Goal: Task Accomplishment & Management: Complete application form

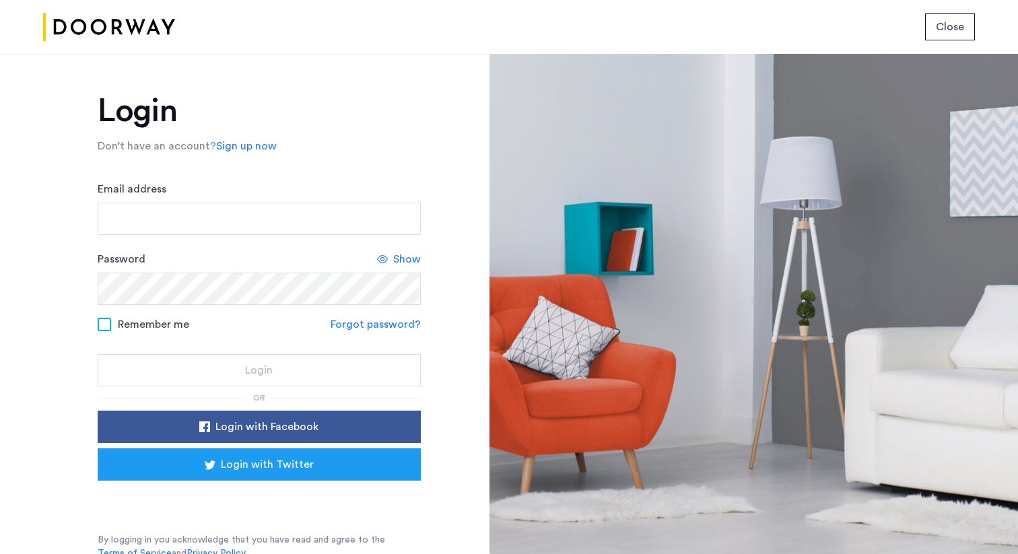
click at [296, 201] on div "Email address" at bounding box center [259, 208] width 323 height 54
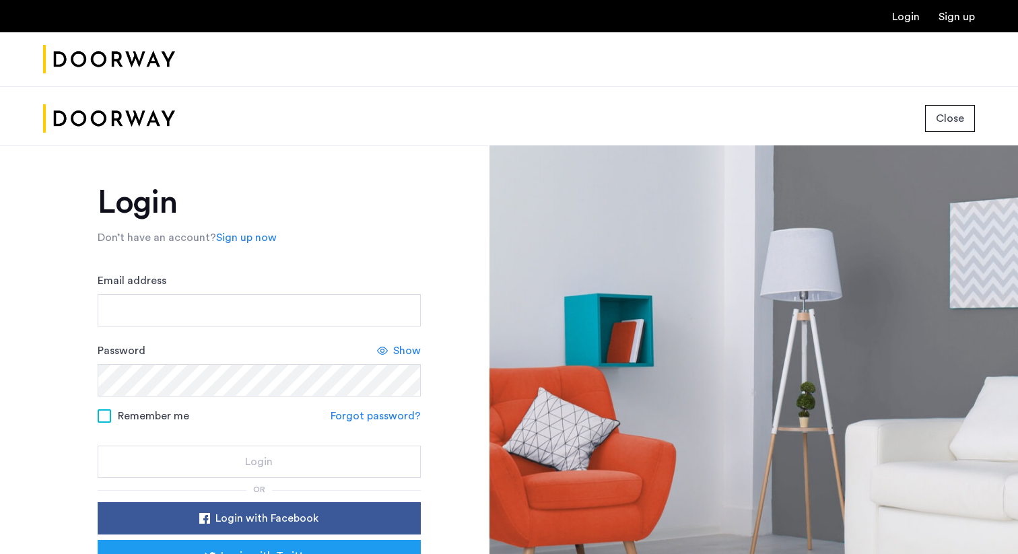
click at [290, 213] on div "Login Don’t have an account? Sign up now Email address Password Show Remember m…" at bounding box center [259, 419] width 323 height 465
click at [243, 312] on input "Email address" at bounding box center [259, 310] width 323 height 32
type input "**********"
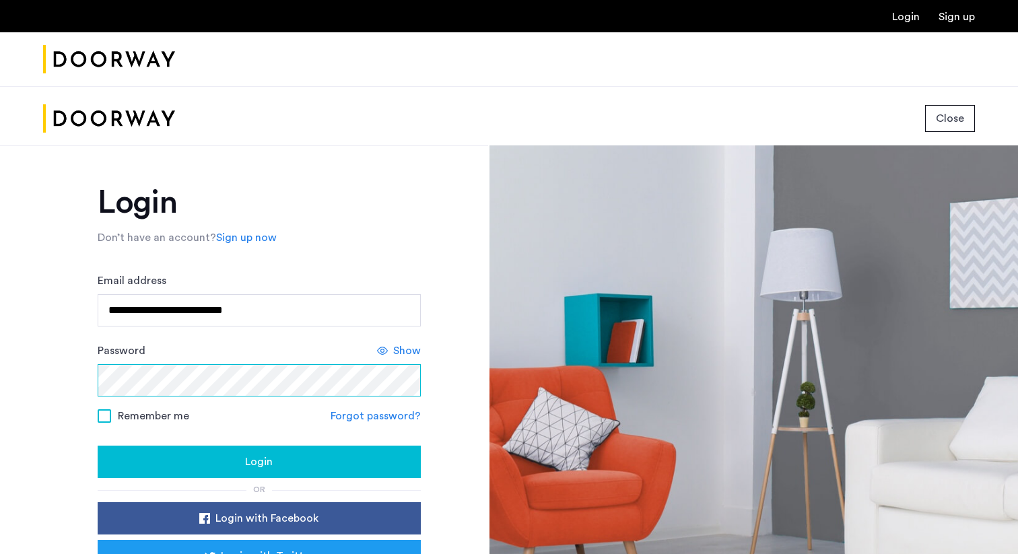
click at [98, 446] on button "Login" at bounding box center [259, 462] width 323 height 32
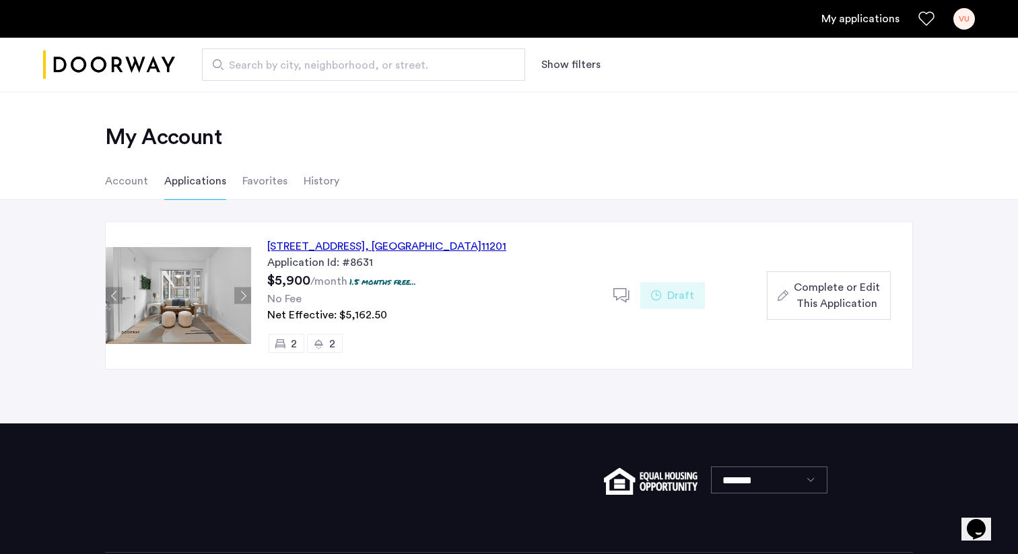
click at [392, 248] on div "127 Concord Street, Unit 5C, Brooklyn , NY 11201" at bounding box center [386, 246] width 239 height 16
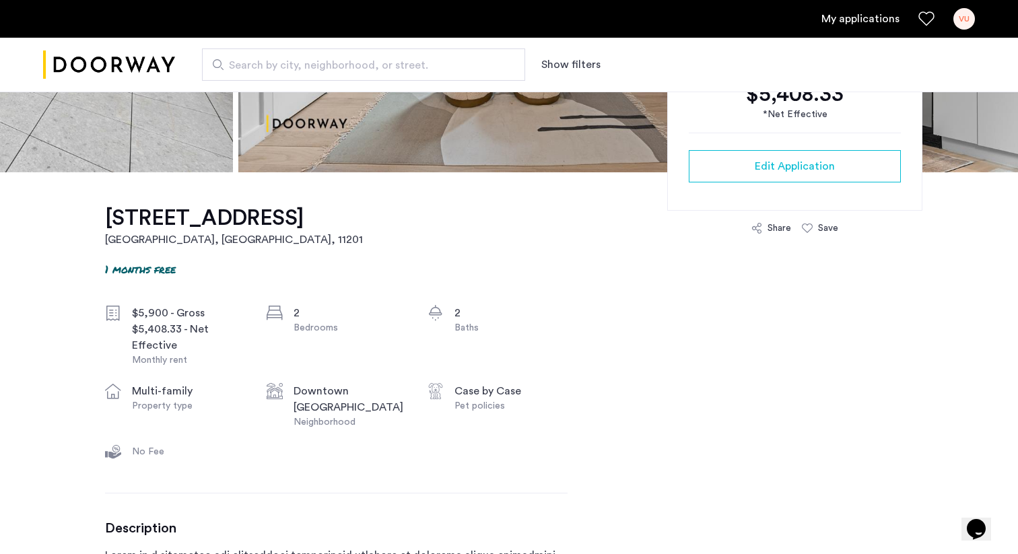
scroll to position [314, 0]
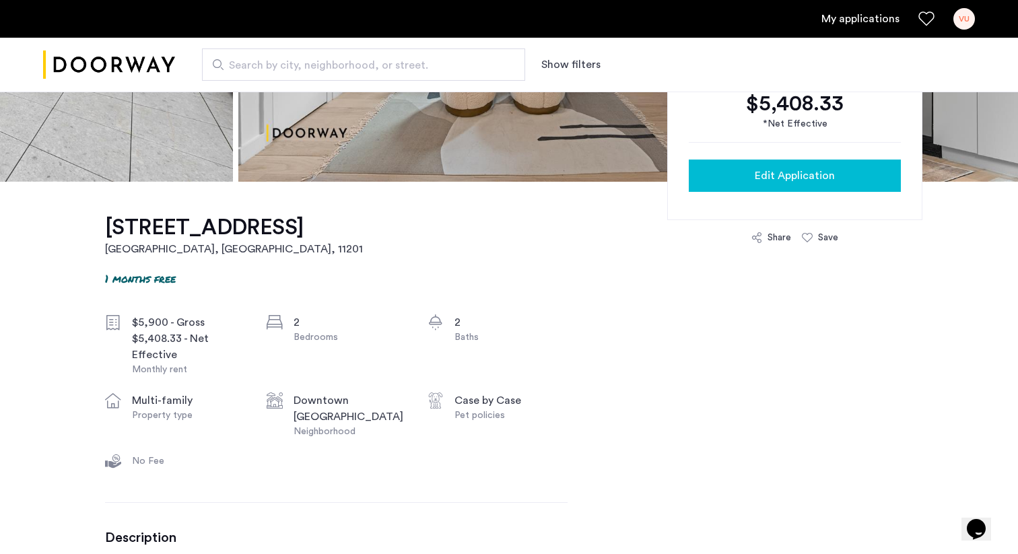
click at [772, 181] on span "Edit Application" at bounding box center [795, 176] width 80 height 16
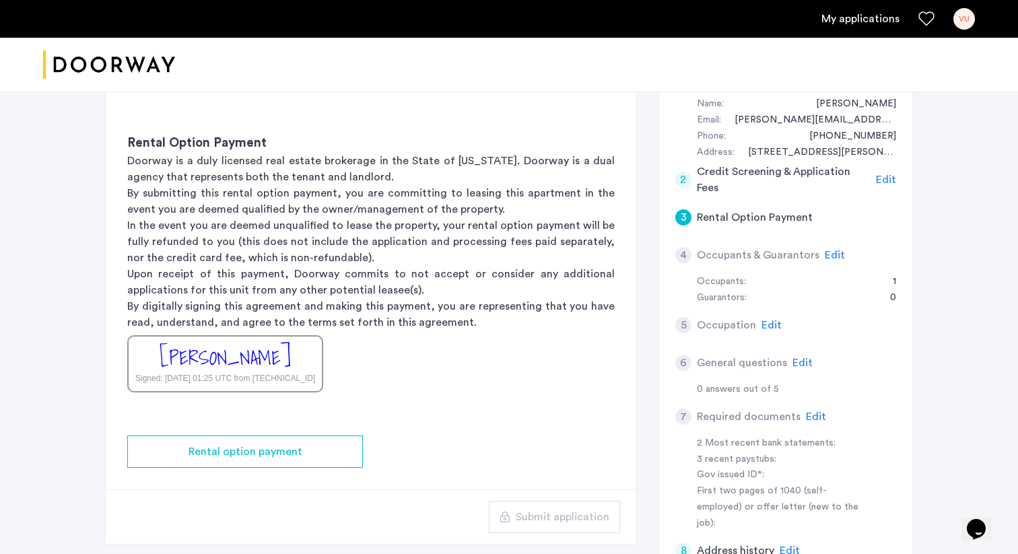
scroll to position [144, 0]
click at [833, 257] on span "Edit" at bounding box center [835, 254] width 20 height 11
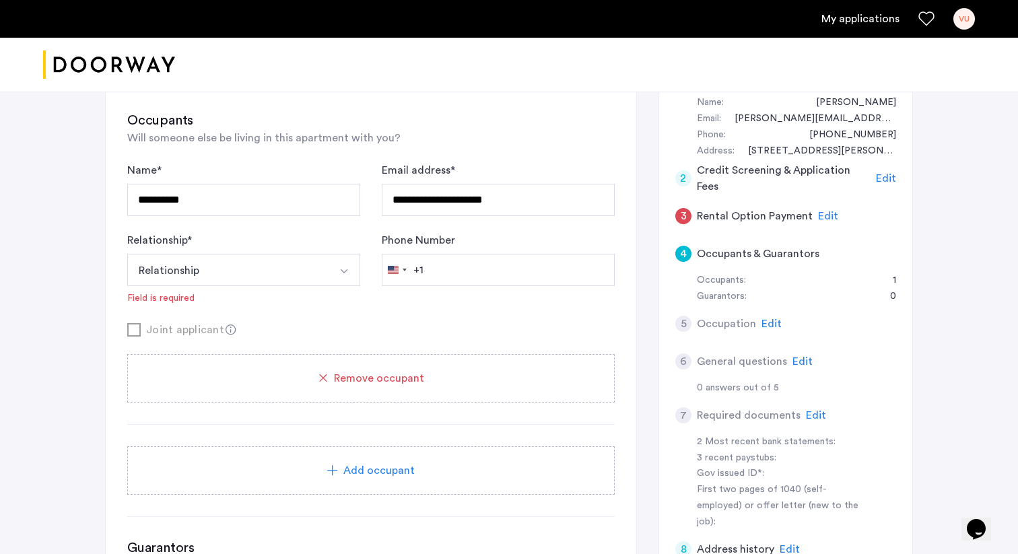
click at [326, 272] on button "Relationship" at bounding box center [227, 270] width 201 height 32
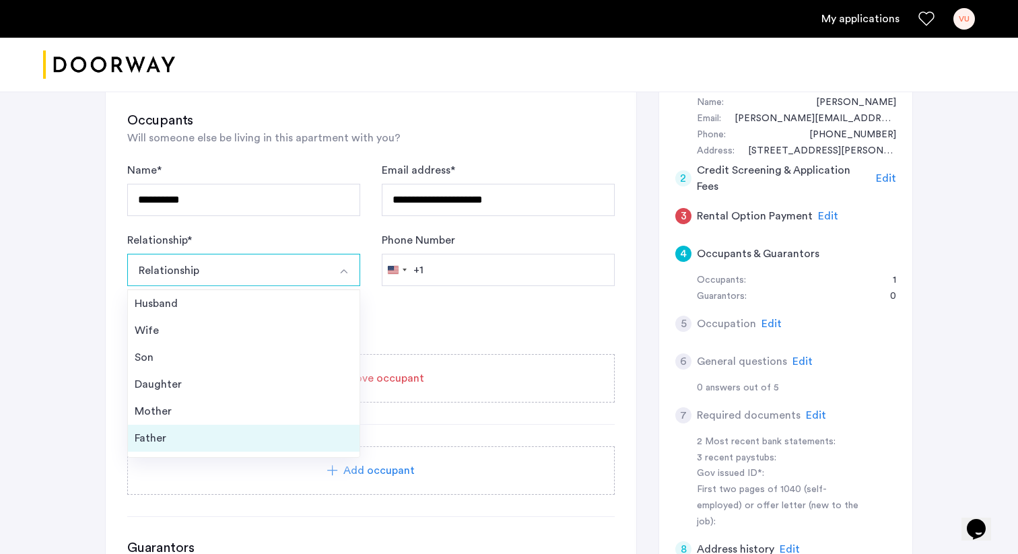
scroll to position [48, 0]
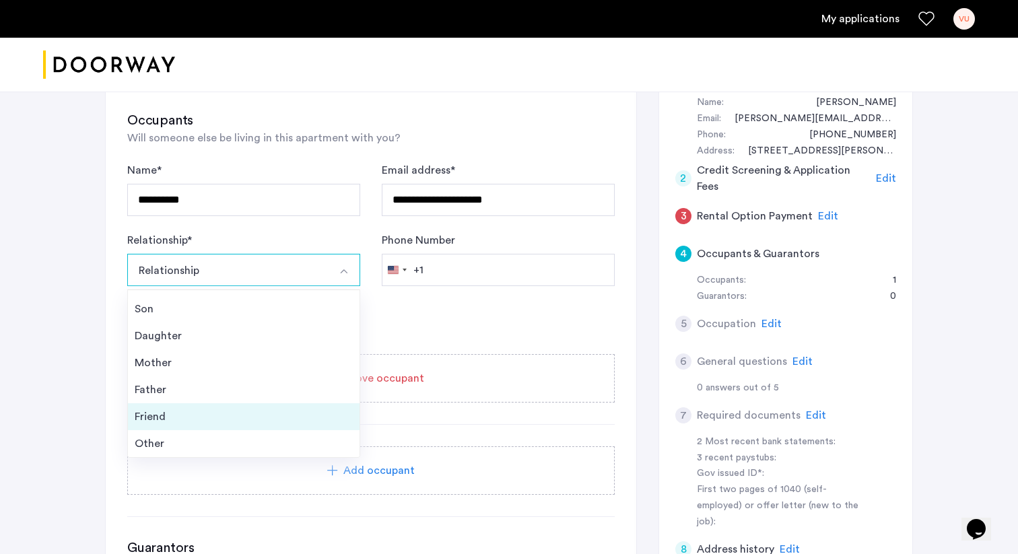
click at [200, 406] on li "Friend" at bounding box center [244, 416] width 232 height 27
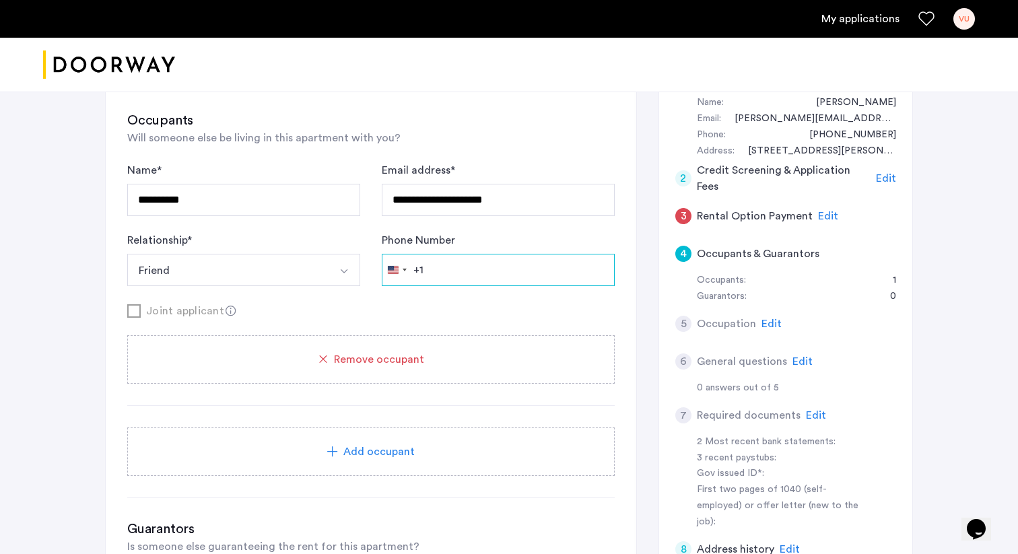
click at [486, 277] on input "Phone Number" at bounding box center [498, 270] width 233 height 32
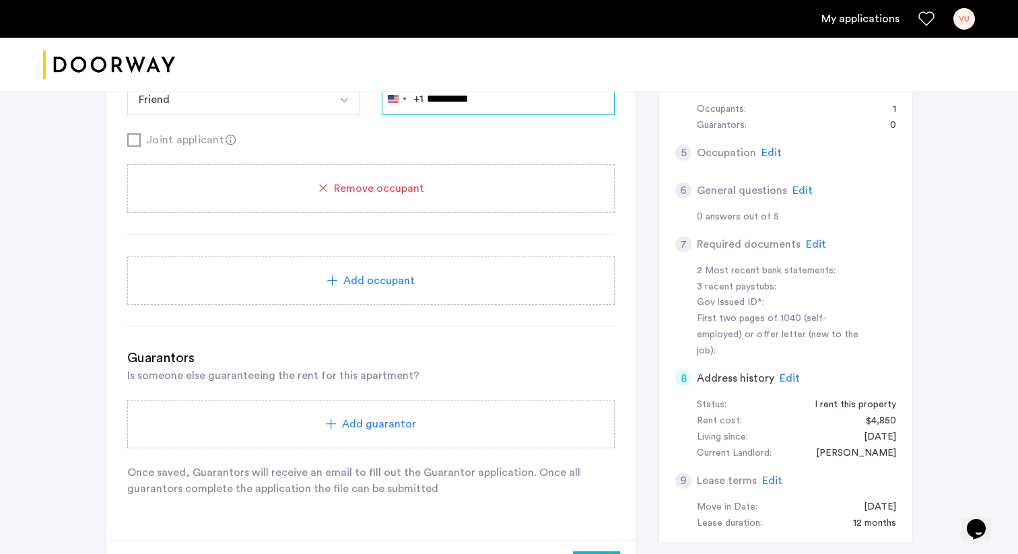
scroll to position [334, 0]
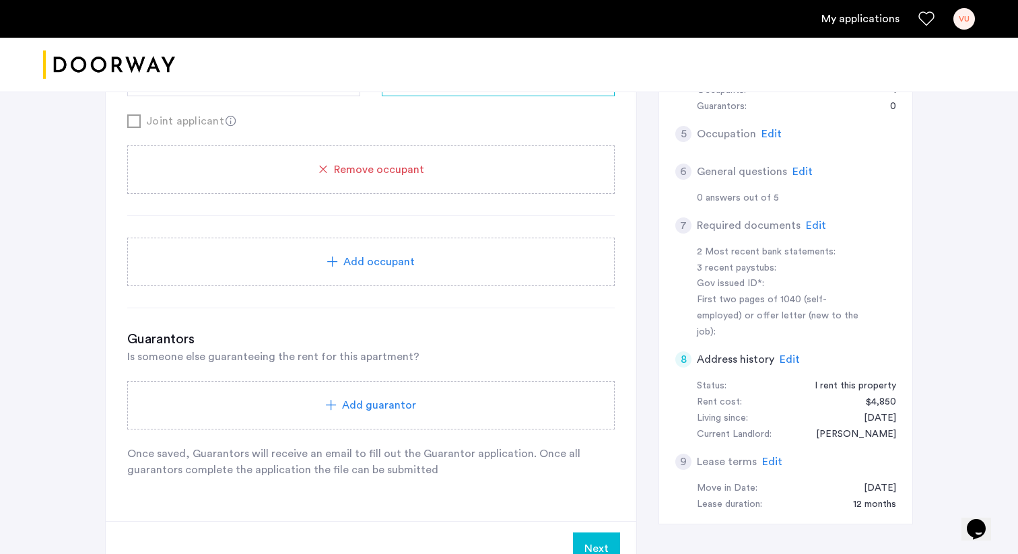
type input "**********"
click at [584, 545] on button "Next" at bounding box center [596, 549] width 47 height 32
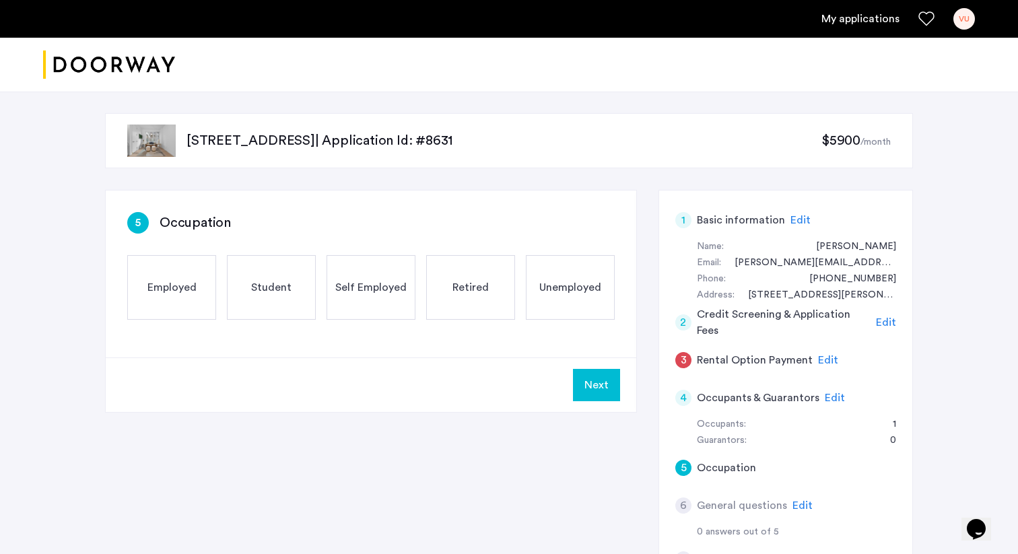
click at [181, 290] on span "Employed" at bounding box center [171, 287] width 49 height 16
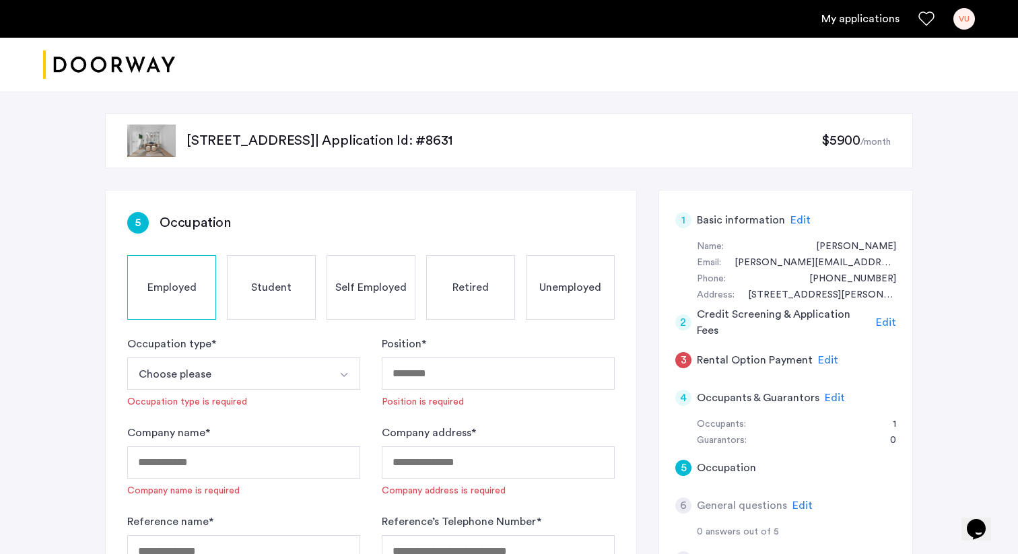
click at [299, 367] on button "Choose please" at bounding box center [227, 374] width 201 height 32
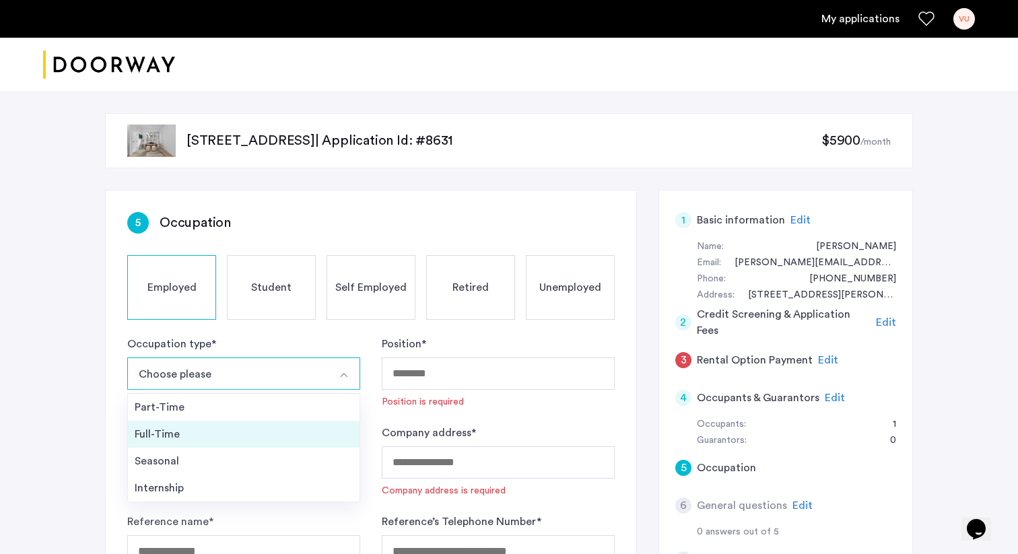
click at [230, 436] on div "Full-Time" at bounding box center [244, 434] width 218 height 16
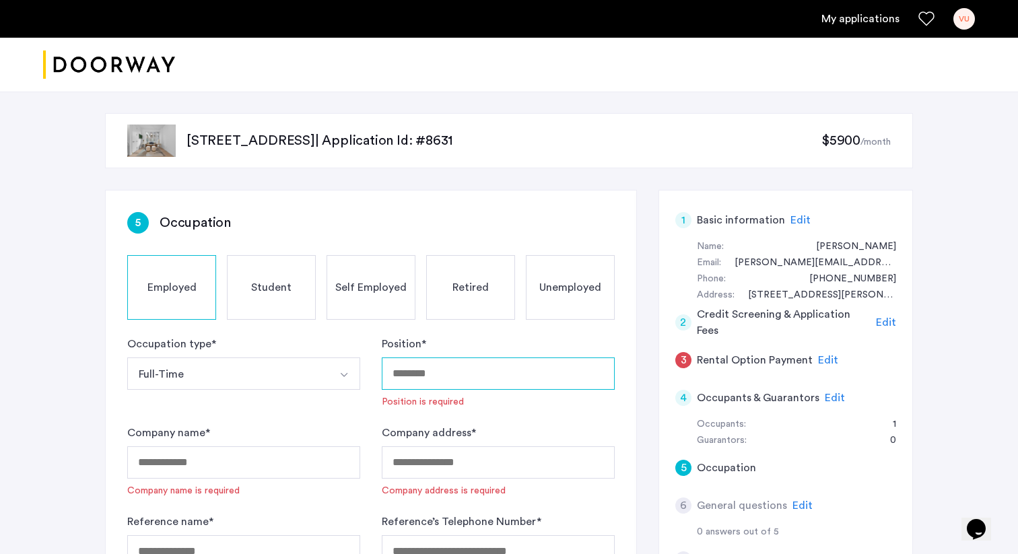
click at [416, 370] on input "Position *" at bounding box center [498, 374] width 233 height 32
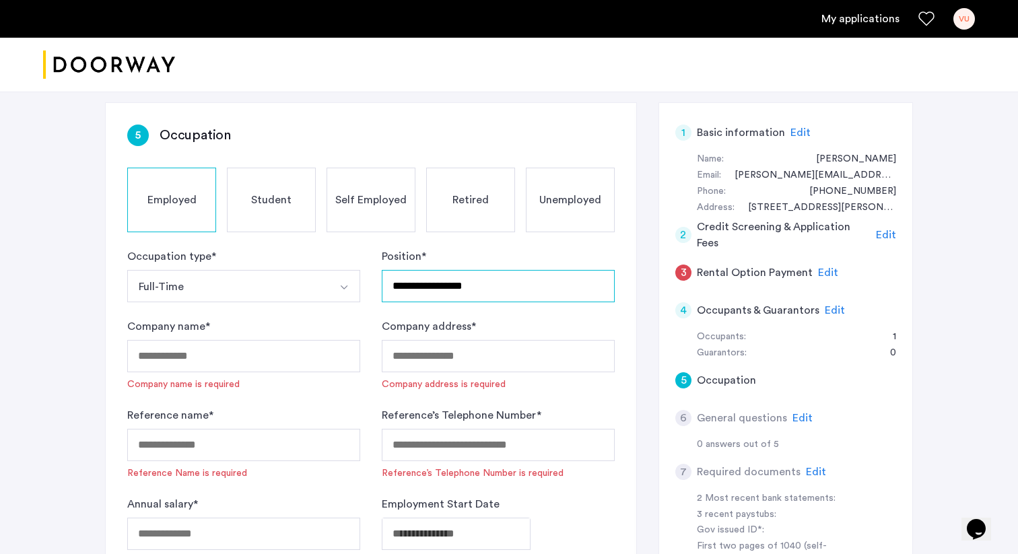
scroll to position [90, 0]
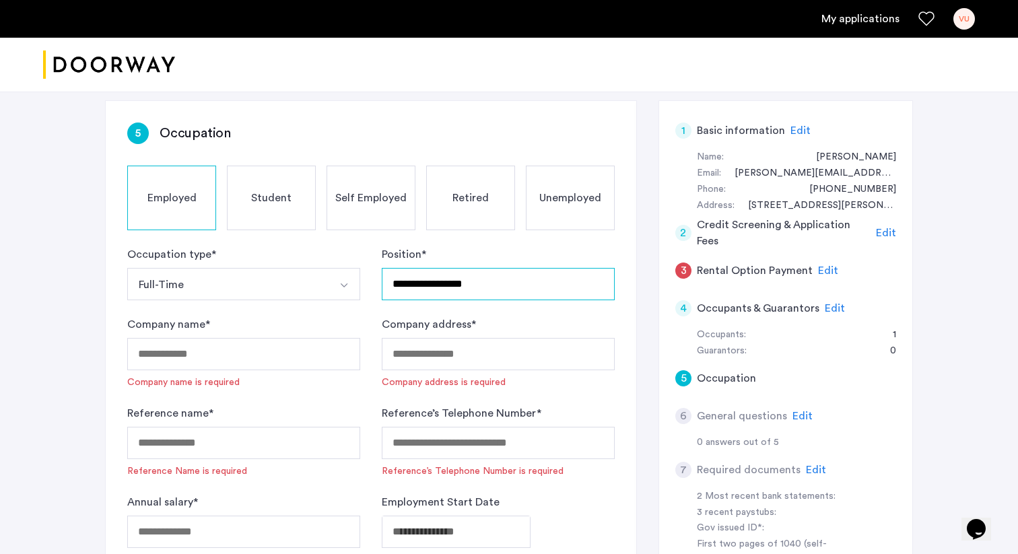
type input "**********"
click at [264, 362] on input "Company name *" at bounding box center [243, 354] width 233 height 32
click at [277, 355] on input "Company name *" at bounding box center [243, 354] width 233 height 32
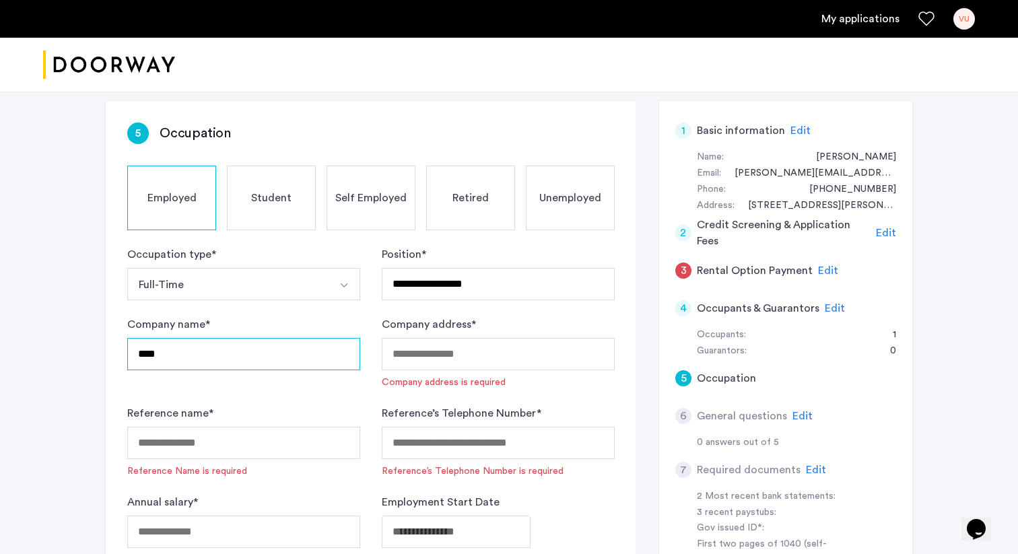
type input "****"
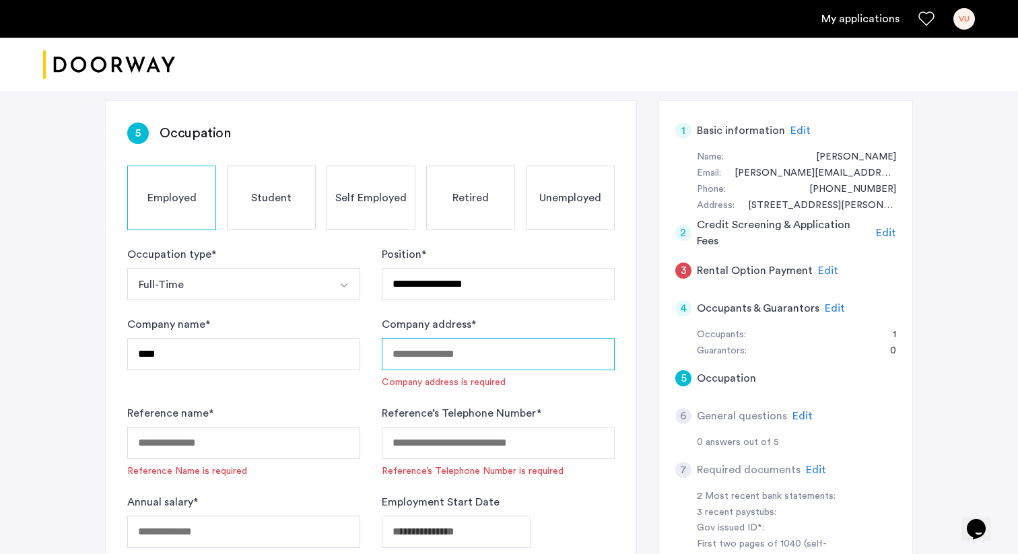
click at [425, 345] on input "Company address *" at bounding box center [498, 354] width 233 height 32
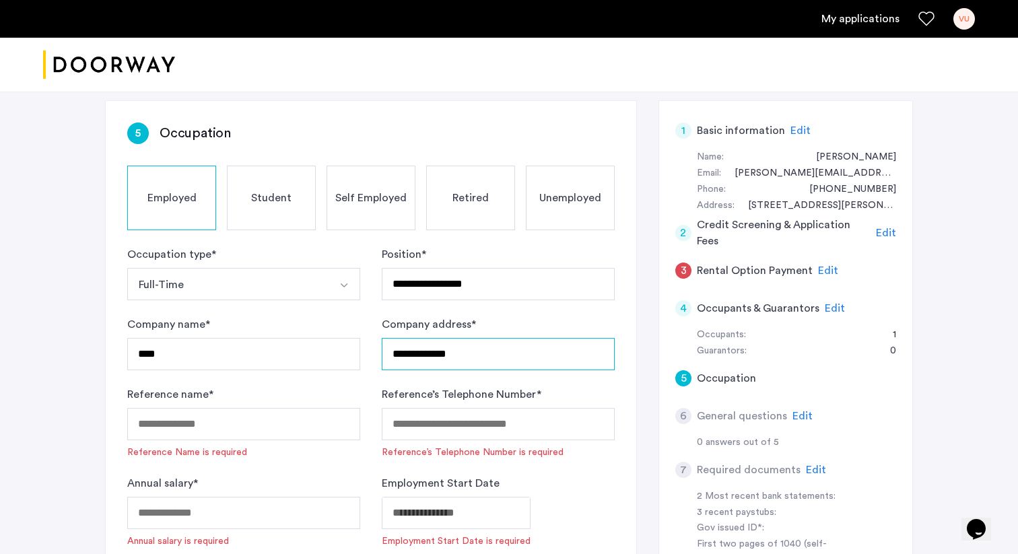
type input "**********"
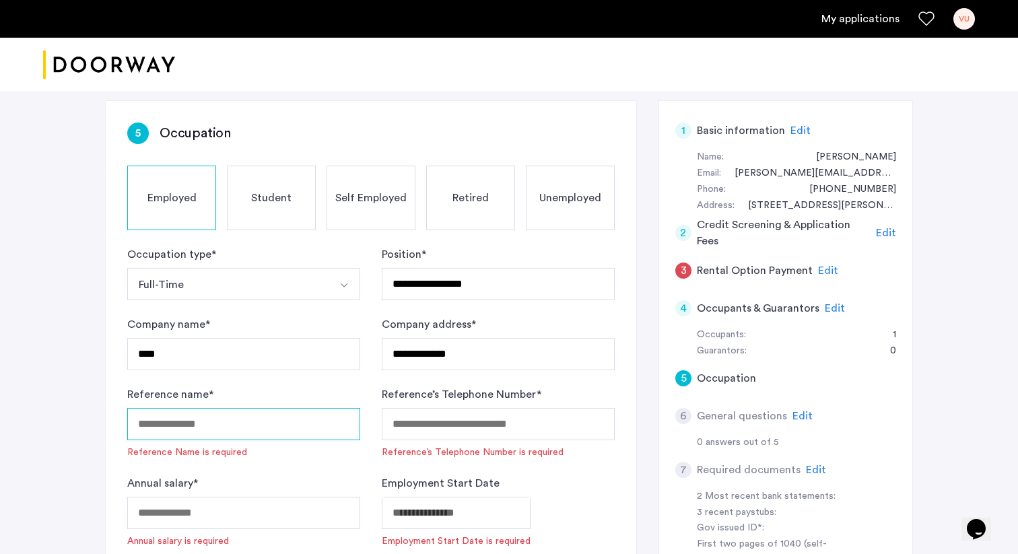
click at [281, 423] on input "Reference name *" at bounding box center [243, 424] width 233 height 32
type input "**********"
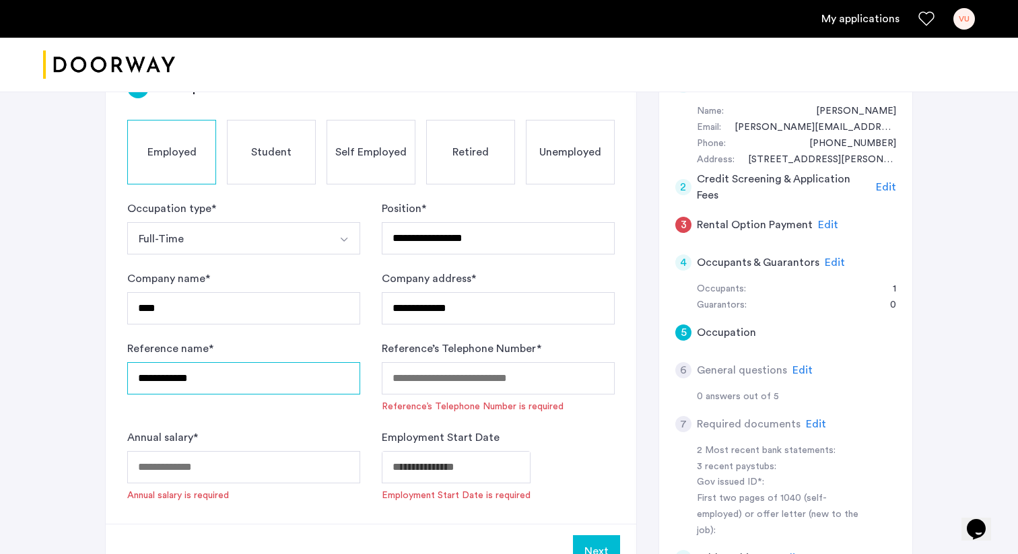
scroll to position [169, 0]
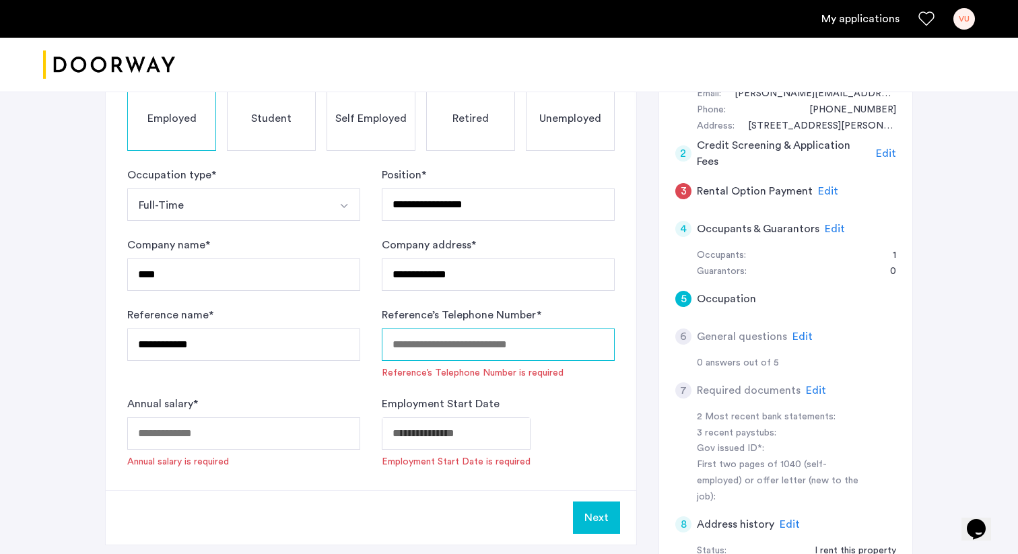
click at [460, 340] on input "Reference’s Telephone Number *" at bounding box center [498, 345] width 233 height 32
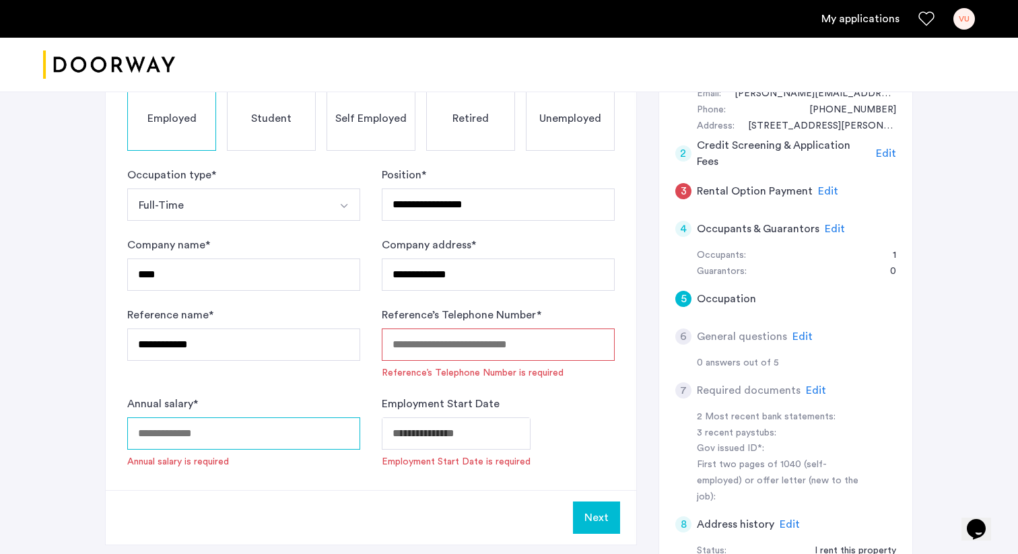
click at [258, 434] on input "Annual salary *" at bounding box center [243, 434] width 233 height 32
type input "******"
click at [475, 385] on body "**********" at bounding box center [509, 108] width 1018 height 554
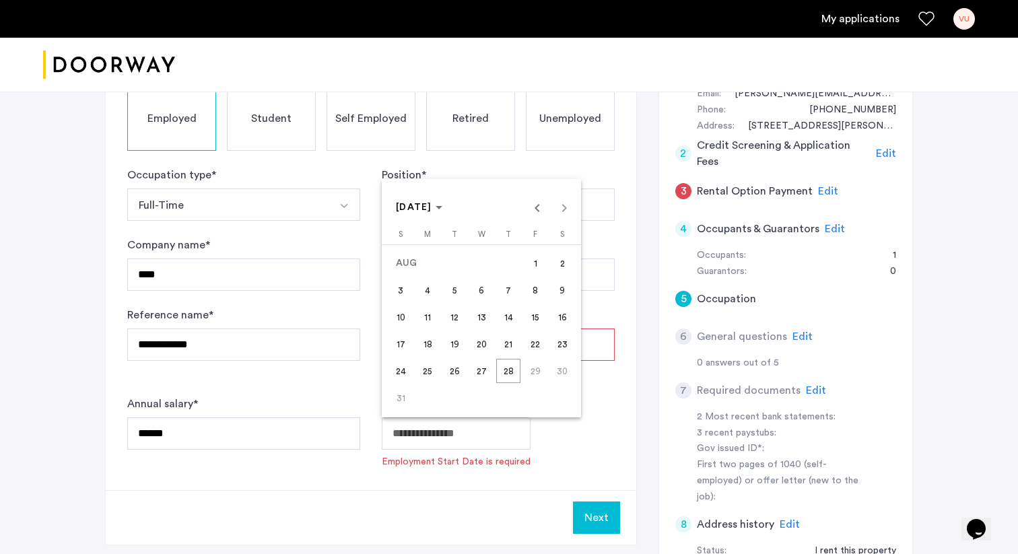
click at [563, 211] on div "AUG 2025 AUG 2025" at bounding box center [481, 207] width 193 height 27
click at [609, 425] on div at bounding box center [509, 277] width 1018 height 554
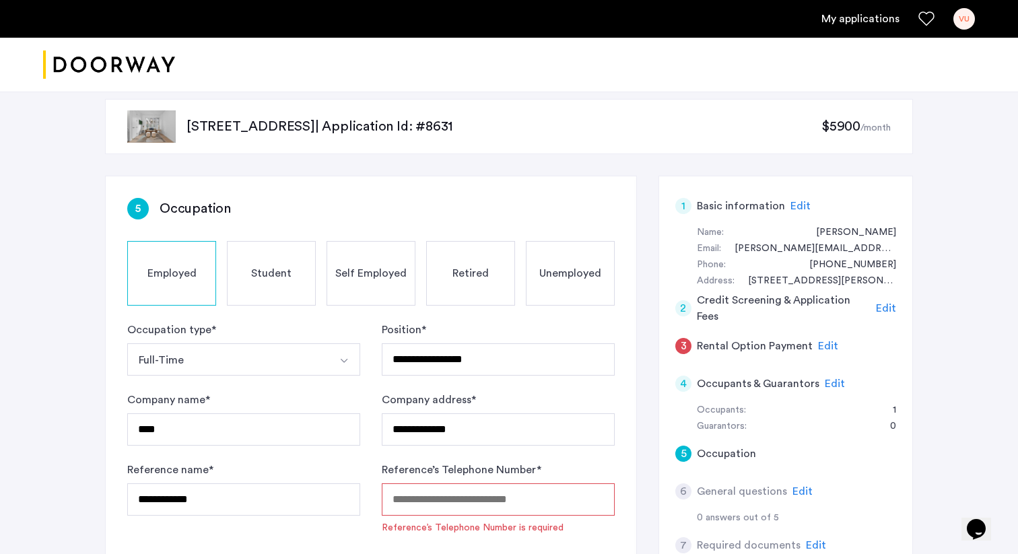
scroll to position [3, 0]
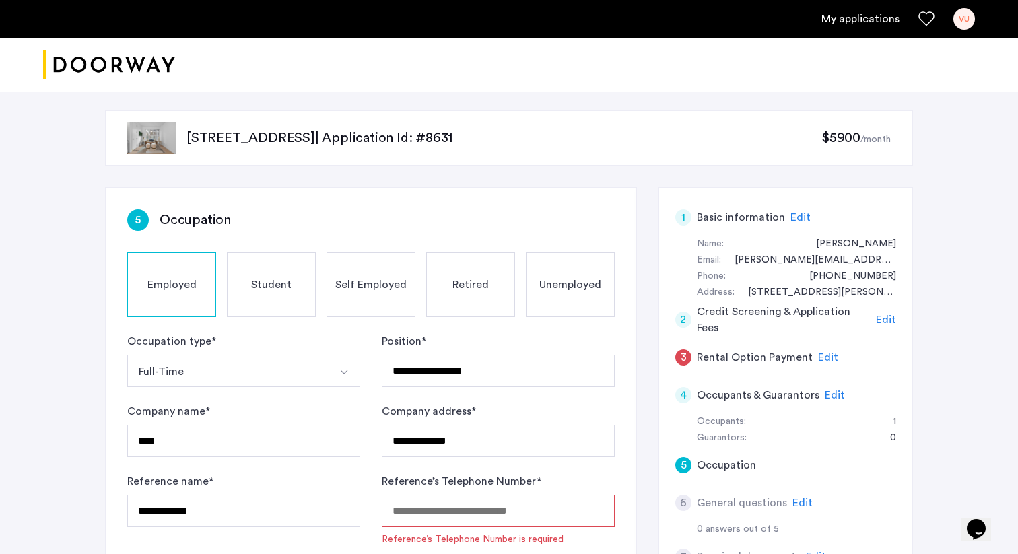
click at [580, 294] on div "Unemployed" at bounding box center [570, 285] width 89 height 65
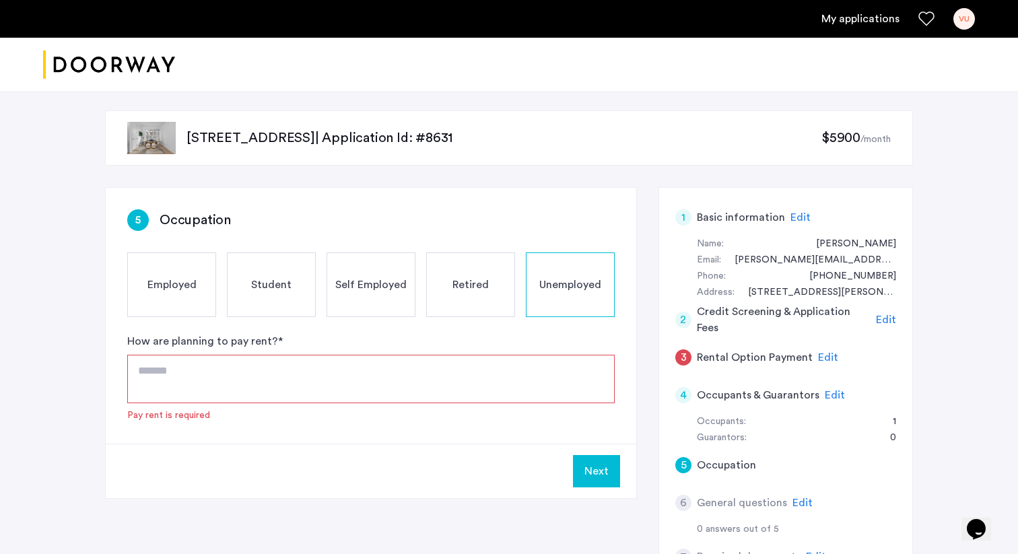
click at [422, 384] on textarea at bounding box center [371, 379] width 488 height 48
click at [182, 295] on div "Employed" at bounding box center [171, 285] width 89 height 65
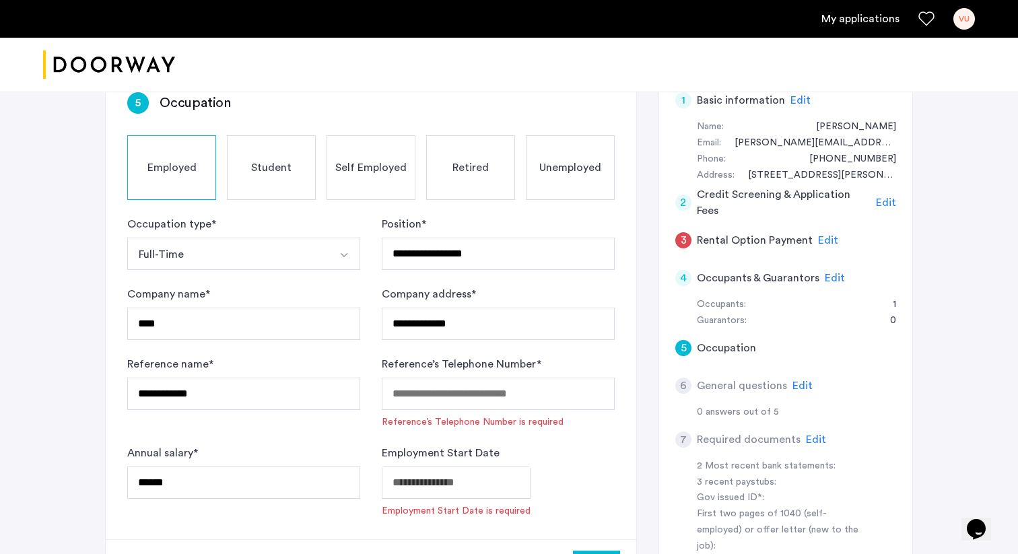
scroll to position [107, 0]
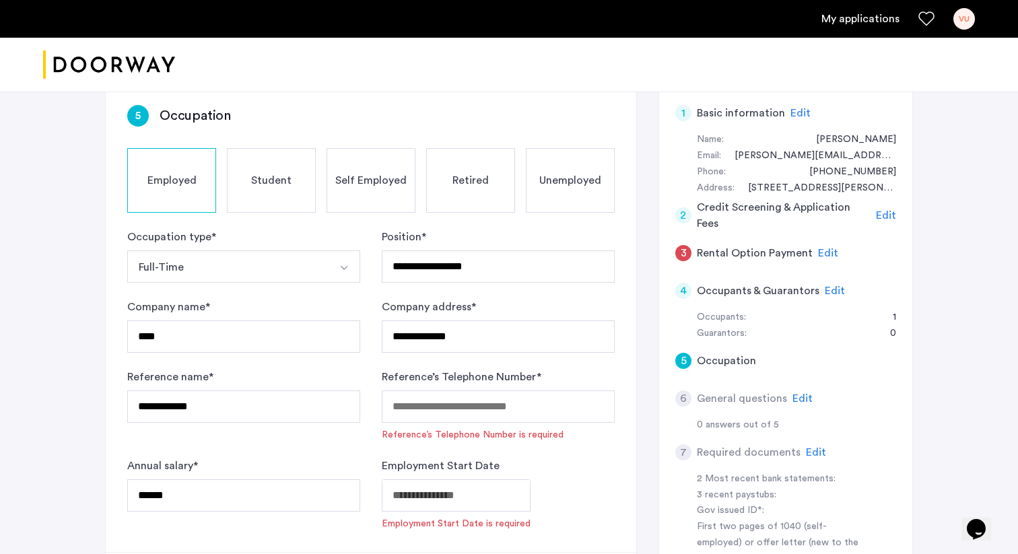
click at [592, 187] on span "Unemployed" at bounding box center [570, 180] width 62 height 16
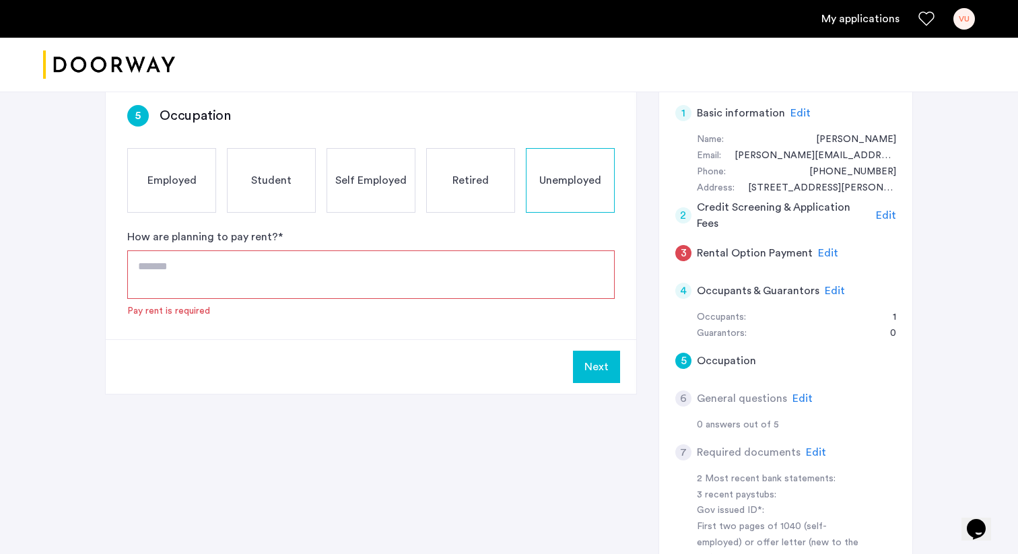
click at [410, 292] on textarea at bounding box center [371, 275] width 488 height 48
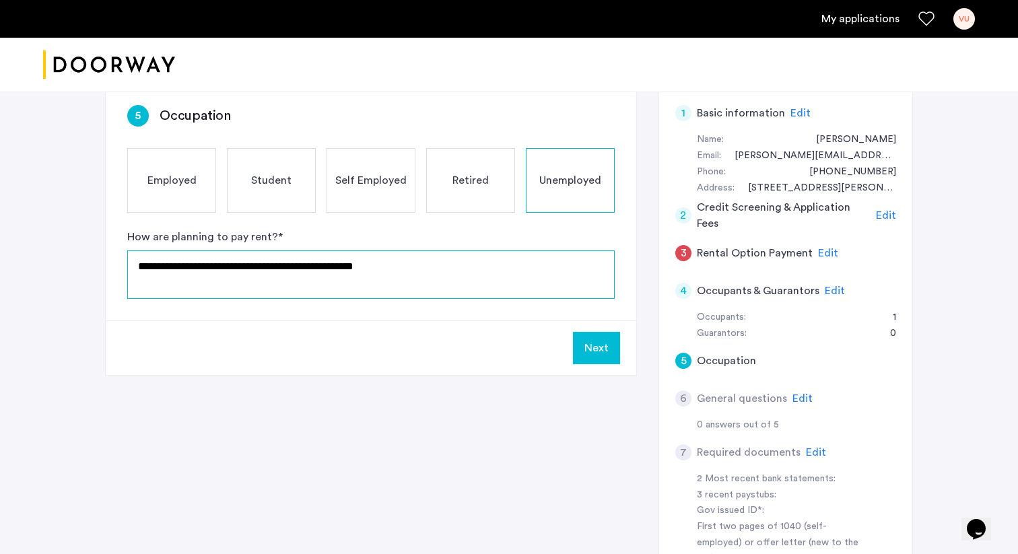
click at [296, 265] on textarea "**********" at bounding box center [371, 275] width 488 height 48
click at [551, 253] on textarea "**********" at bounding box center [371, 275] width 488 height 48
click at [551, 275] on textarea "**********" at bounding box center [371, 275] width 488 height 48
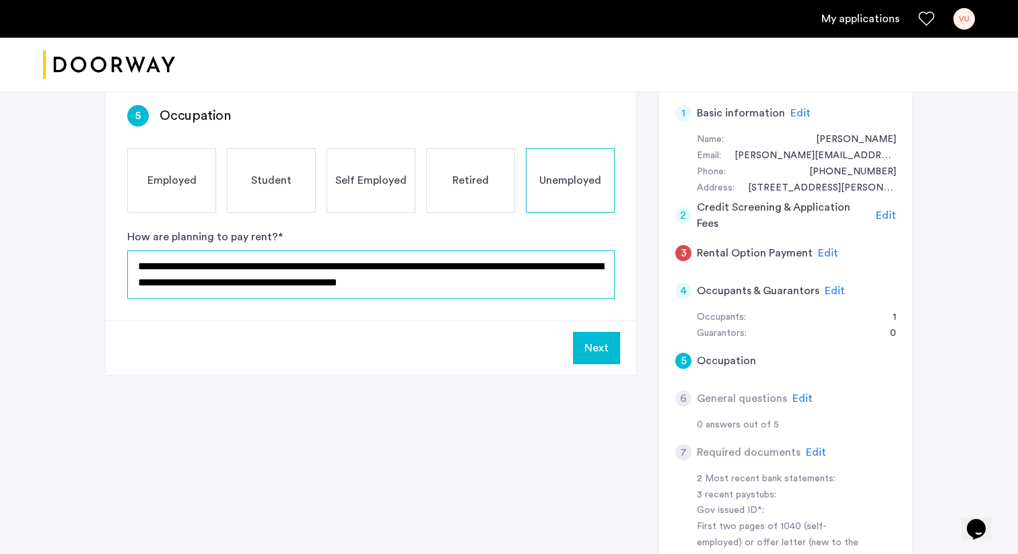
type textarea "**********"
drag, startPoint x: 515, startPoint y: 288, endPoint x: 61, endPoint y: 269, distance: 454.3
click at [61, 269] on div "**********" at bounding box center [509, 379] width 1018 height 789
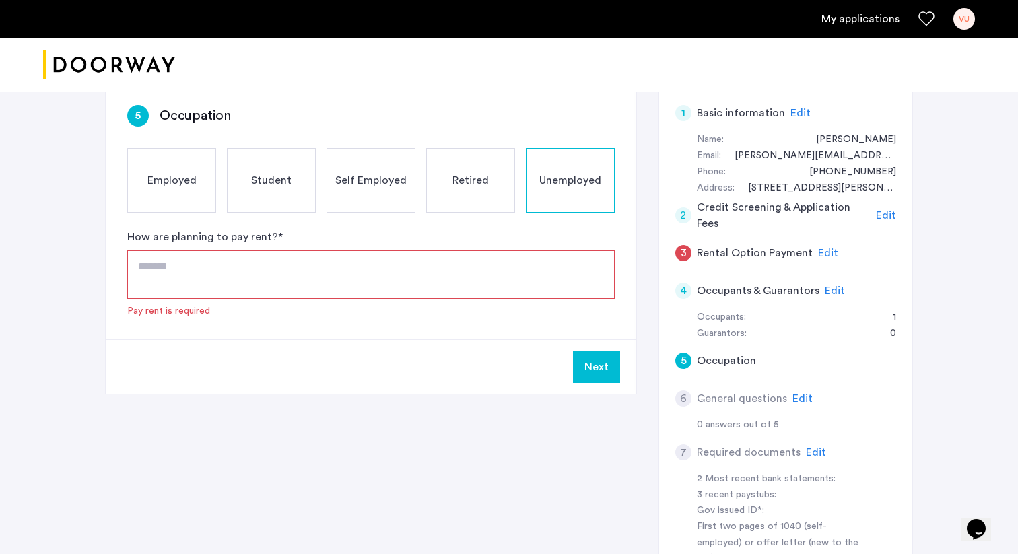
click at [170, 179] on span "Employed" at bounding box center [171, 180] width 49 height 16
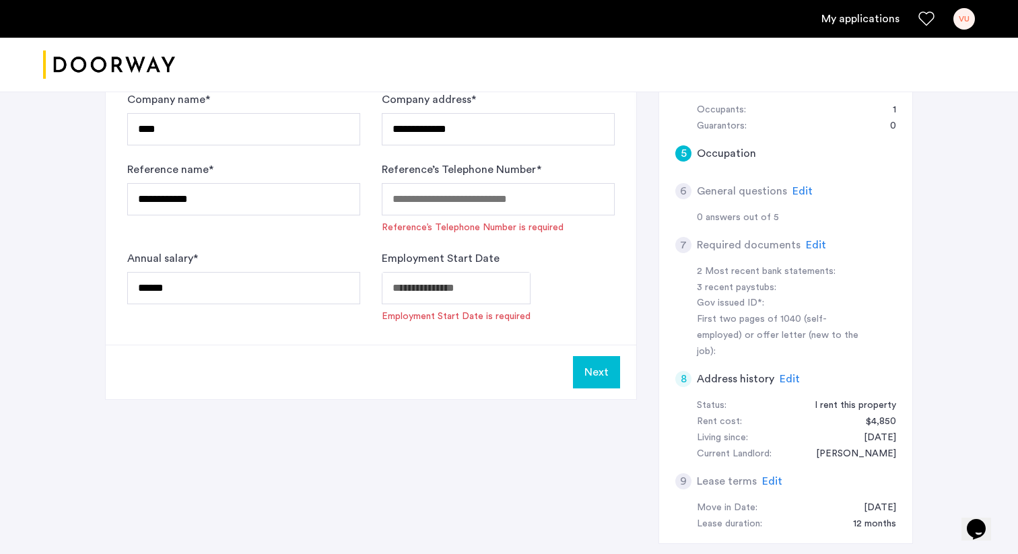
scroll to position [325, 0]
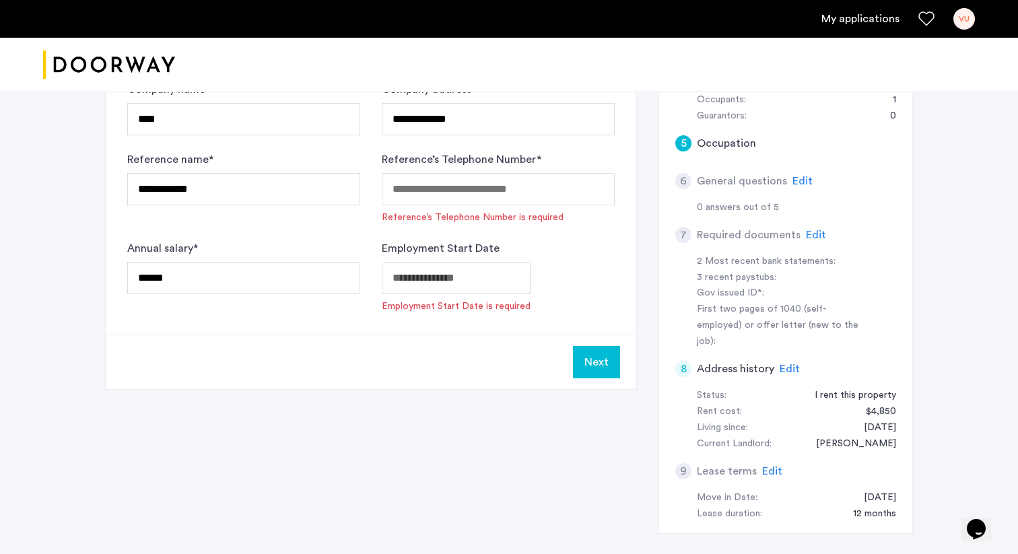
click at [434, 260] on div "Employment Start Date Employment Start Date is required" at bounding box center [498, 276] width 233 height 73
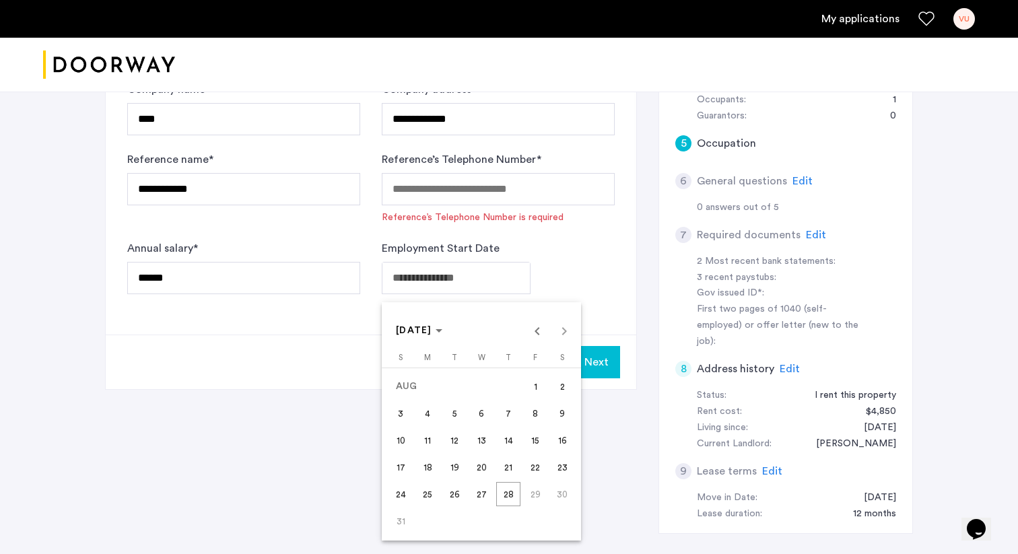
click at [534, 503] on span "29" at bounding box center [535, 494] width 24 height 24
click at [566, 329] on div "AUG 2025 AUG 2025" at bounding box center [481, 330] width 193 height 27
click at [583, 291] on div at bounding box center [509, 277] width 1018 height 554
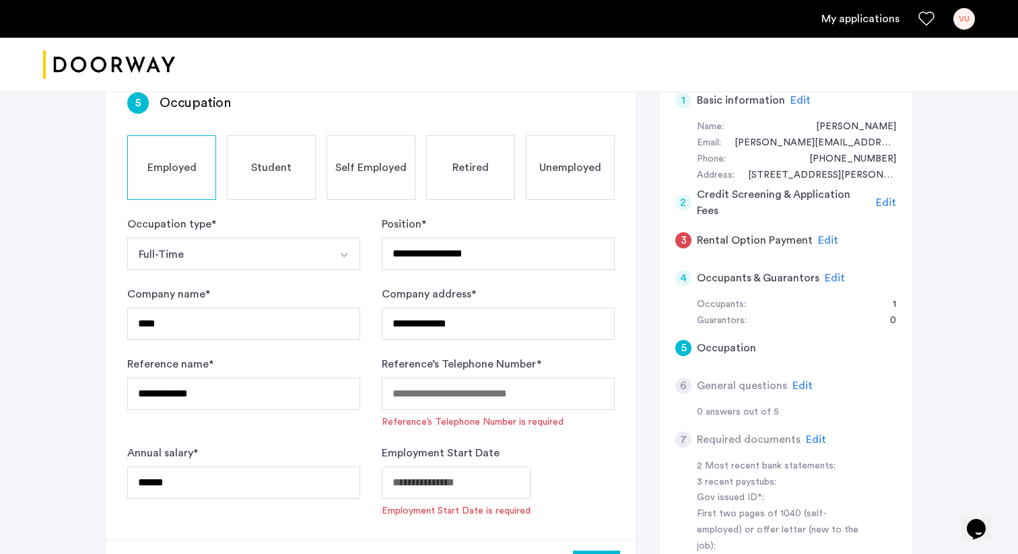
scroll to position [94, 0]
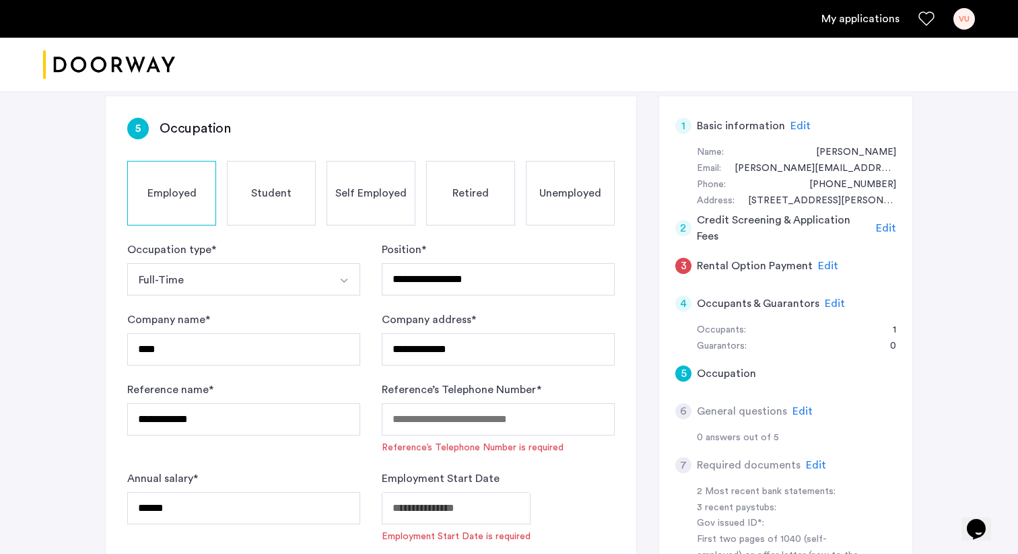
click at [562, 207] on div "Unemployed" at bounding box center [570, 193] width 89 height 65
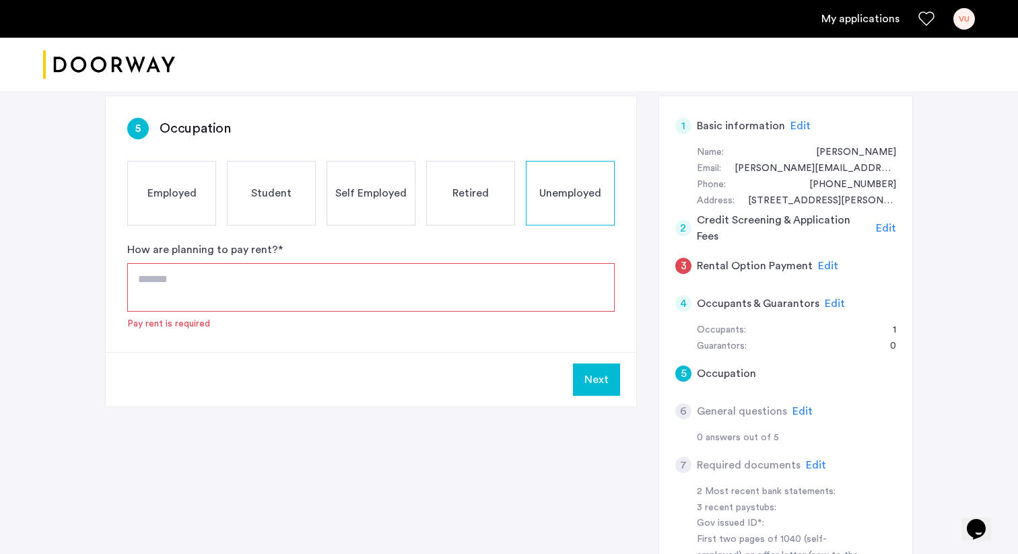
click at [439, 298] on textarea at bounding box center [371, 287] width 488 height 48
paste textarea "**********"
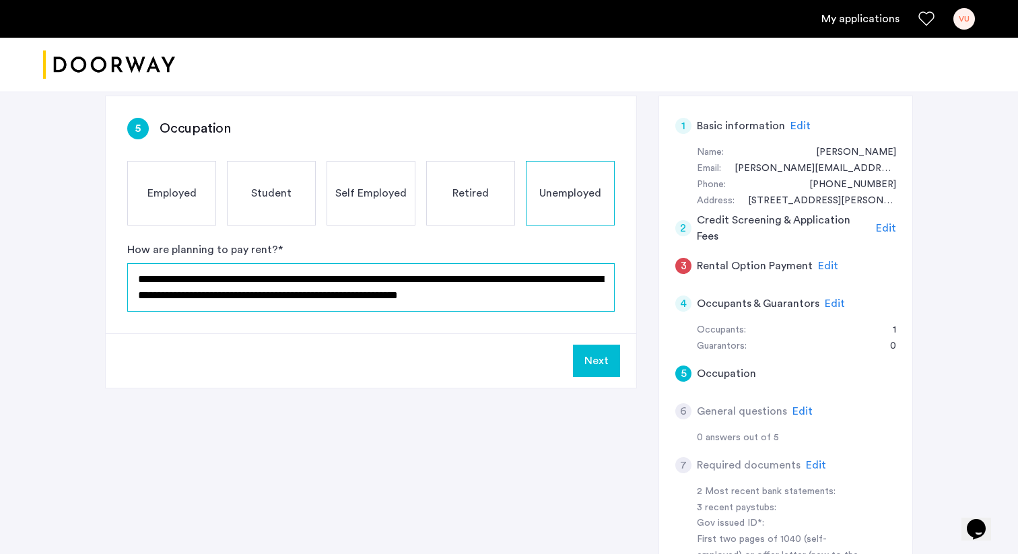
type textarea "**********"
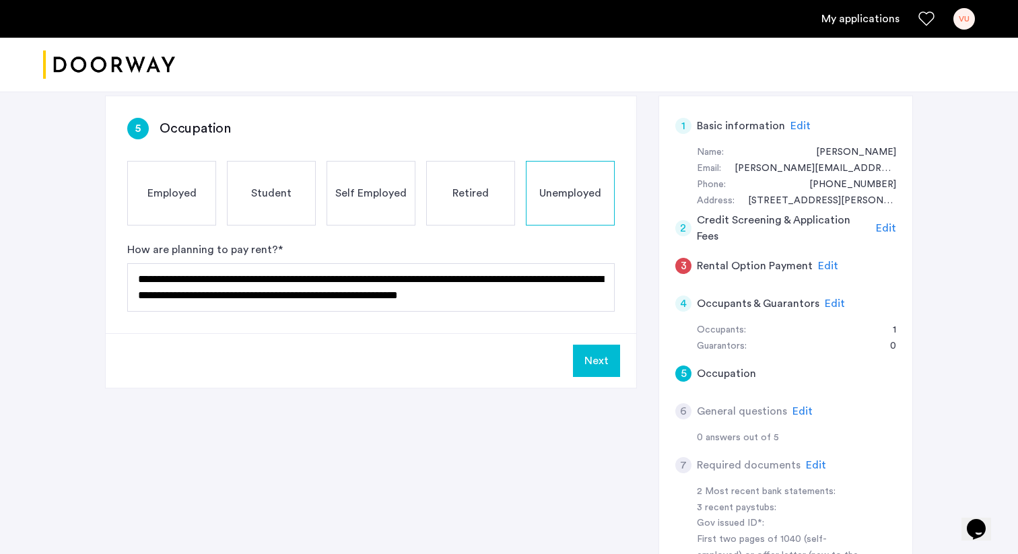
click at [609, 363] on button "Next" at bounding box center [596, 361] width 47 height 32
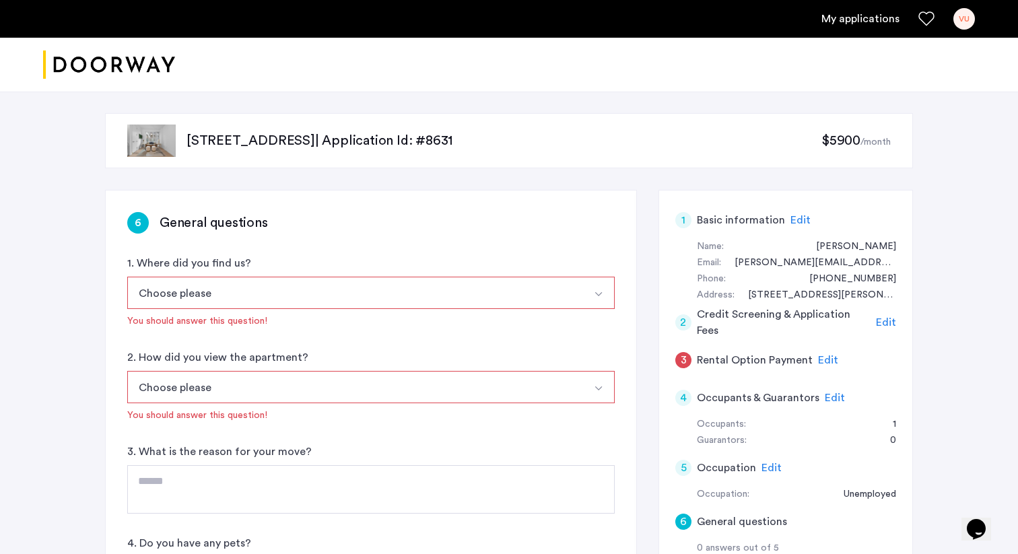
click at [441, 295] on button "Choose please" at bounding box center [355, 293] width 456 height 32
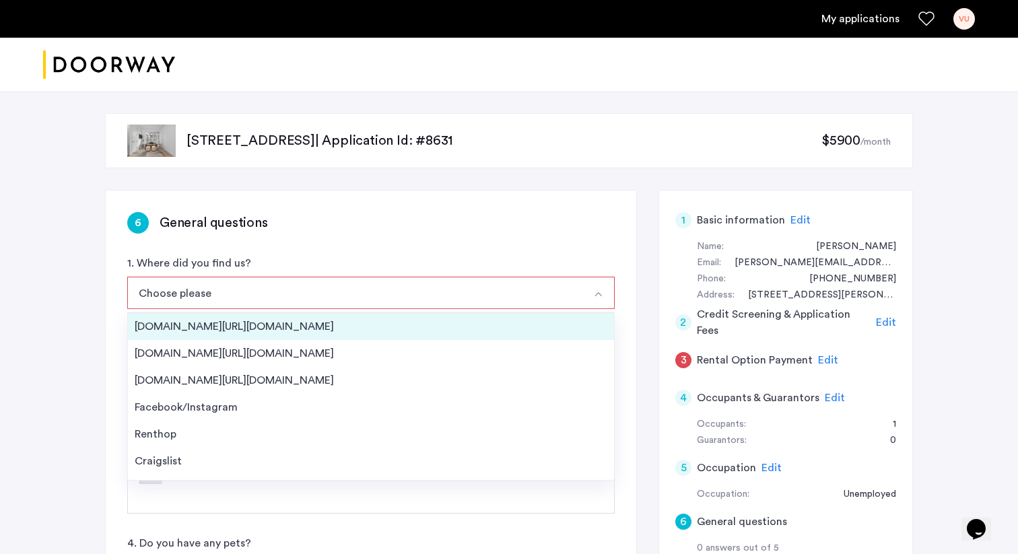
click at [279, 327] on div "Streeteasy.com/Zillow.com" at bounding box center [371, 327] width 473 height 16
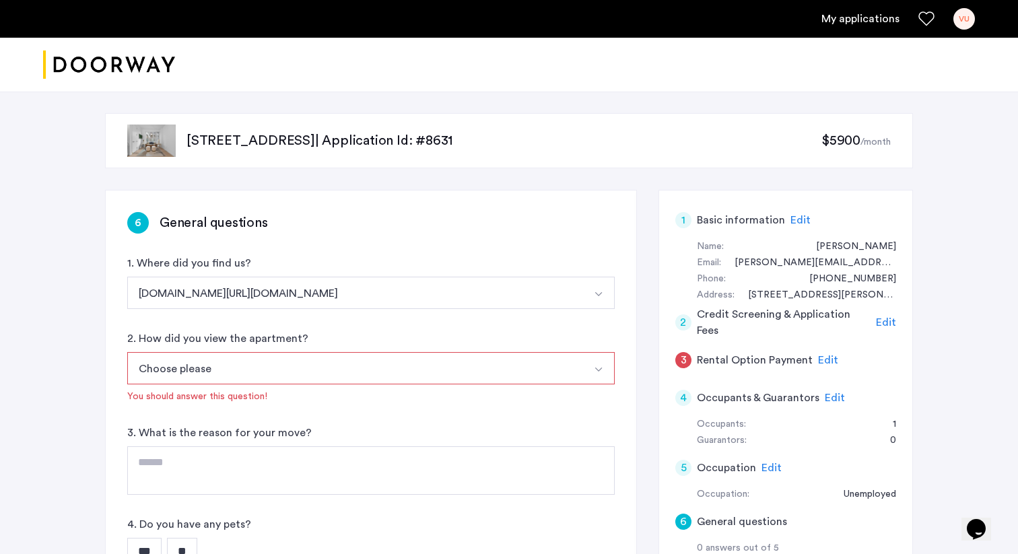
click at [275, 355] on button "Choose please" at bounding box center [355, 368] width 456 height 32
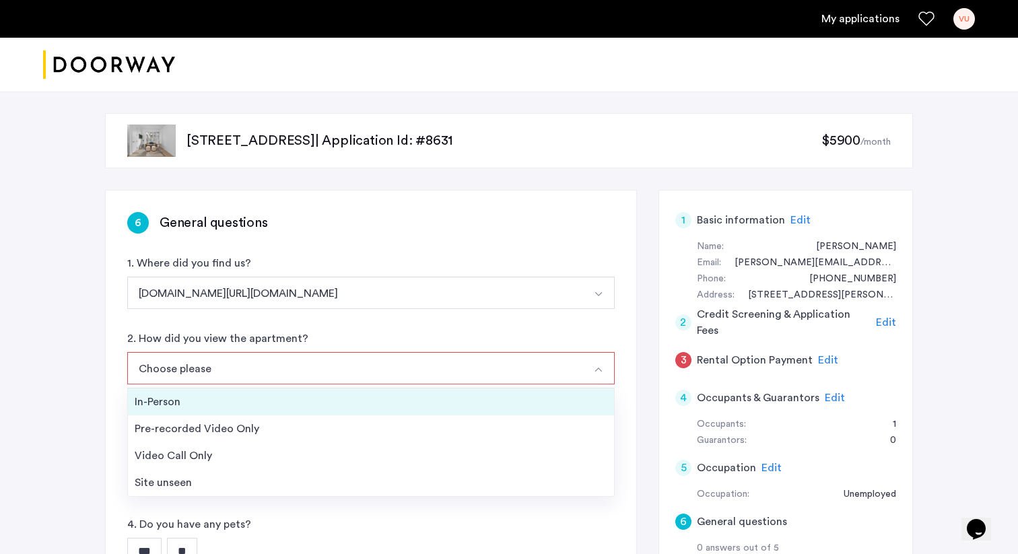
click at [279, 405] on div "In-Person" at bounding box center [371, 402] width 473 height 16
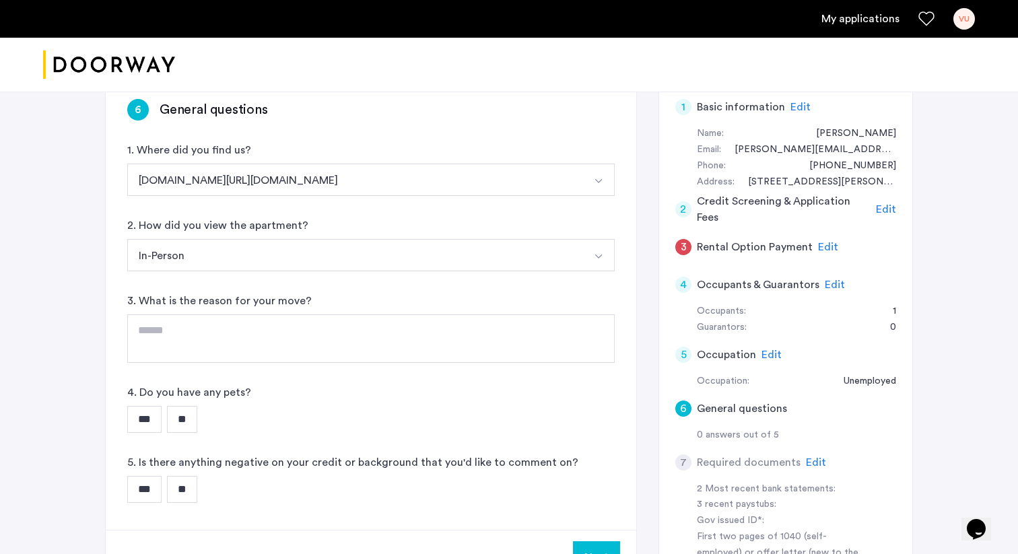
scroll to position [125, 0]
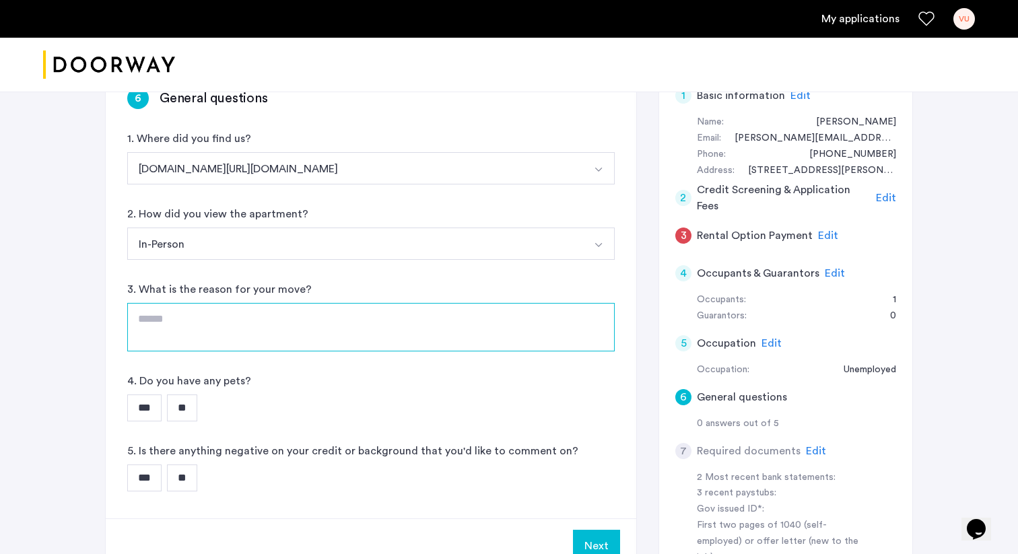
click at [315, 327] on textarea at bounding box center [371, 327] width 488 height 48
type textarea "**********"
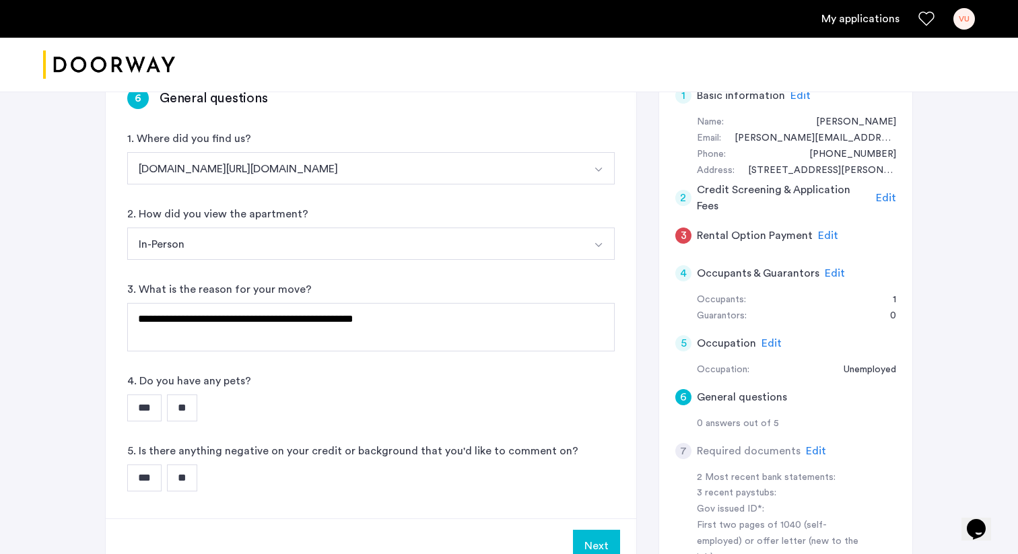
click at [187, 404] on input "**" at bounding box center [182, 408] width 30 height 27
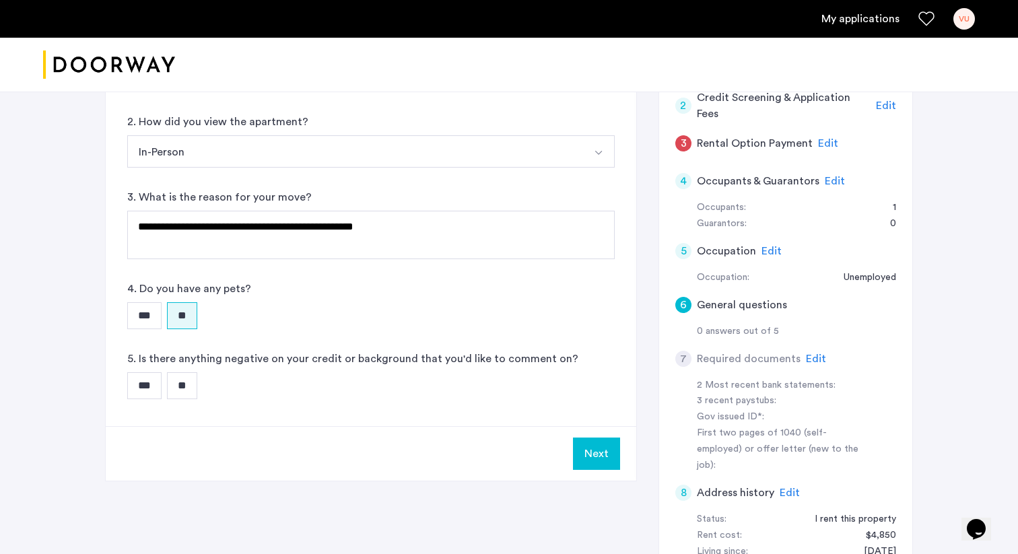
scroll to position [225, 0]
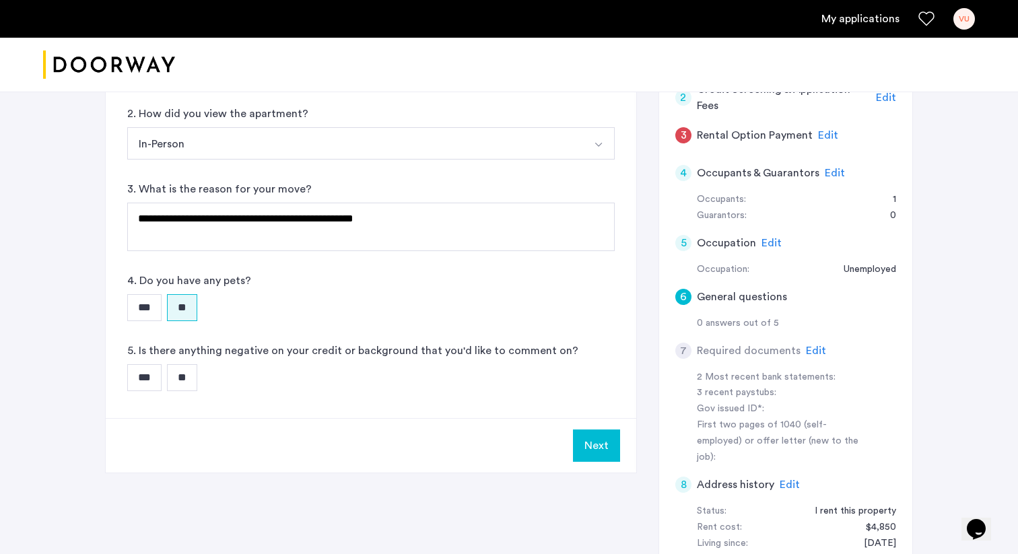
click at [197, 372] on input "**" at bounding box center [182, 377] width 30 height 27
click at [587, 443] on button "Next" at bounding box center [596, 446] width 47 height 32
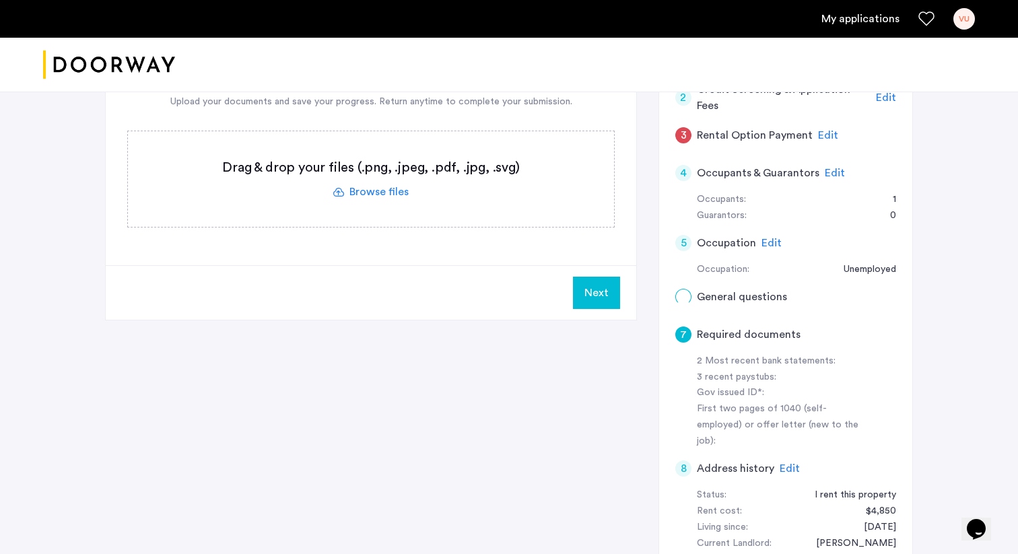
scroll to position [0, 0]
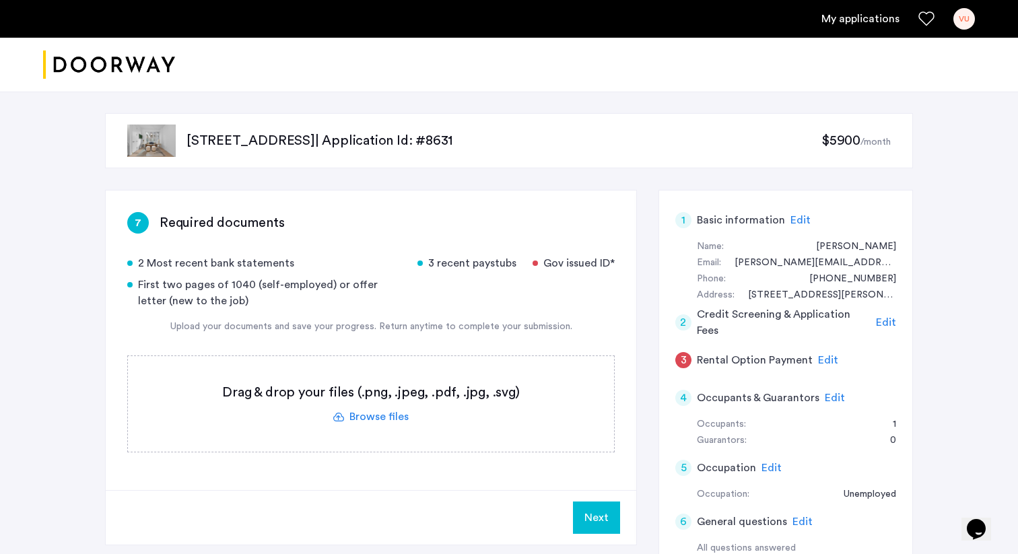
click at [352, 399] on label at bounding box center [371, 404] width 486 height 96
click at [0, 0] on input "file" at bounding box center [0, 0] width 0 height 0
click at [370, 414] on label at bounding box center [371, 404] width 486 height 96
click at [0, 0] on input "file" at bounding box center [0, 0] width 0 height 0
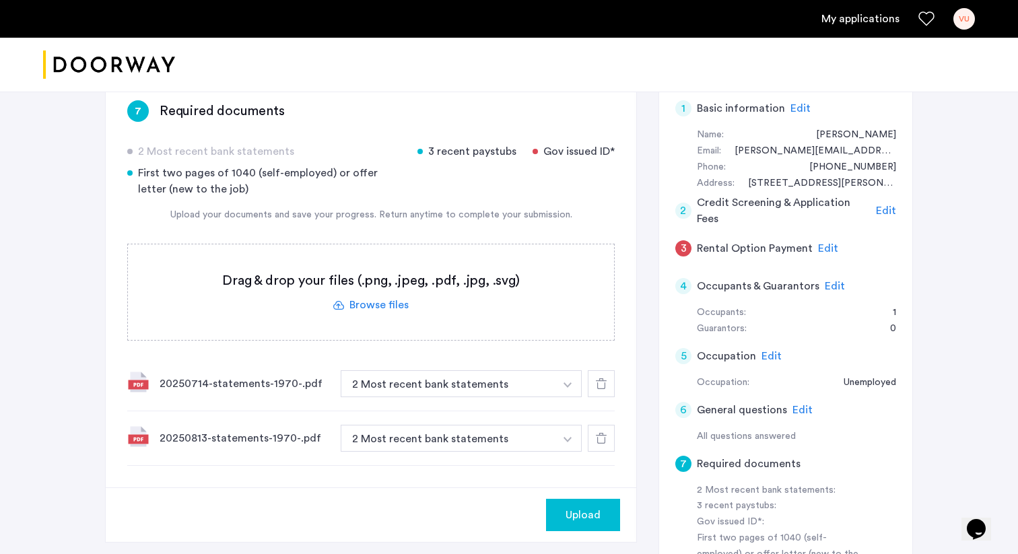
scroll to position [112, 0]
click at [542, 385] on button "2 Most recent bank statements" at bounding box center [448, 383] width 214 height 27
click at [356, 305] on label at bounding box center [371, 292] width 486 height 96
click at [0, 0] on input "file" at bounding box center [0, 0] width 0 height 0
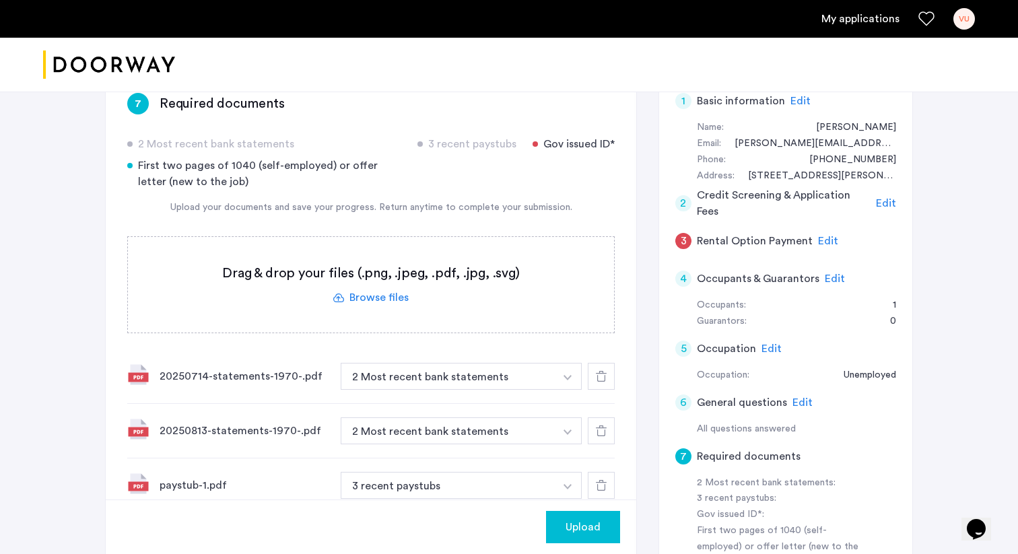
scroll to position [141, 0]
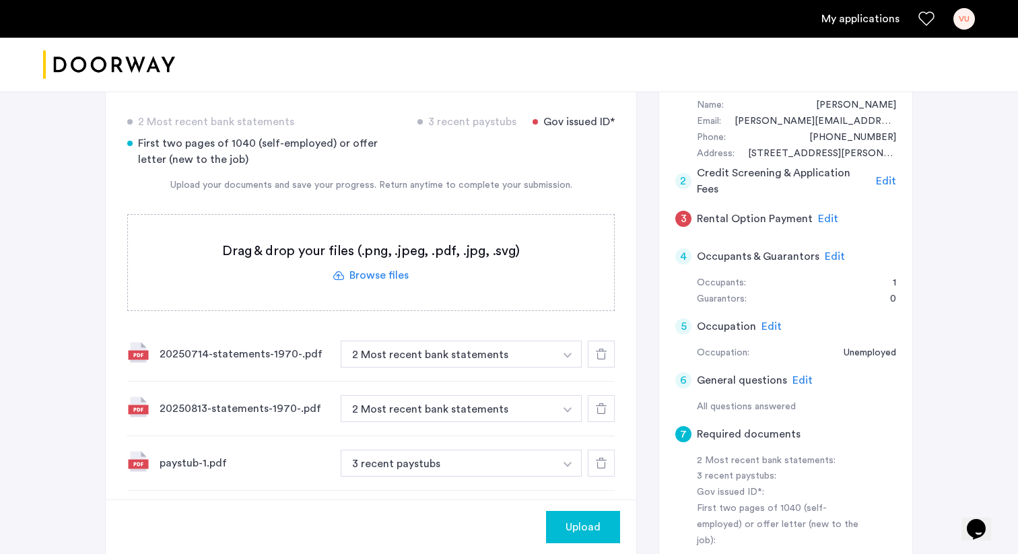
click at [395, 285] on label at bounding box center [371, 263] width 486 height 96
click at [0, 0] on input "file" at bounding box center [0, 0] width 0 height 0
click at [429, 286] on label at bounding box center [371, 263] width 486 height 96
click at [0, 0] on input "file" at bounding box center [0, 0] width 0 height 0
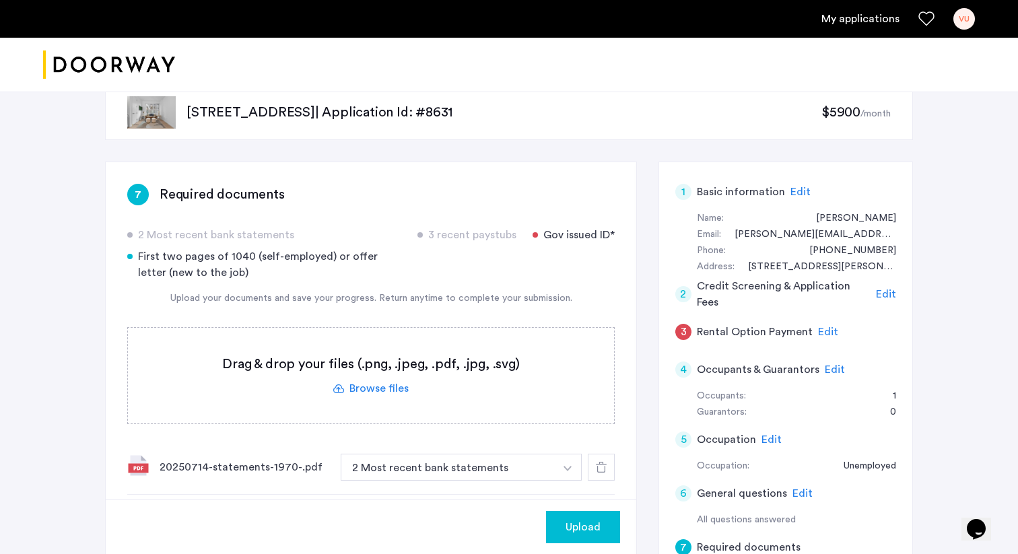
scroll to position [0, 0]
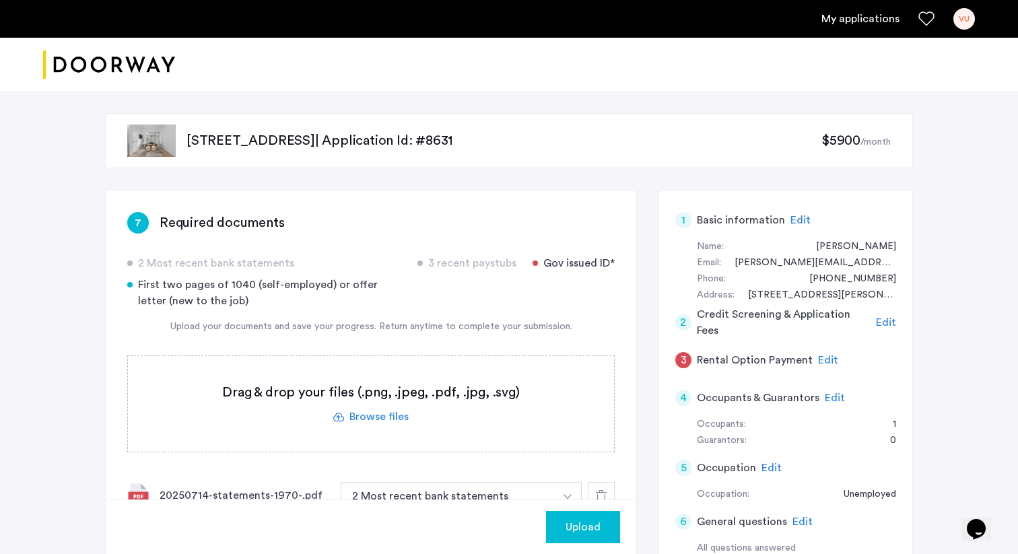
drag, startPoint x: 536, startPoint y: 265, endPoint x: 615, endPoint y: 268, distance: 78.9
click at [615, 268] on div "7 Required documents 2 Most recent bank statements 3 recent paystubs Gov issued…" at bounding box center [371, 477] width 531 height 572
click at [327, 404] on label at bounding box center [371, 404] width 486 height 96
click at [0, 0] on input "file" at bounding box center [0, 0] width 0 height 0
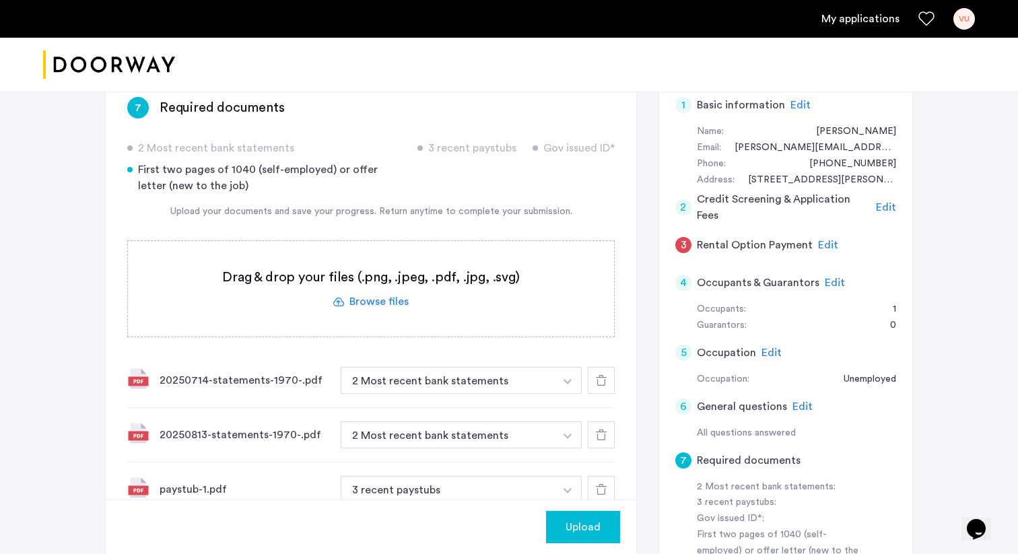
scroll to position [105, 0]
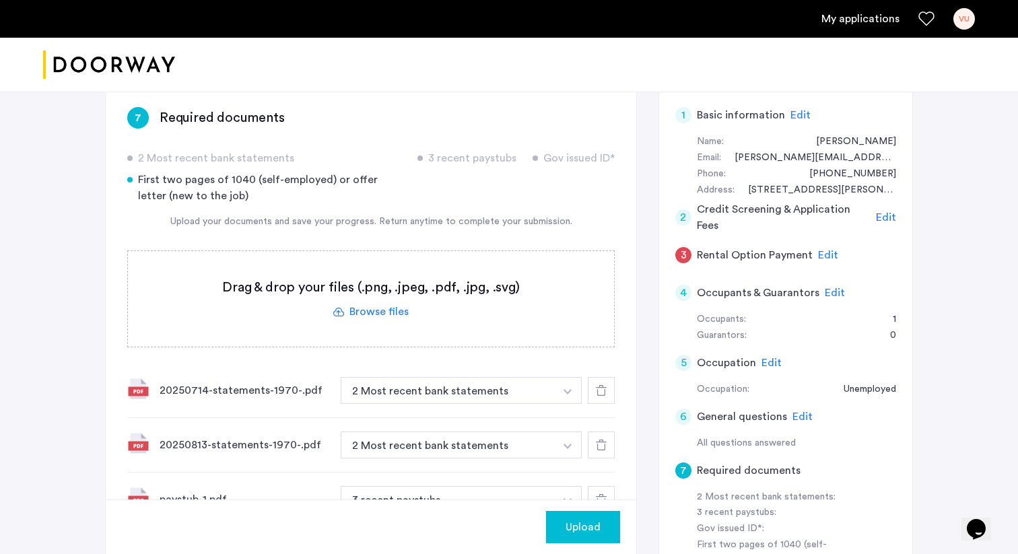
click at [372, 304] on label at bounding box center [371, 299] width 486 height 96
click at [0, 0] on input "file" at bounding box center [0, 0] width 0 height 0
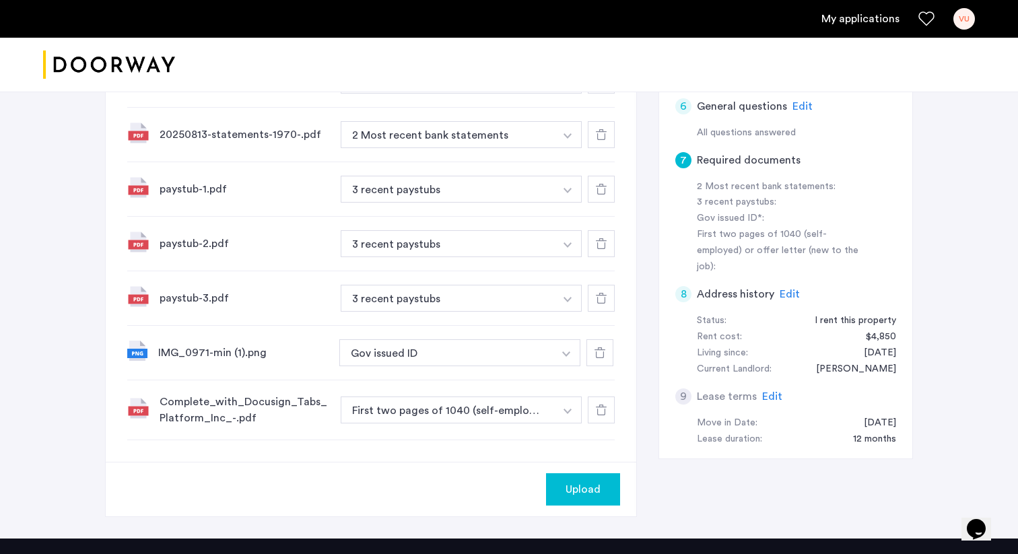
scroll to position [419, 0]
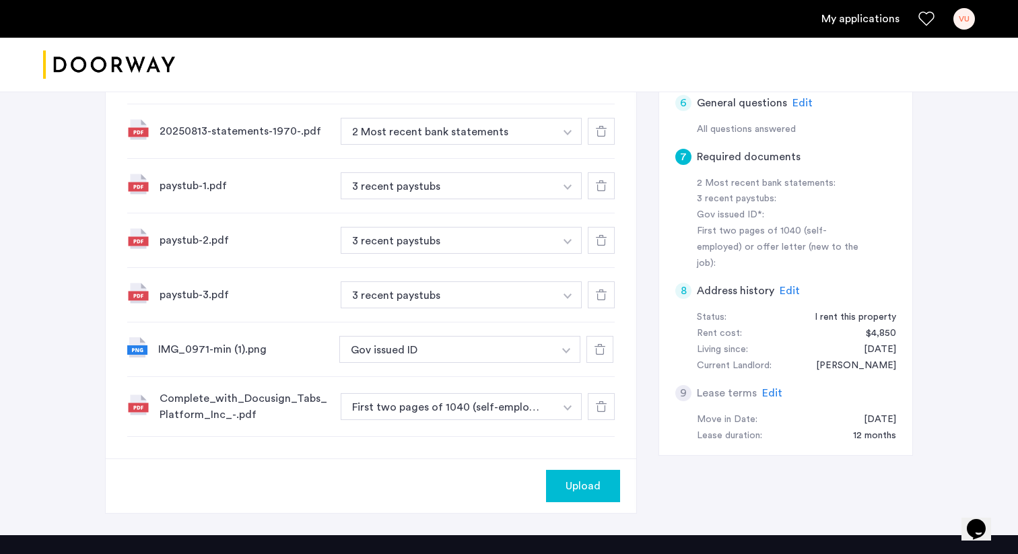
click at [578, 490] on span "Upload" at bounding box center [583, 486] width 35 height 16
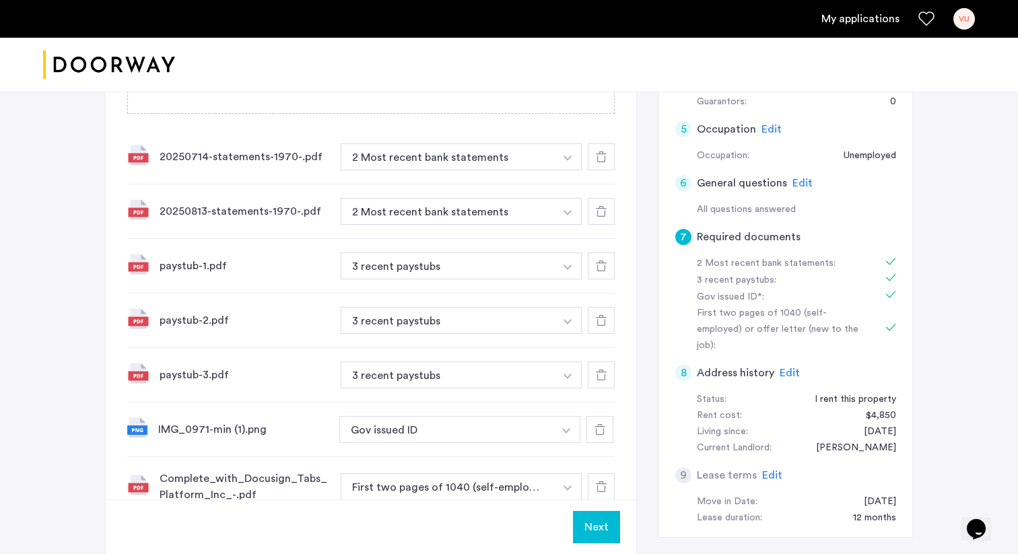
scroll to position [396, 0]
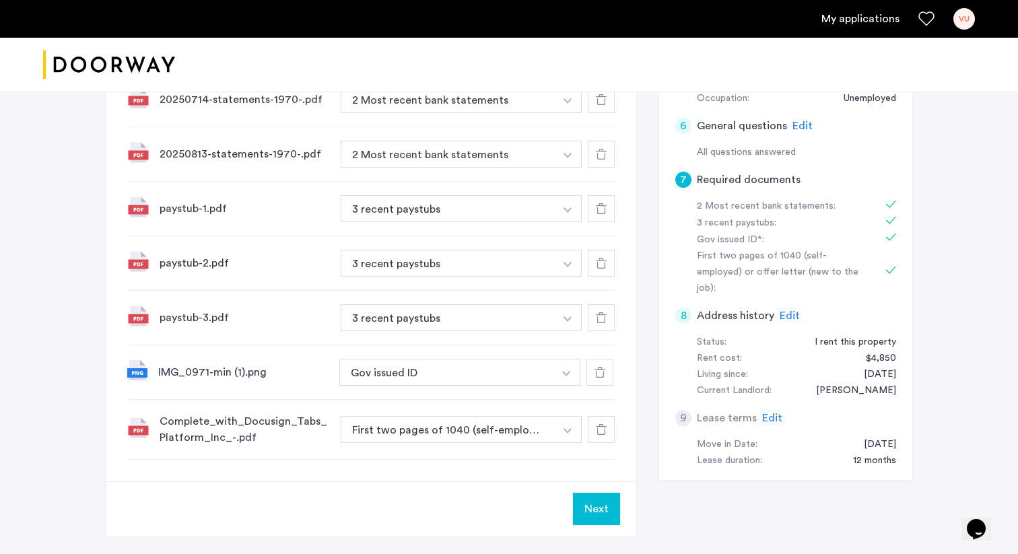
click at [595, 507] on button "Next" at bounding box center [596, 509] width 47 height 32
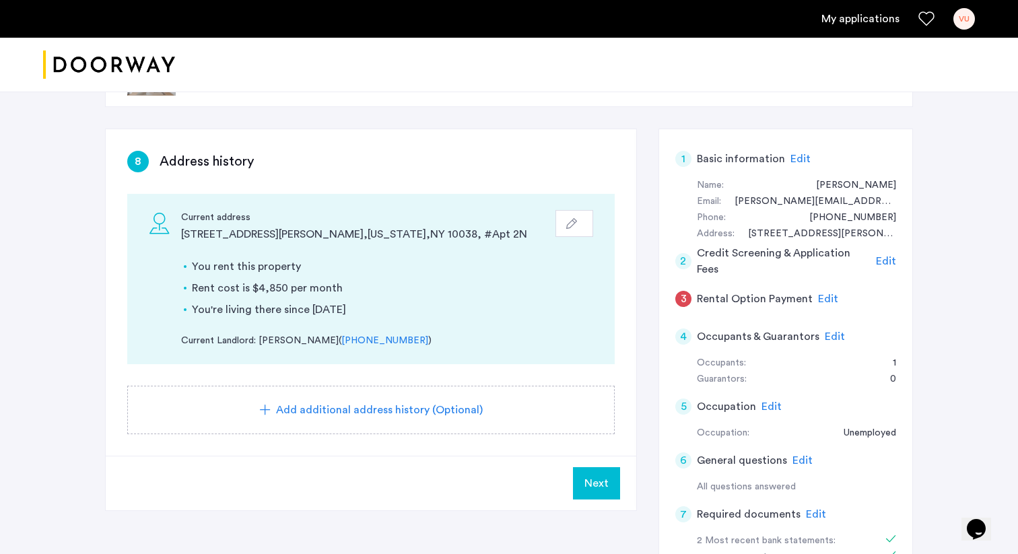
scroll to position [72, 0]
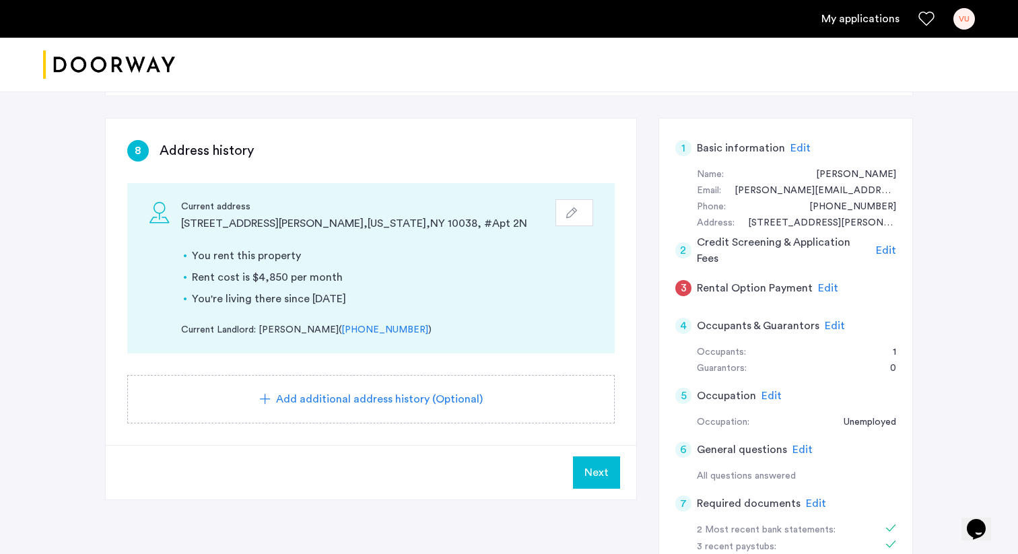
click at [607, 475] on span "Next" at bounding box center [597, 473] width 24 height 16
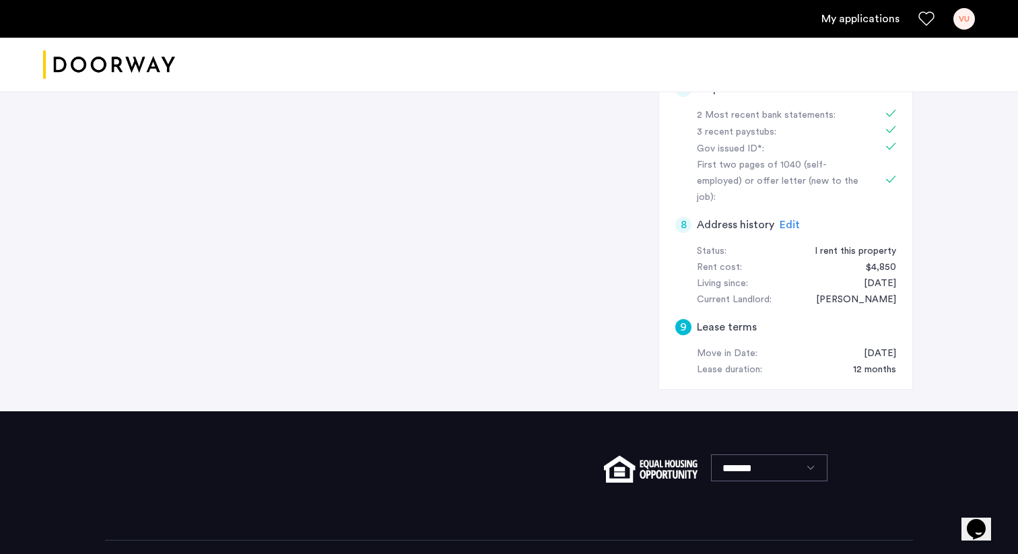
scroll to position [489, 0]
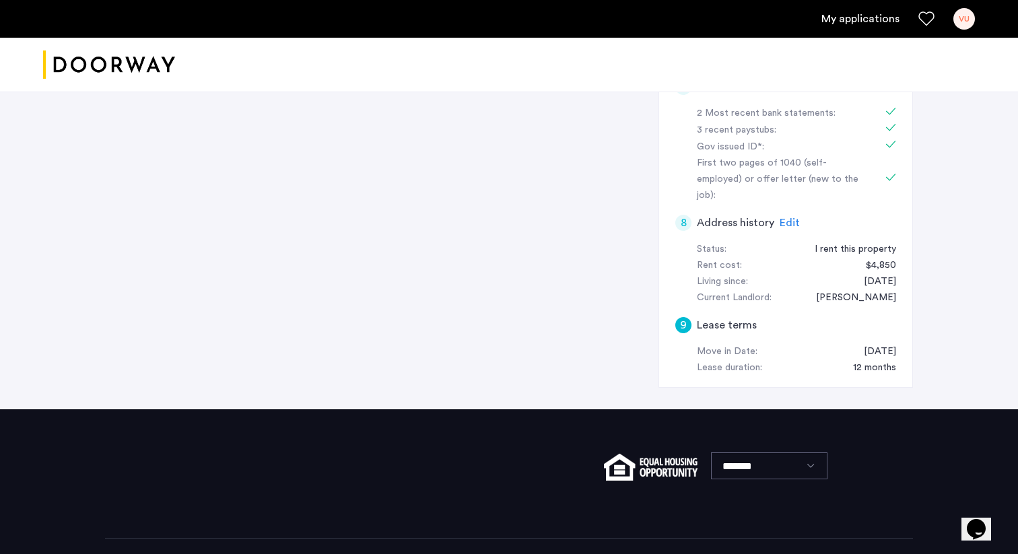
click at [789, 218] on span "Edit" at bounding box center [790, 223] width 20 height 11
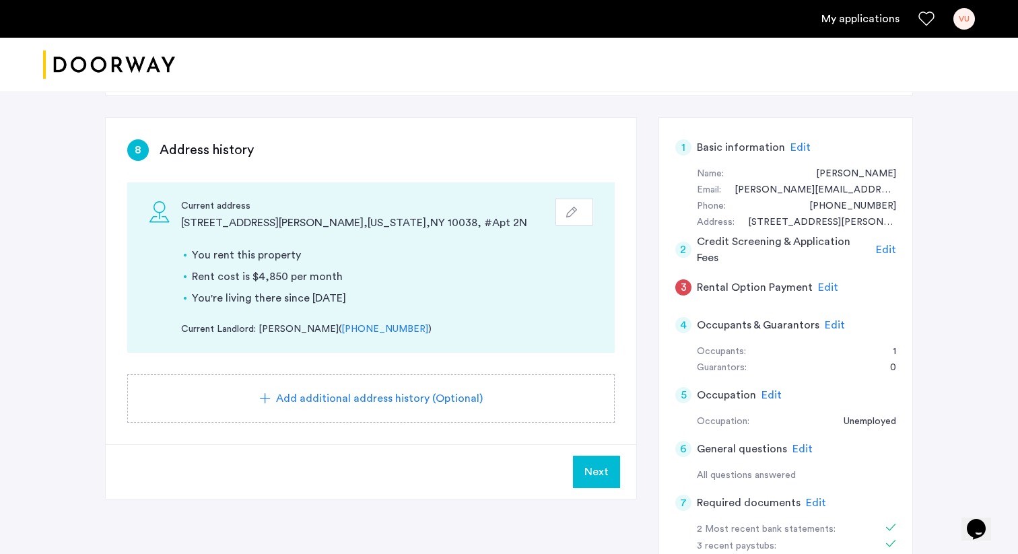
scroll to position [75, 0]
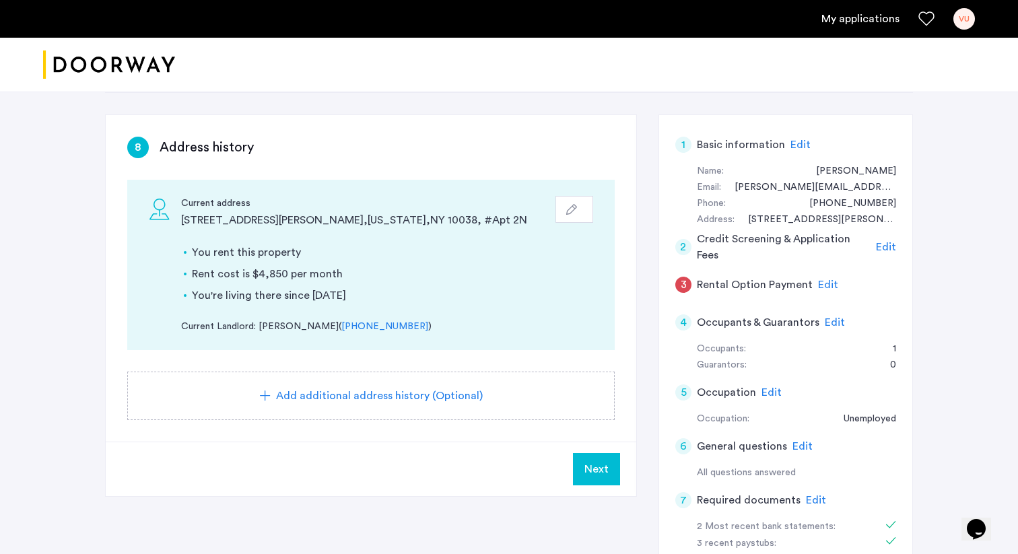
click at [593, 467] on span "Next" at bounding box center [597, 469] width 24 height 16
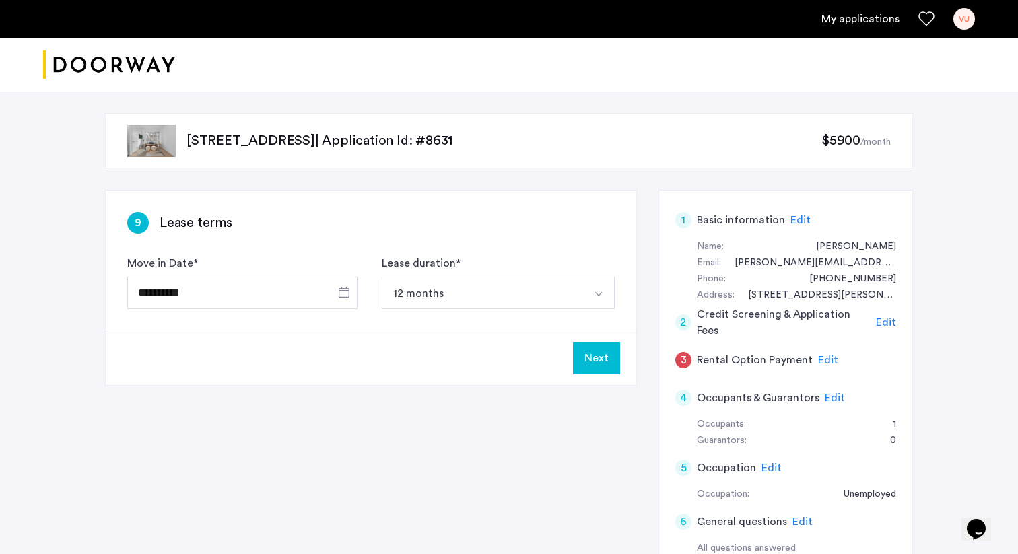
click at [601, 356] on button "Next" at bounding box center [596, 358] width 47 height 32
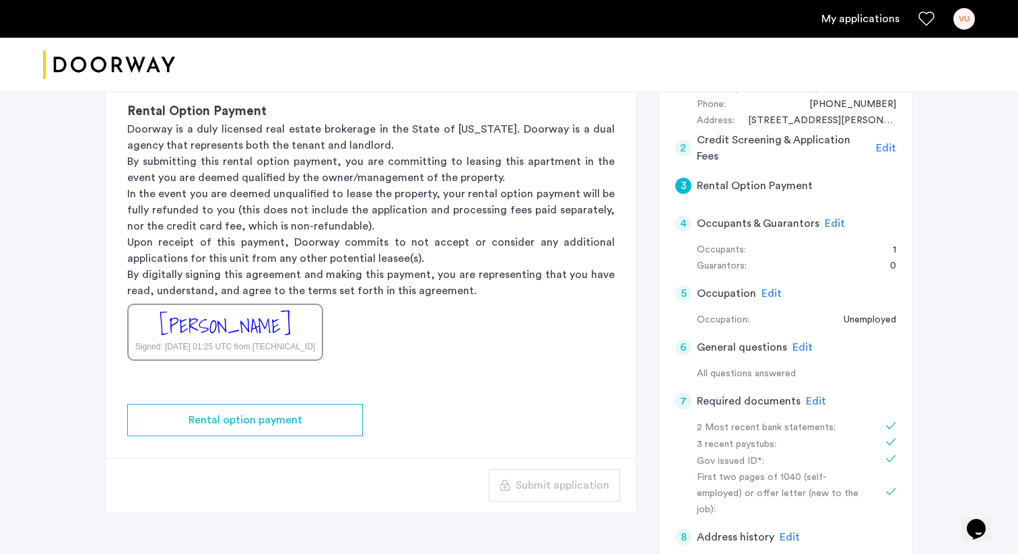
scroll to position [183, 0]
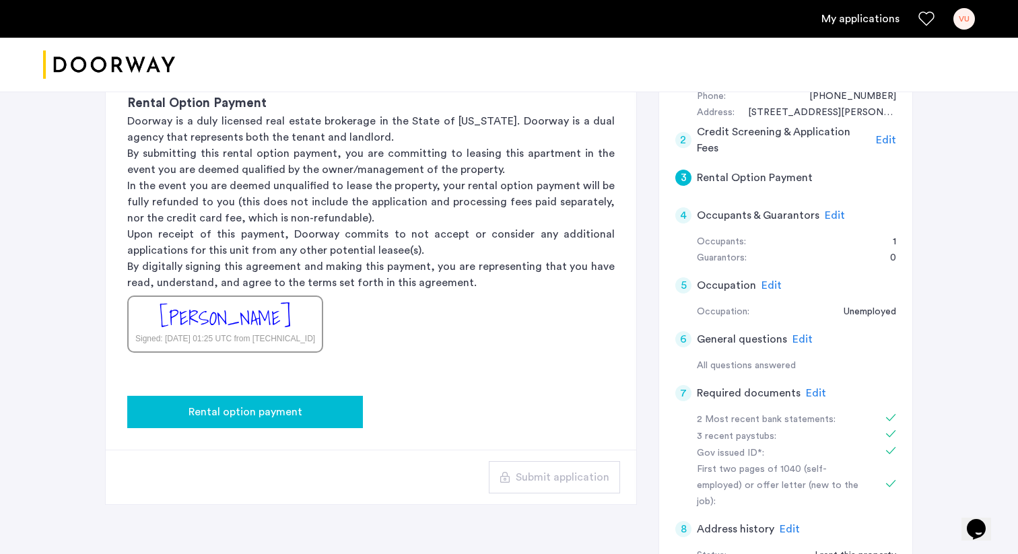
click at [305, 418] on div "Rental option payment" at bounding box center [245, 412] width 214 height 16
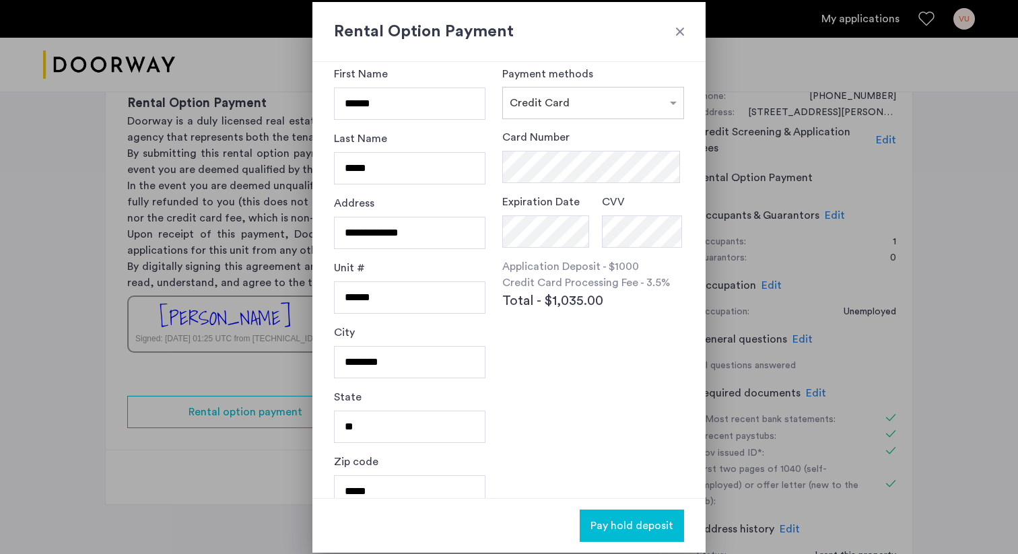
scroll to position [0, 0]
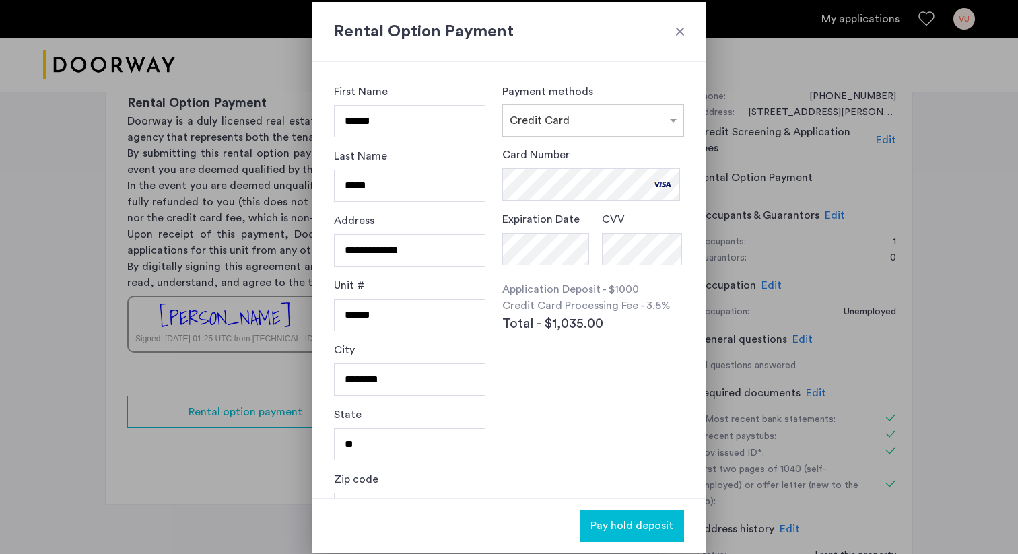
click at [617, 523] on span "Pay hold deposit" at bounding box center [632, 526] width 83 height 16
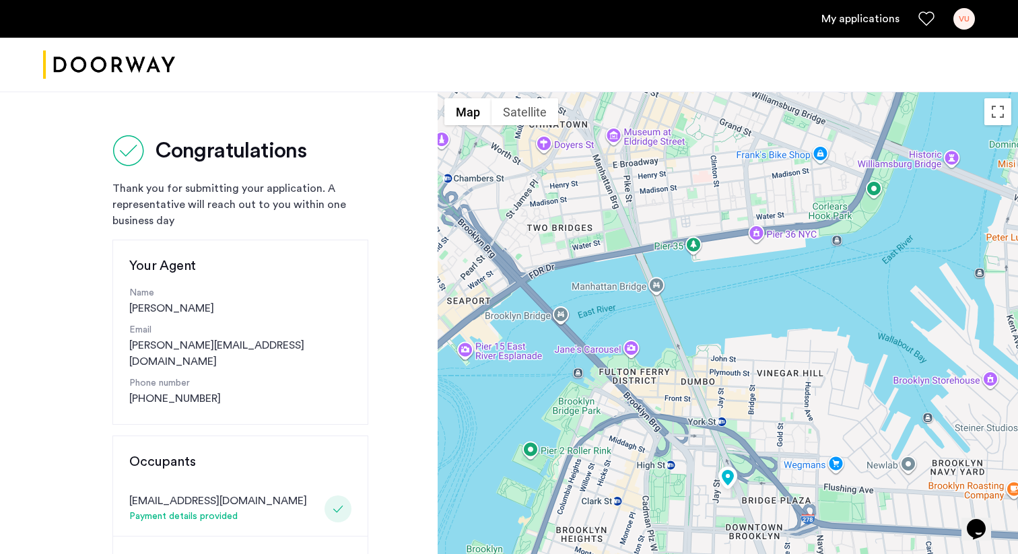
click at [876, 16] on link "My applications" at bounding box center [861, 19] width 78 height 16
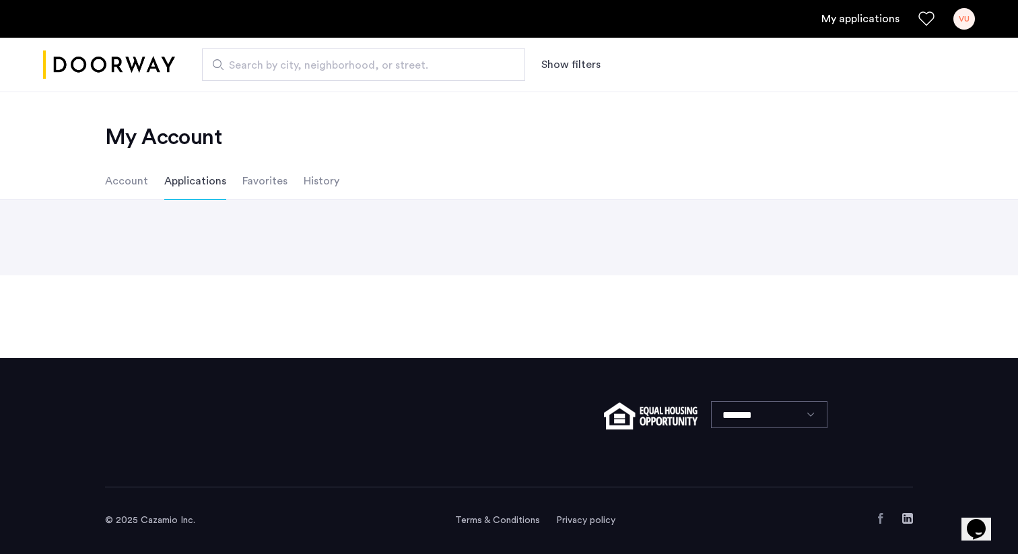
click at [209, 183] on li "Applications" at bounding box center [195, 181] width 62 height 38
click at [132, 182] on li "Account" at bounding box center [126, 181] width 43 height 38
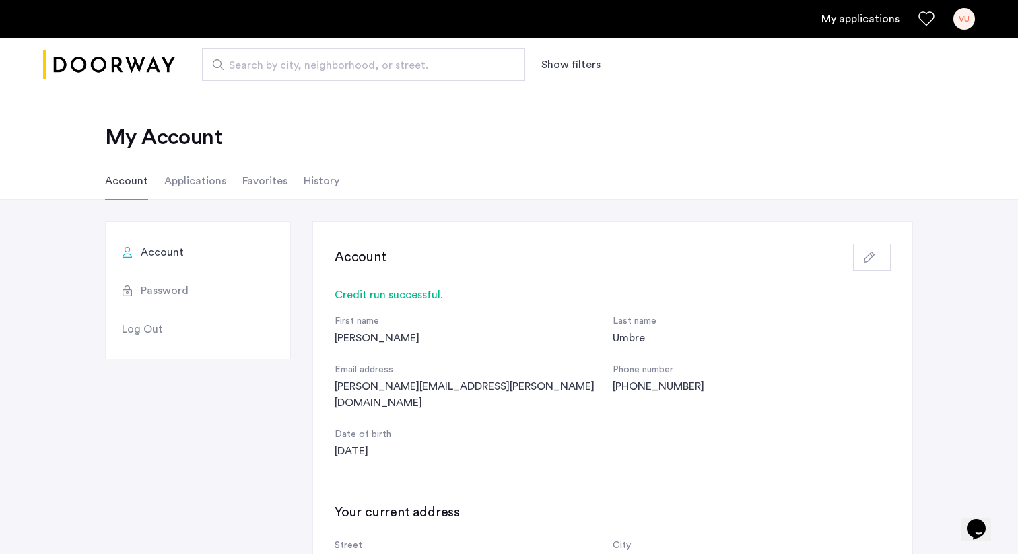
click at [189, 187] on li "Applications" at bounding box center [195, 181] width 62 height 38
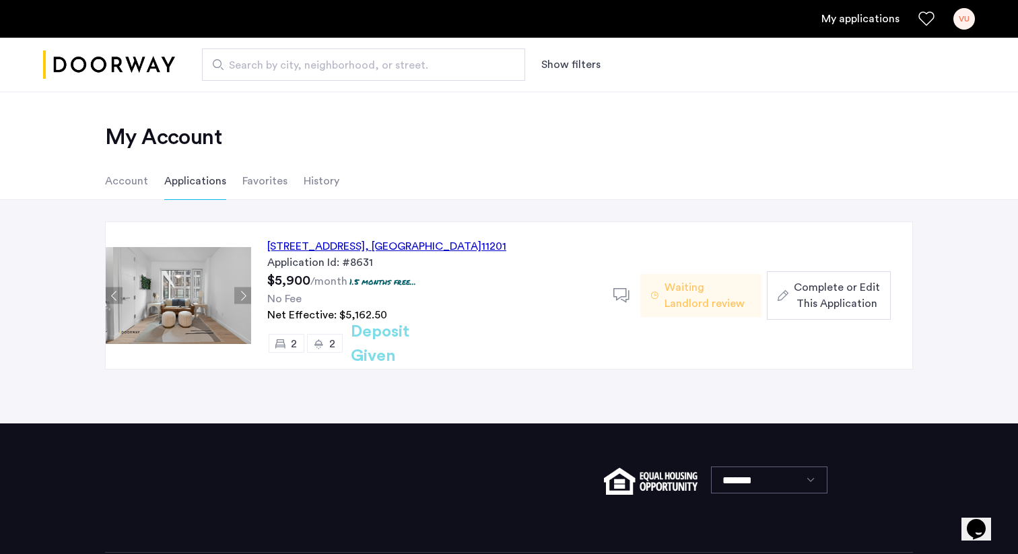
click at [129, 185] on li "Account" at bounding box center [126, 181] width 43 height 38
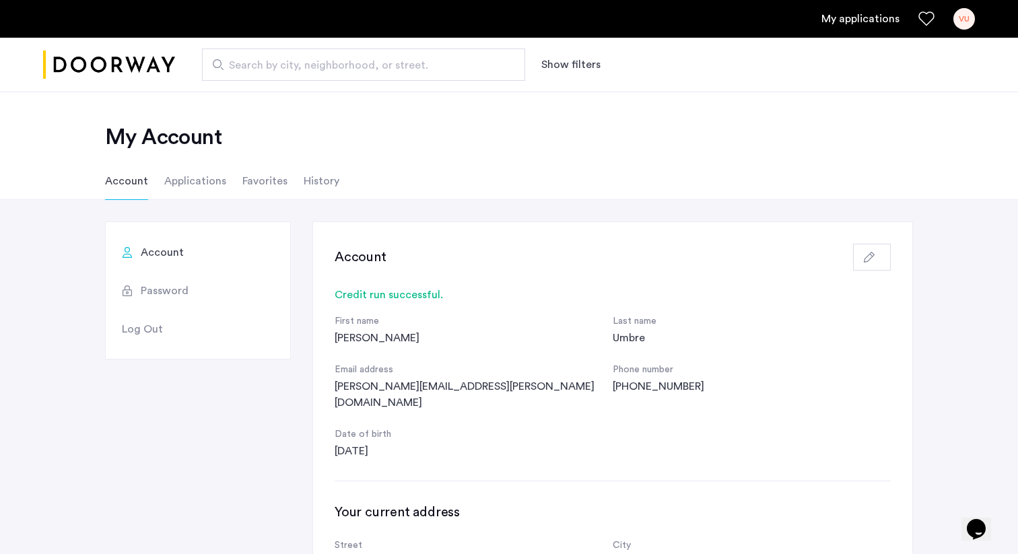
click at [176, 183] on li "Applications" at bounding box center [195, 181] width 62 height 38
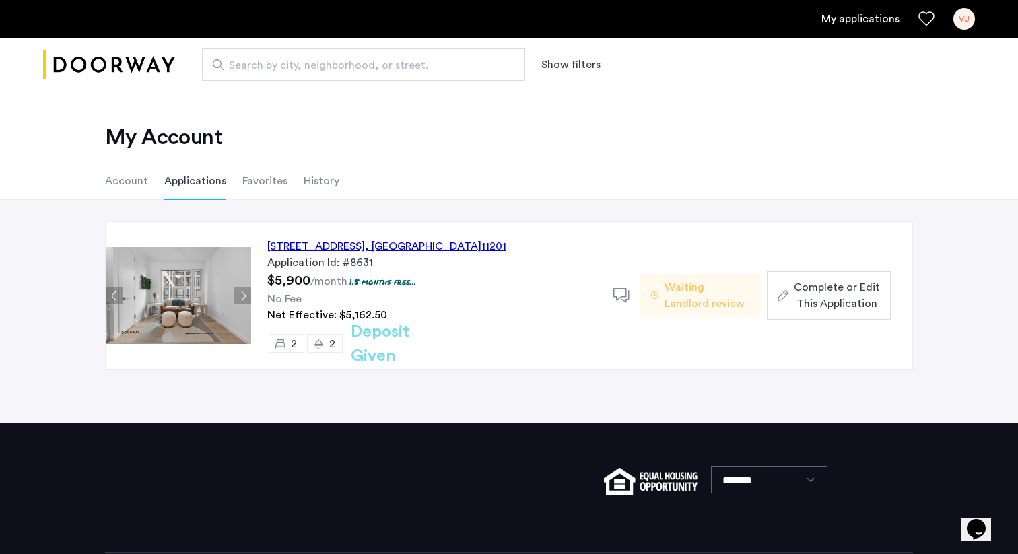
click at [421, 249] on div "127 Concord Street, Unit 5C, Brooklyn , NY 11201" at bounding box center [386, 246] width 239 height 16
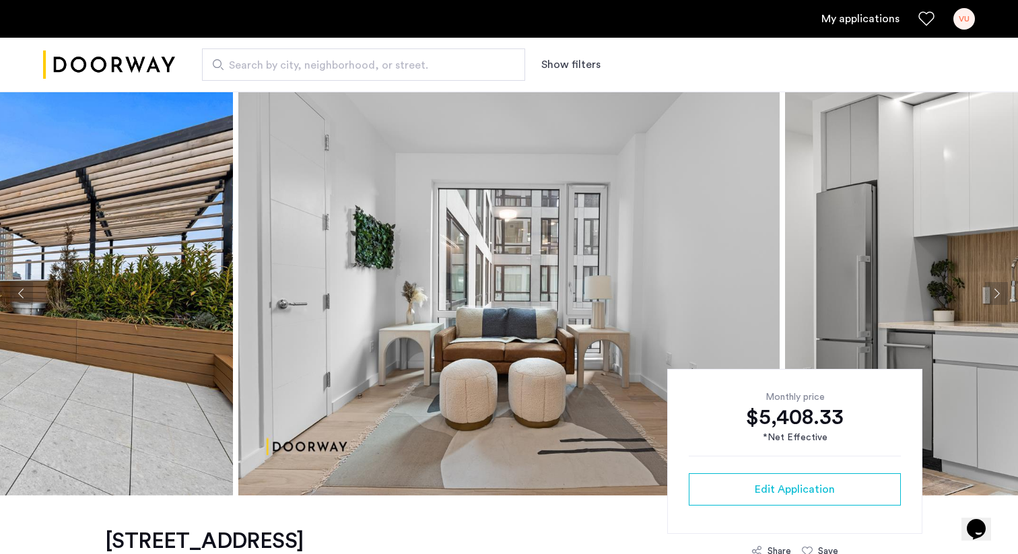
click at [986, 294] on button "Next apartment" at bounding box center [996, 293] width 23 height 23
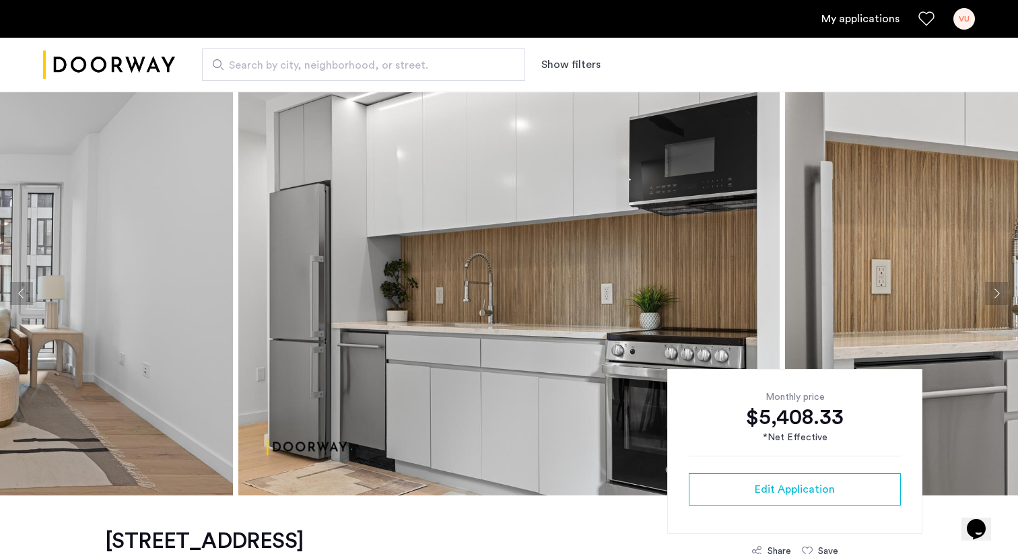
click at [986, 294] on button "Next apartment" at bounding box center [996, 293] width 23 height 23
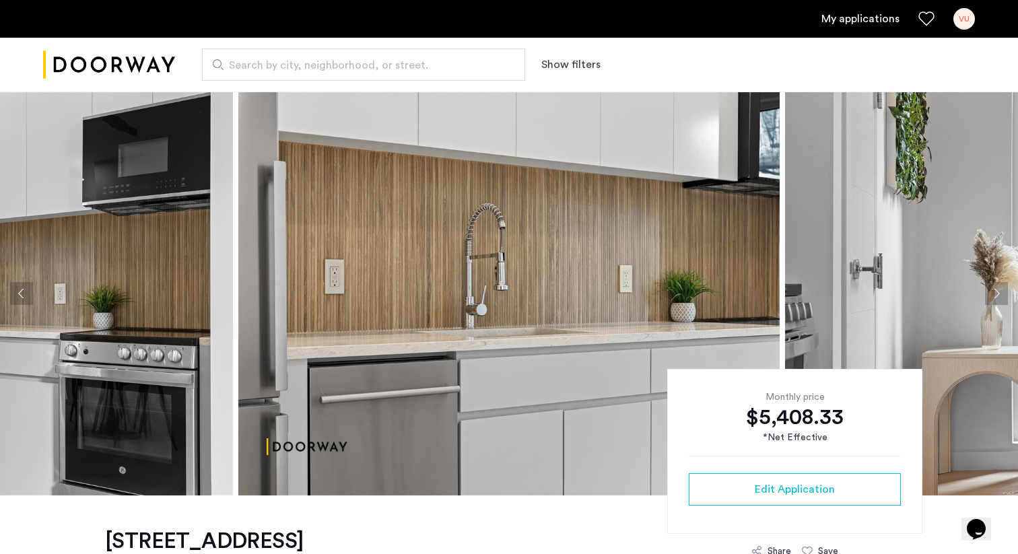
click at [986, 294] on button "Next apartment" at bounding box center [996, 293] width 23 height 23
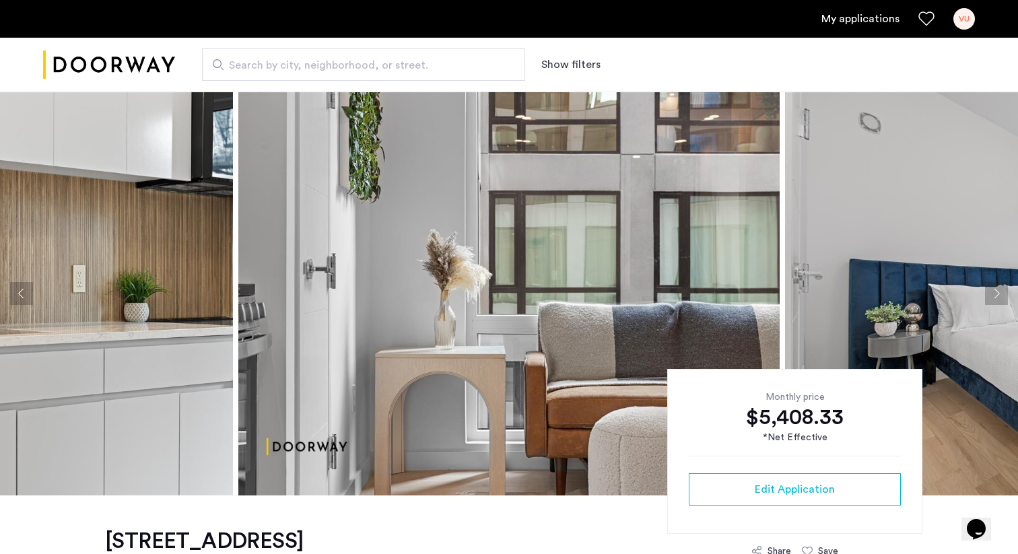
click at [986, 294] on button "Next apartment" at bounding box center [996, 293] width 23 height 23
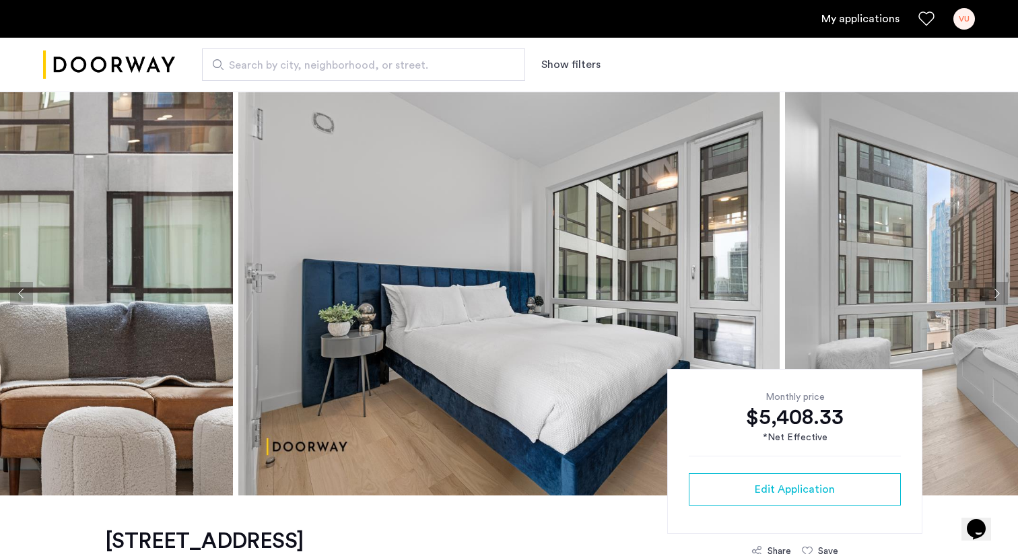
click at [986, 294] on button "Next apartment" at bounding box center [996, 293] width 23 height 23
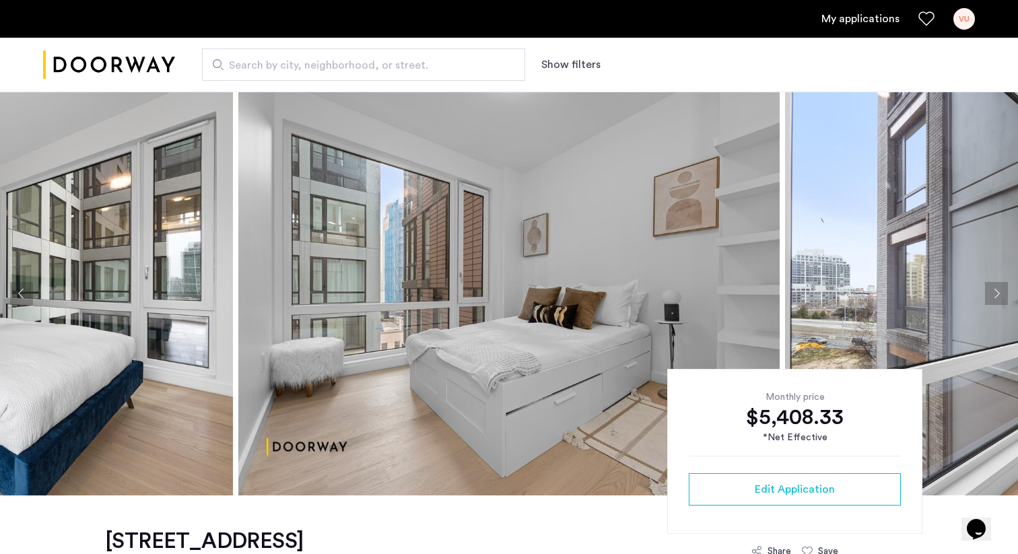
click at [986, 294] on button "Next apartment" at bounding box center [996, 293] width 23 height 23
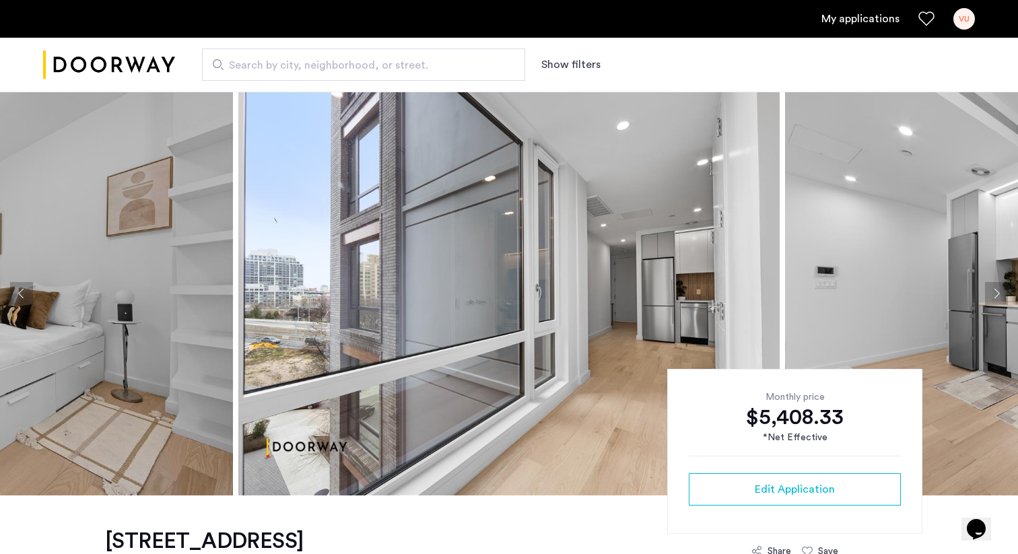
click at [986, 294] on button "Next apartment" at bounding box center [996, 293] width 23 height 23
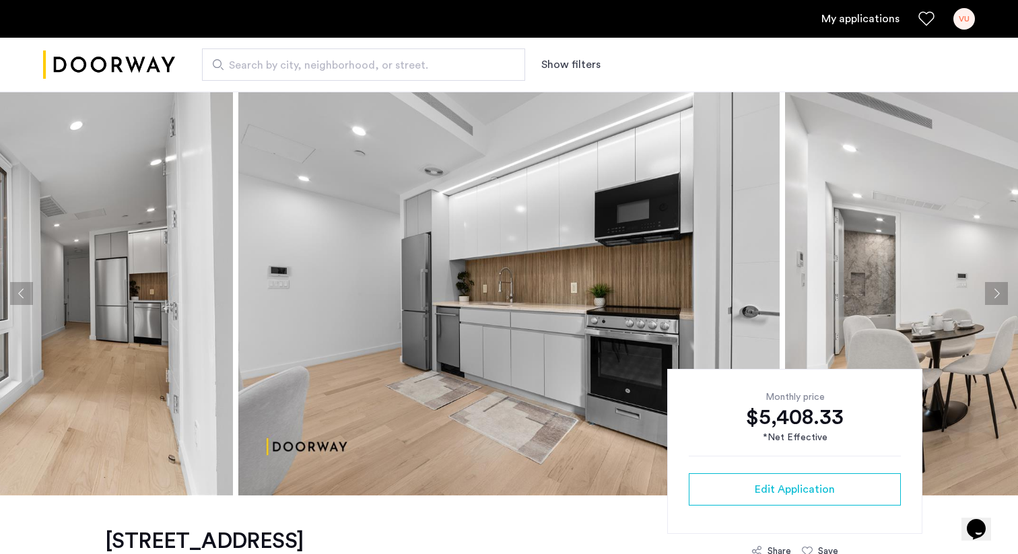
click at [986, 294] on button "Next apartment" at bounding box center [996, 293] width 23 height 23
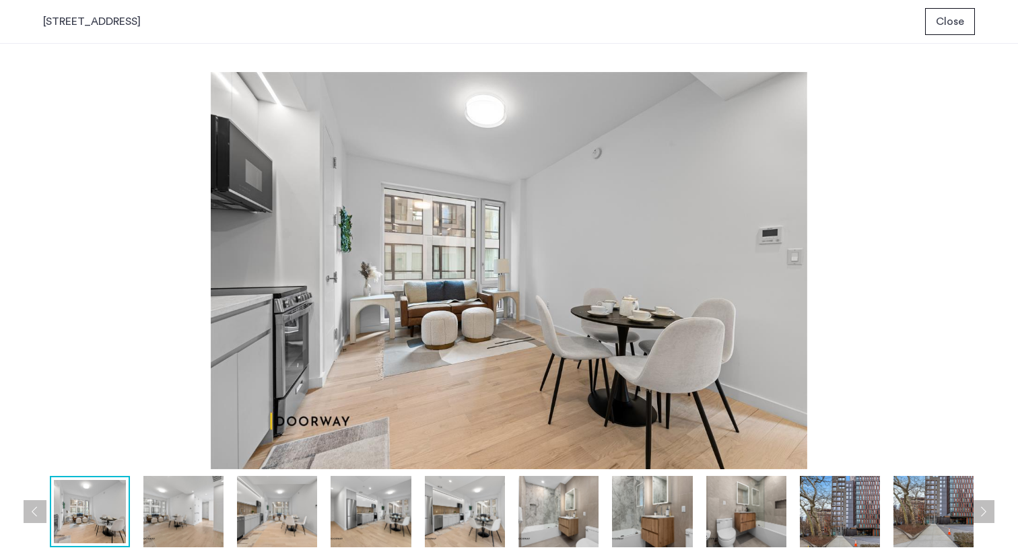
click at [958, 24] on span "Close" at bounding box center [950, 21] width 28 height 16
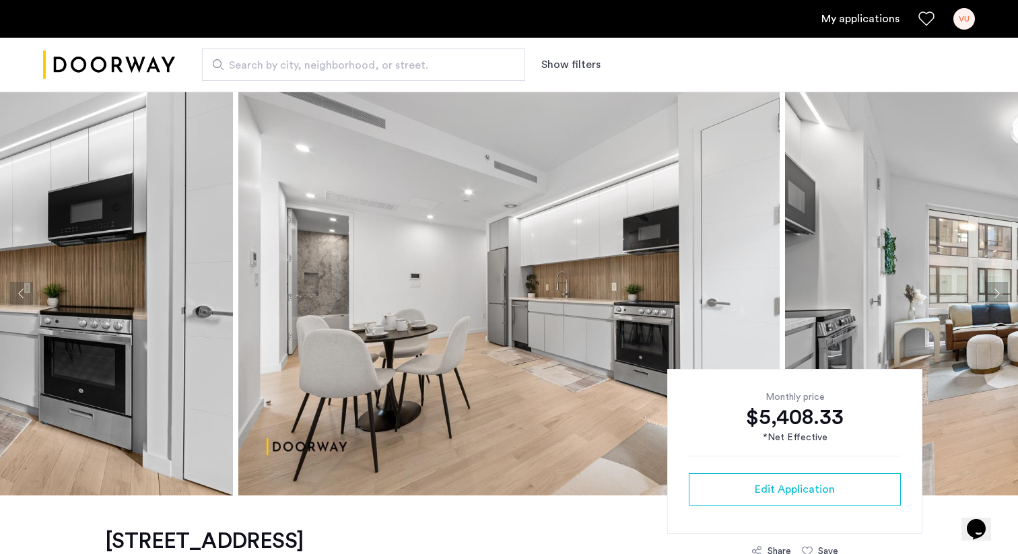
click at [993, 294] on button "Next apartment" at bounding box center [996, 293] width 23 height 23
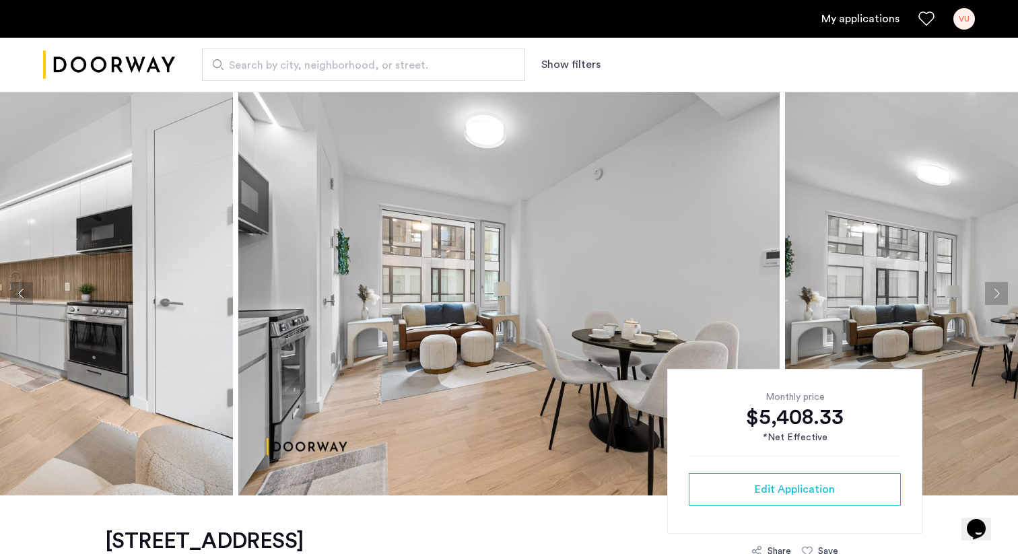
click at [993, 294] on button "Next apartment" at bounding box center [996, 293] width 23 height 23
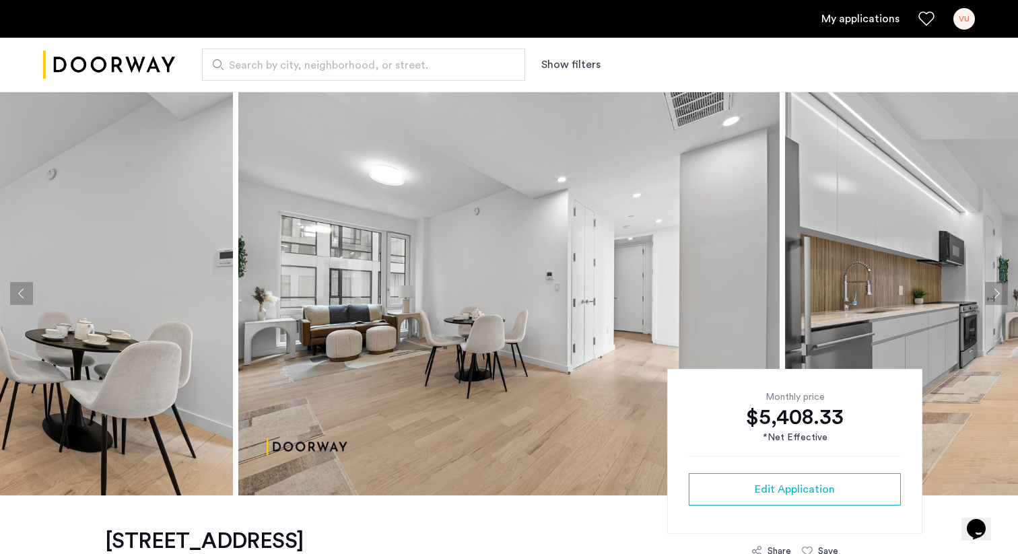
click at [993, 294] on button "Next apartment" at bounding box center [996, 293] width 23 height 23
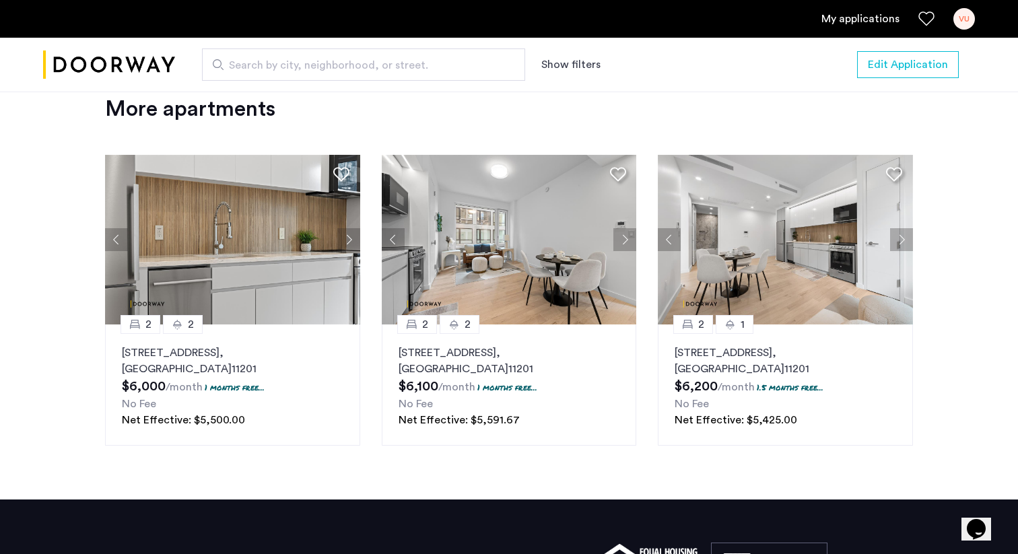
scroll to position [1781, 0]
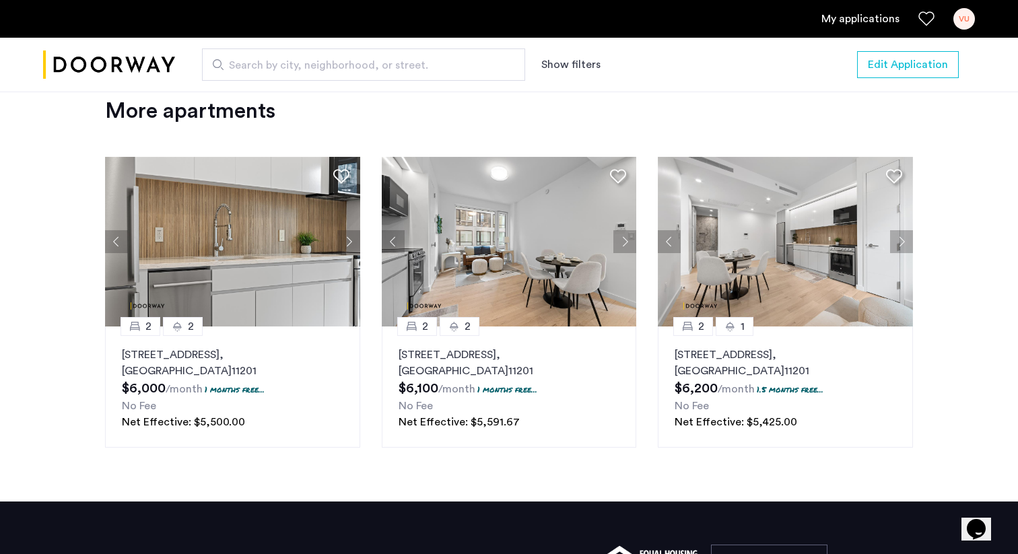
click at [620, 249] on button "Next apartment" at bounding box center [625, 241] width 23 height 23
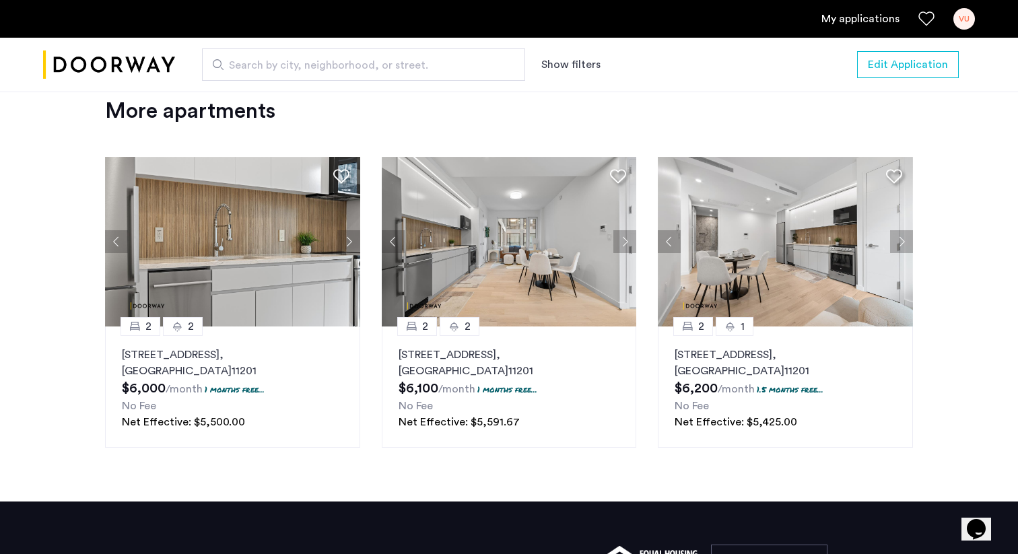
click at [824, 368] on p "127 Concord Street, Unit 7F, Brooklyn , NY 11201" at bounding box center [786, 363] width 222 height 32
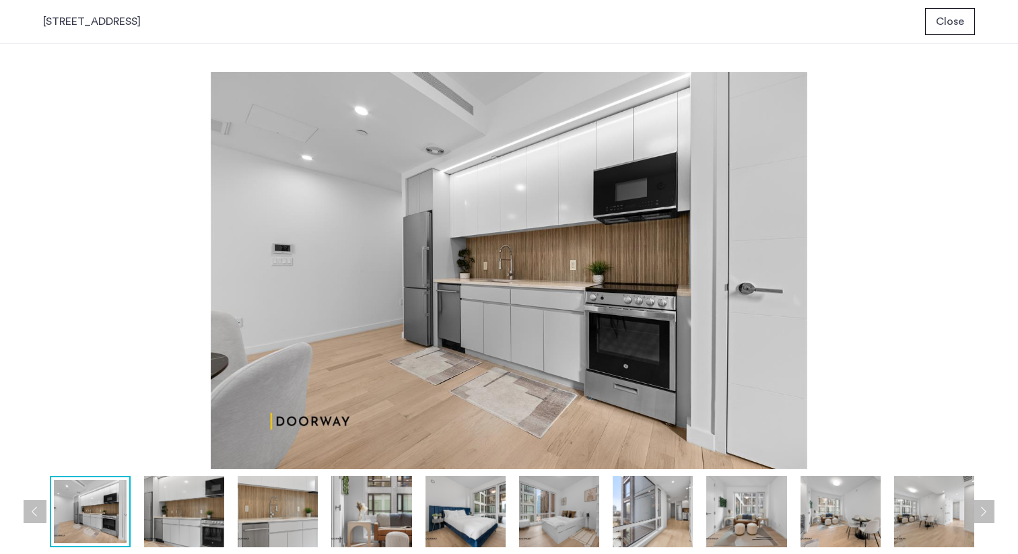
click at [942, 20] on span "Close" at bounding box center [950, 21] width 28 height 16
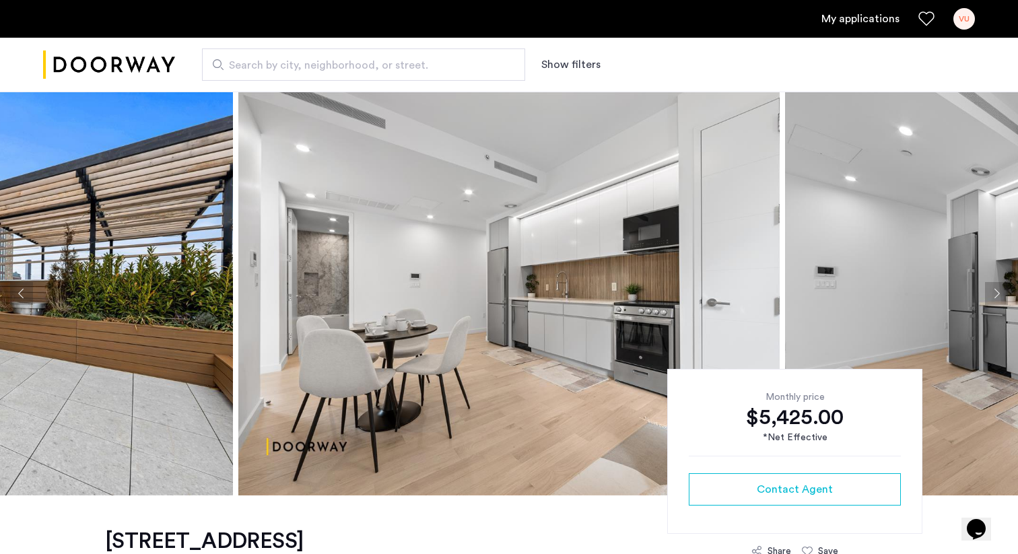
click at [993, 292] on button "Next apartment" at bounding box center [996, 293] width 23 height 23
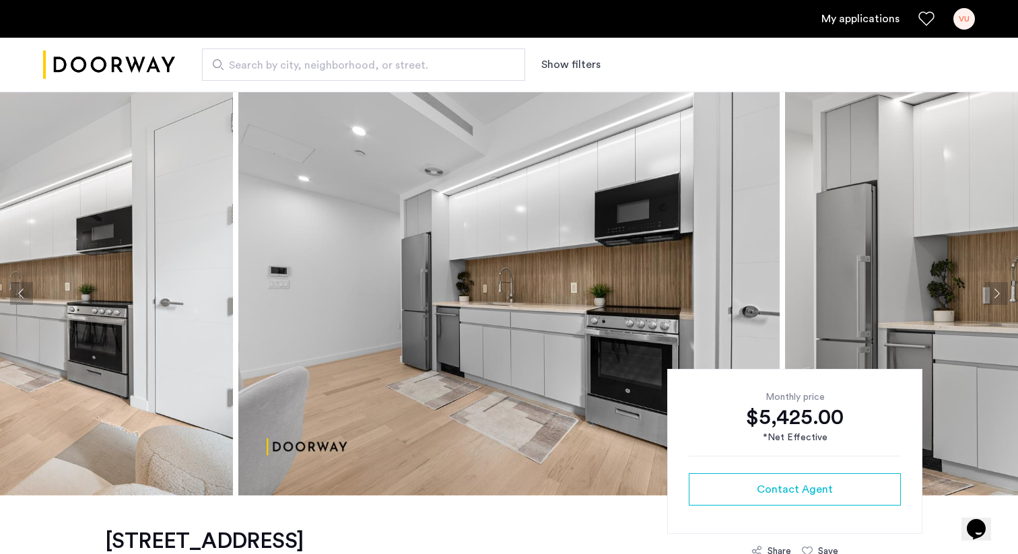
click at [993, 292] on button "Next apartment" at bounding box center [996, 293] width 23 height 23
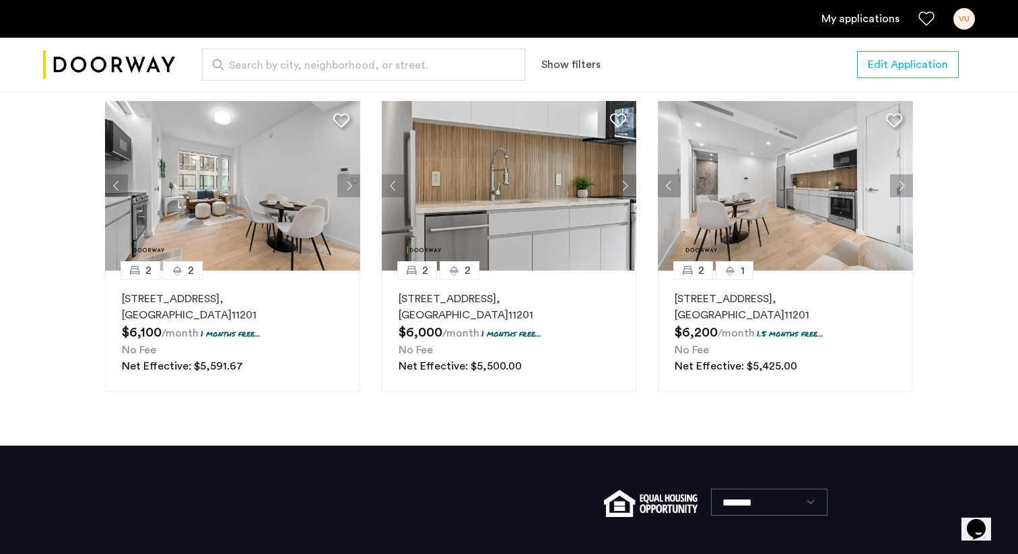
scroll to position [1835, 0]
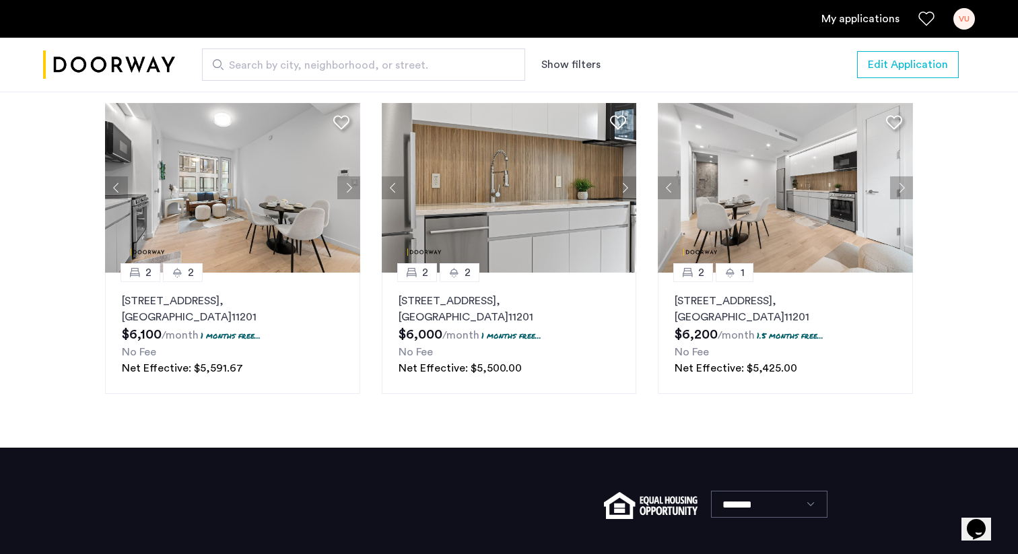
click at [350, 192] on button "Next apartment" at bounding box center [348, 187] width 23 height 23
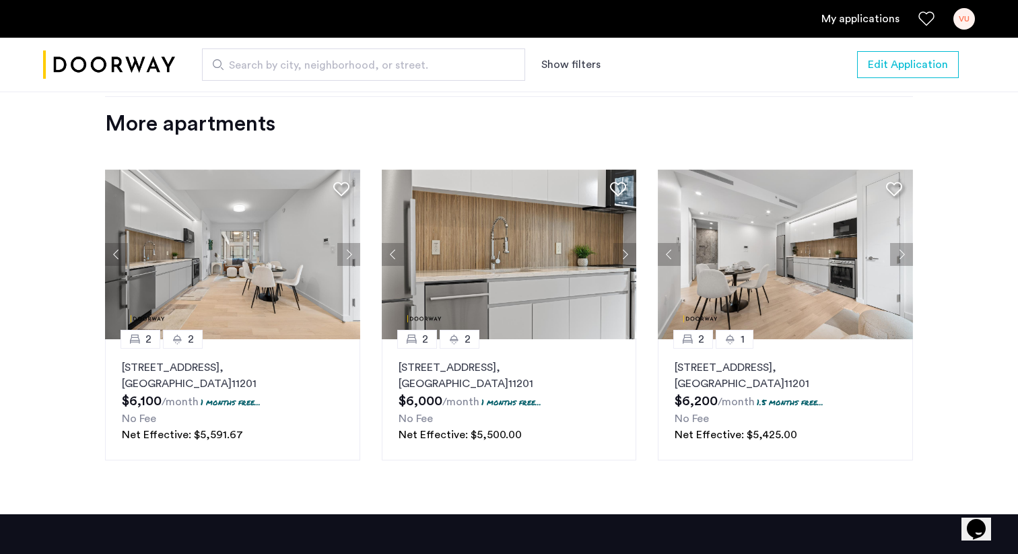
scroll to position [1772, 0]
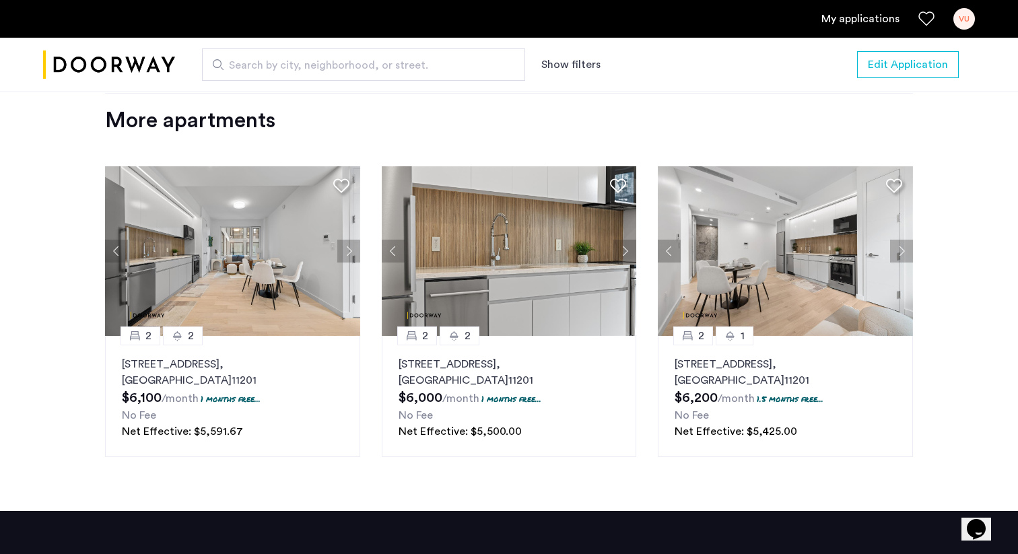
click at [273, 251] on img at bounding box center [232, 251] width 255 height 170
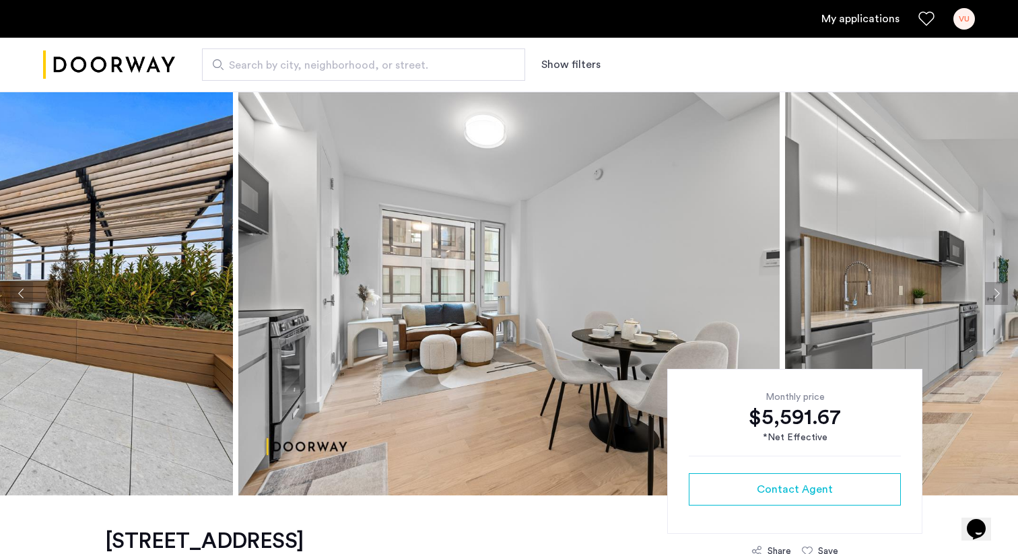
click at [998, 288] on button "Next apartment" at bounding box center [996, 293] width 23 height 23
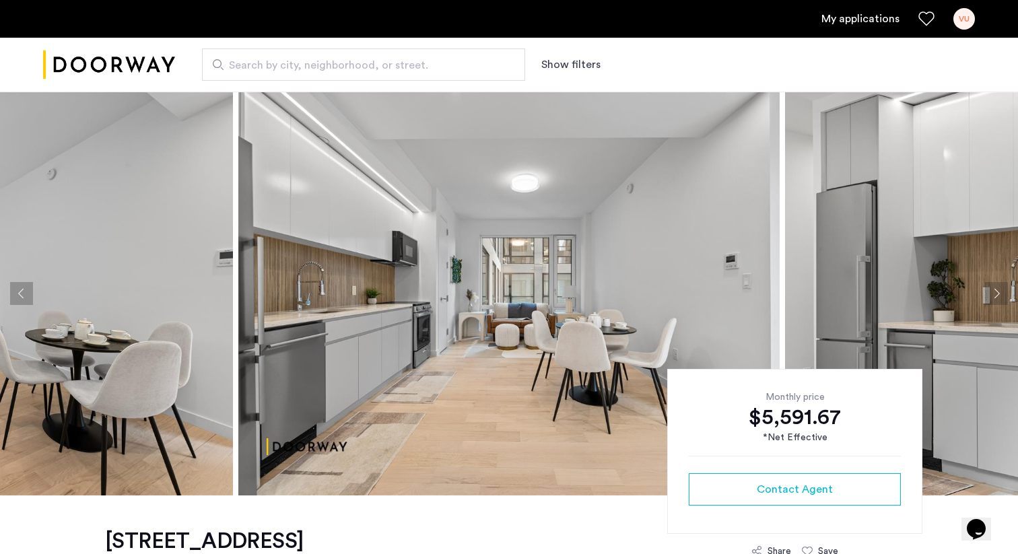
click at [998, 288] on button "Next apartment" at bounding box center [996, 293] width 23 height 23
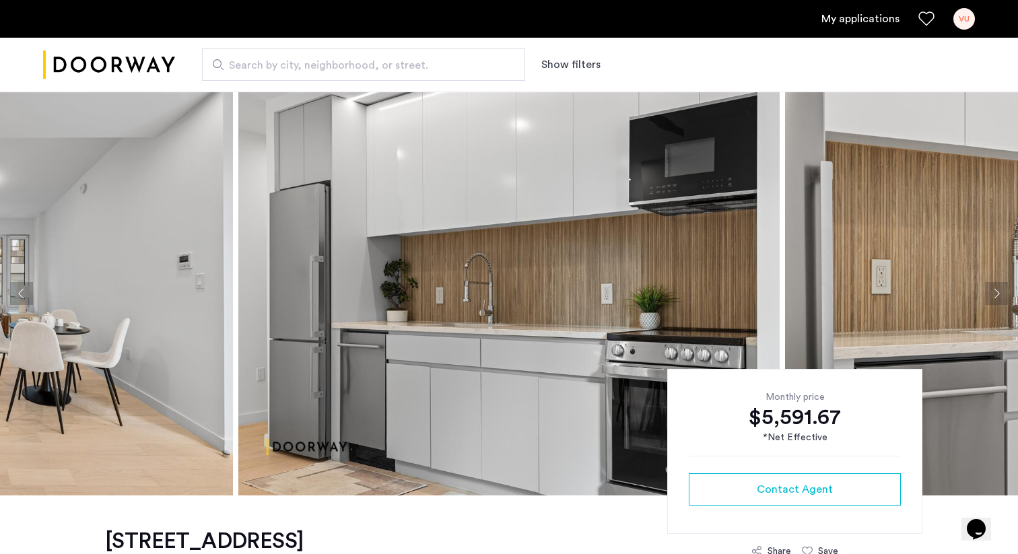
click at [998, 288] on button "Next apartment" at bounding box center [996, 293] width 23 height 23
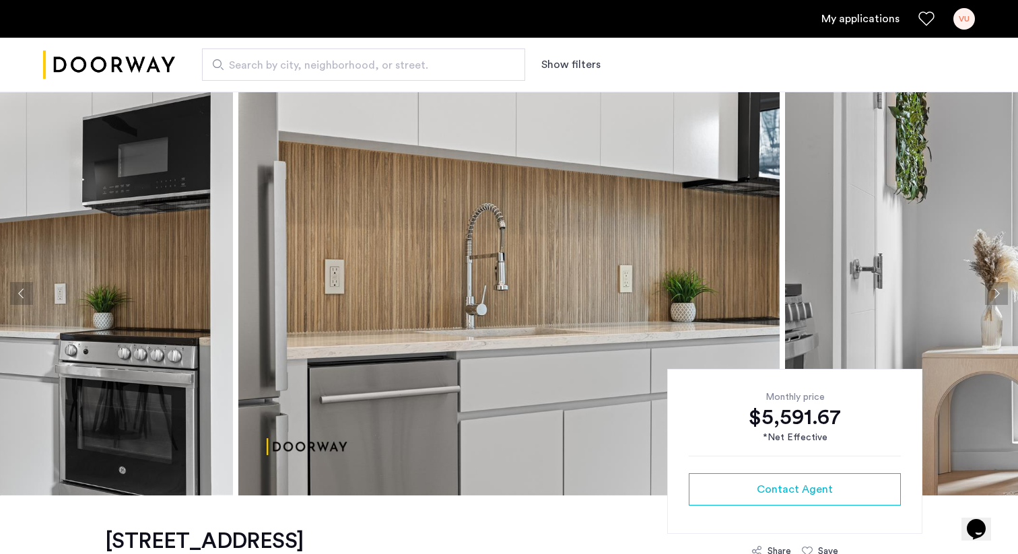
click at [998, 288] on button "Next apartment" at bounding box center [996, 293] width 23 height 23
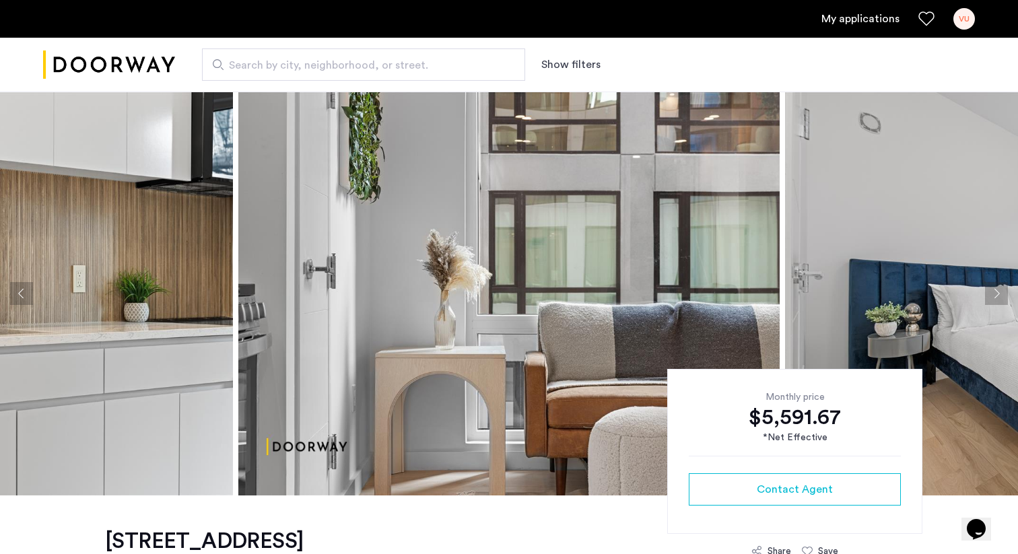
click at [998, 288] on button "Next apartment" at bounding box center [996, 293] width 23 height 23
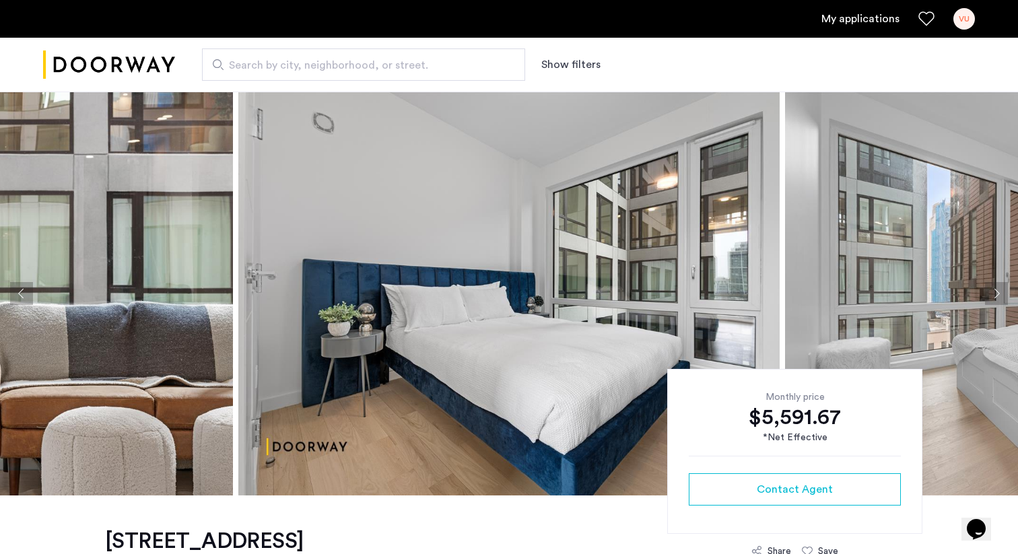
click at [998, 288] on button "Next apartment" at bounding box center [996, 293] width 23 height 23
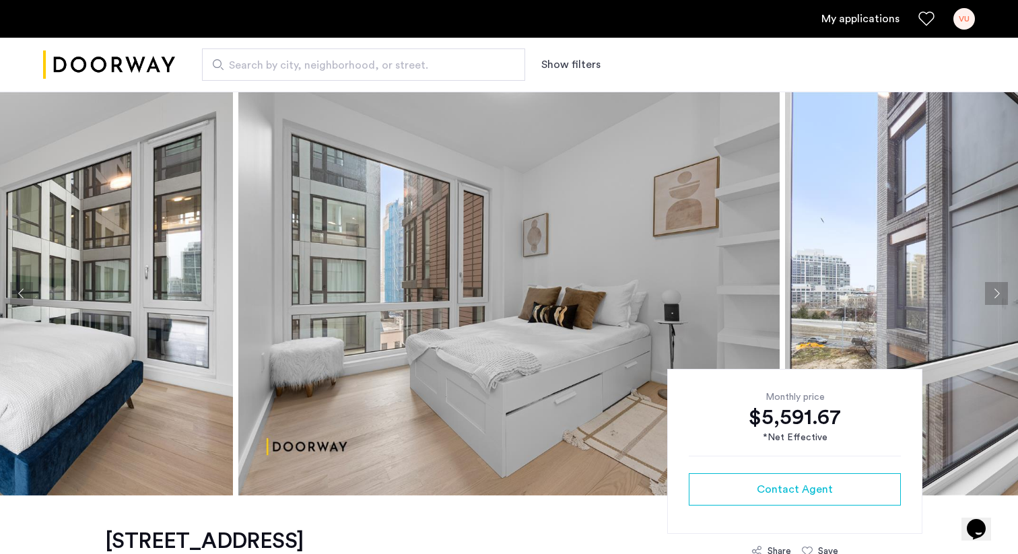
click at [998, 288] on button "Next apartment" at bounding box center [996, 293] width 23 height 23
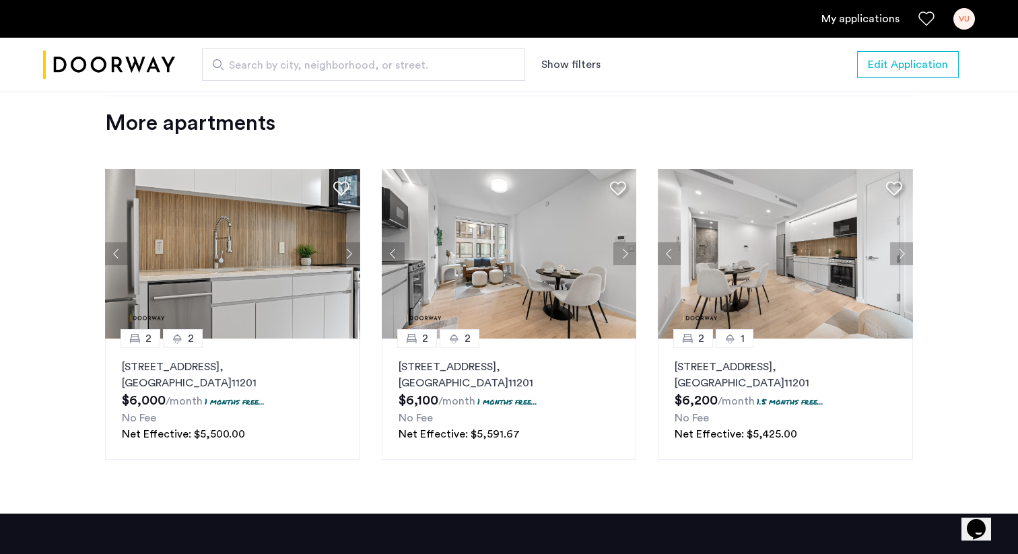
scroll to position [1775, 0]
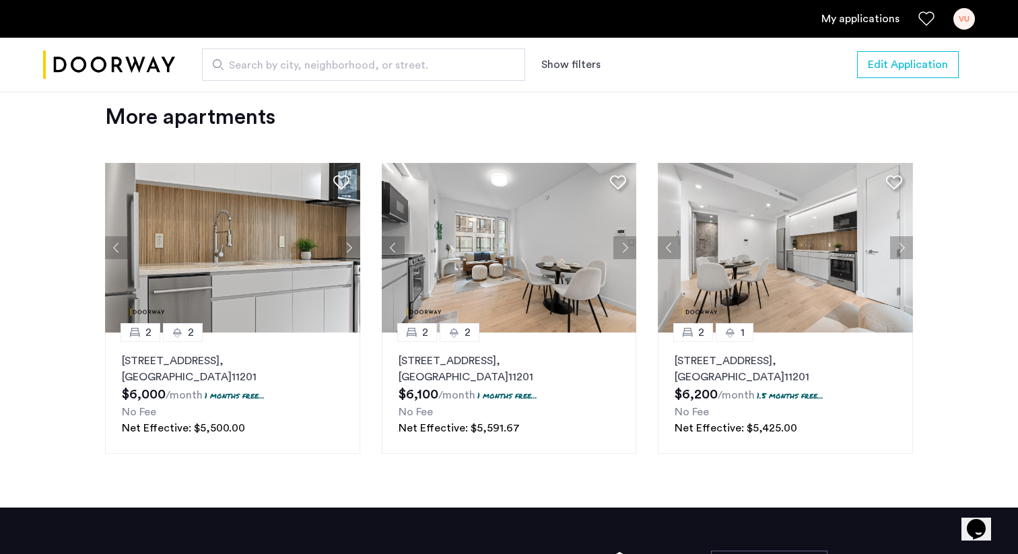
click at [249, 311] on img at bounding box center [232, 248] width 255 height 170
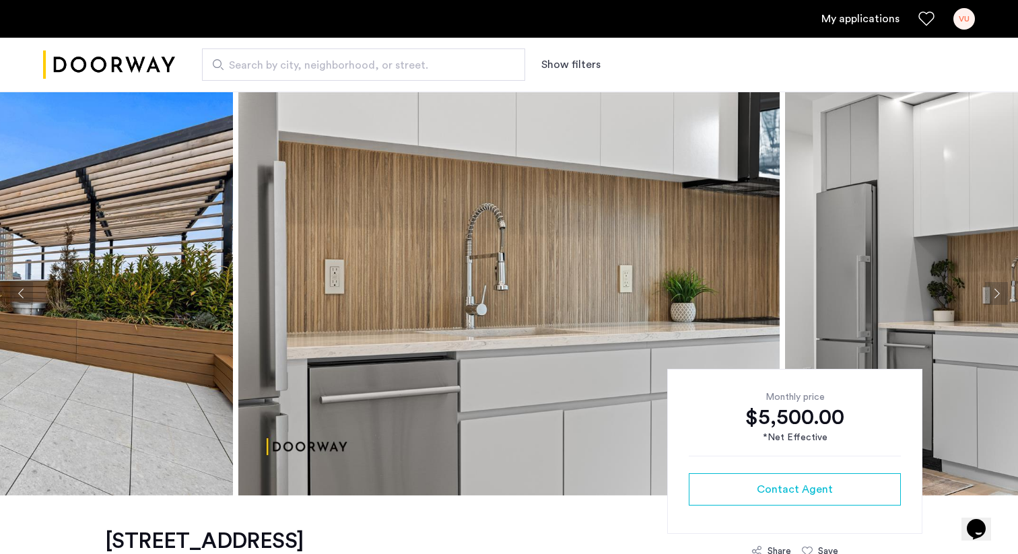
click at [998, 290] on button "Next apartment" at bounding box center [996, 293] width 23 height 23
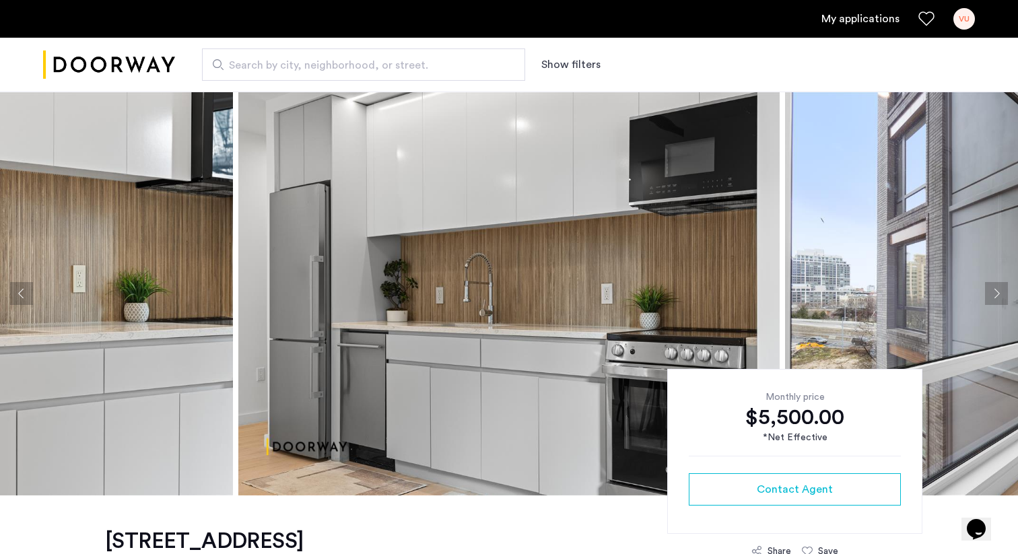
click at [998, 290] on button "Next apartment" at bounding box center [996, 293] width 23 height 23
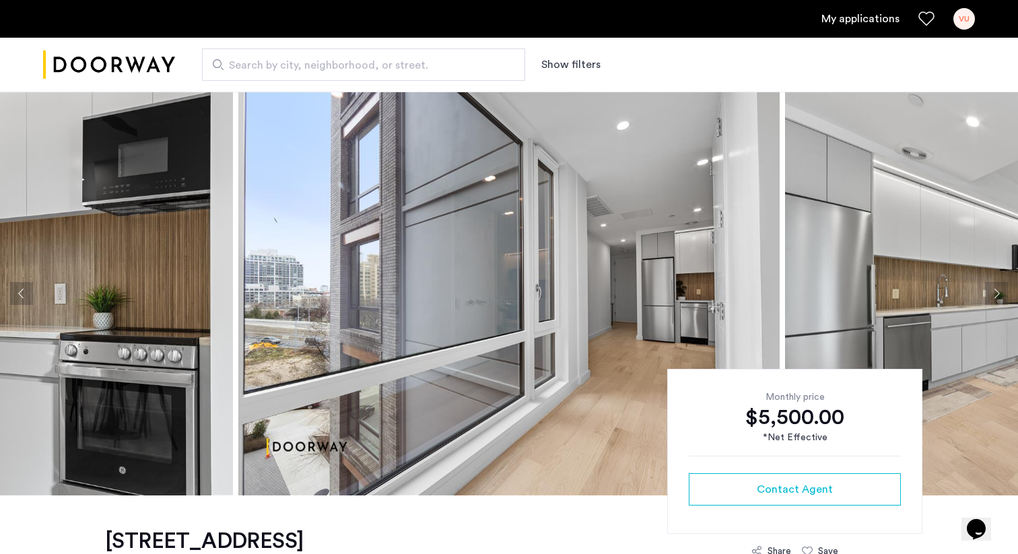
click at [998, 290] on button "Next apartment" at bounding box center [996, 293] width 23 height 23
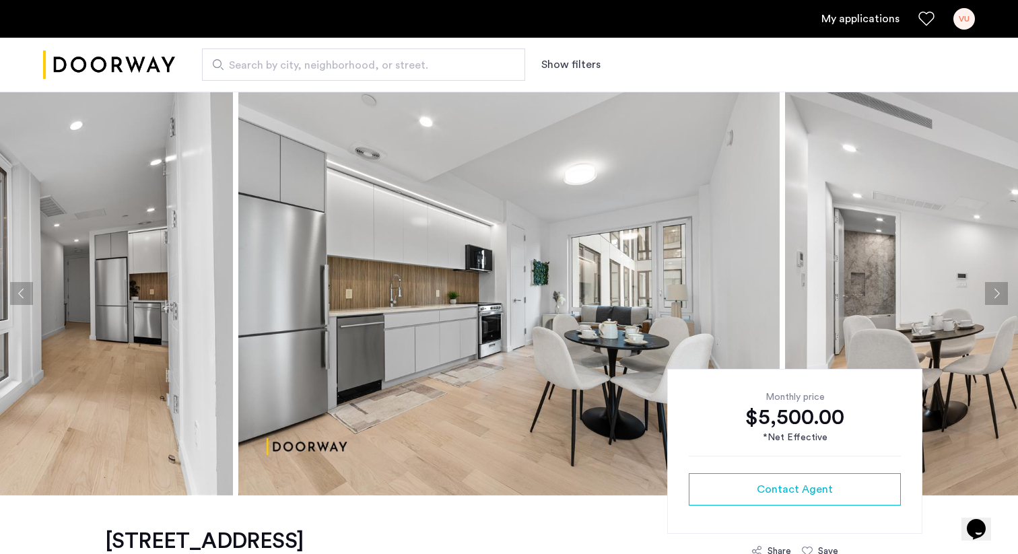
click at [998, 290] on button "Next apartment" at bounding box center [996, 293] width 23 height 23
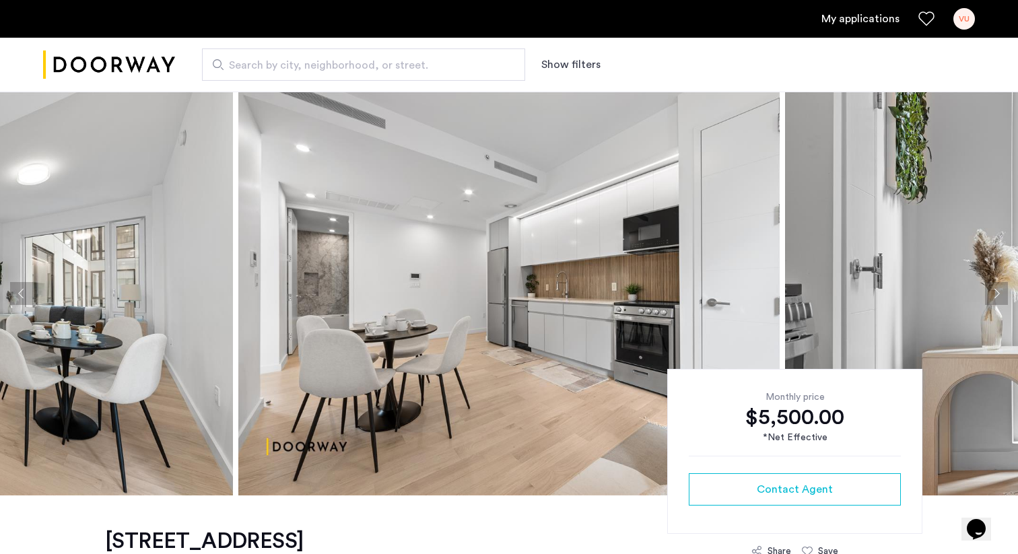
click at [998, 290] on button "Next apartment" at bounding box center [996, 293] width 23 height 23
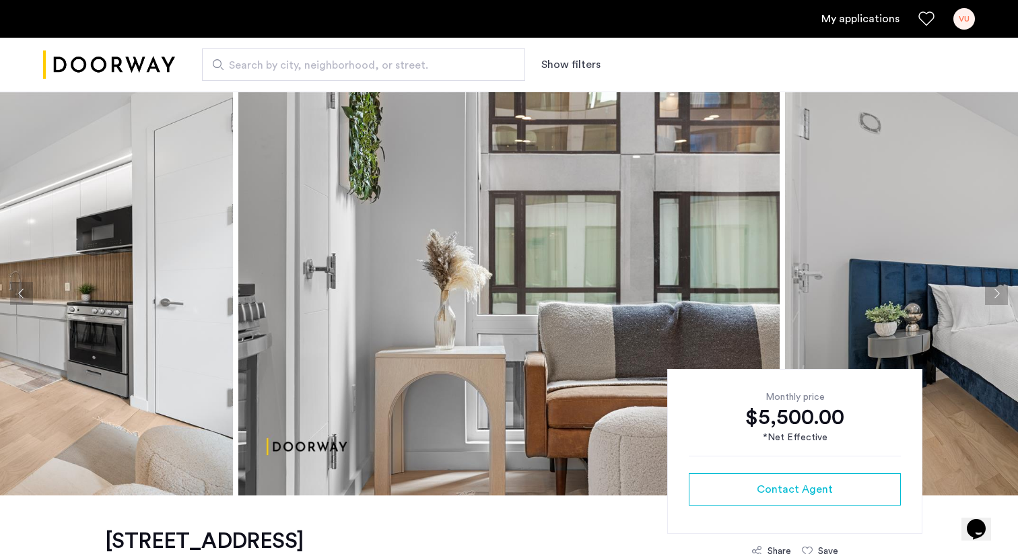
click at [998, 290] on button "Next apartment" at bounding box center [996, 293] width 23 height 23
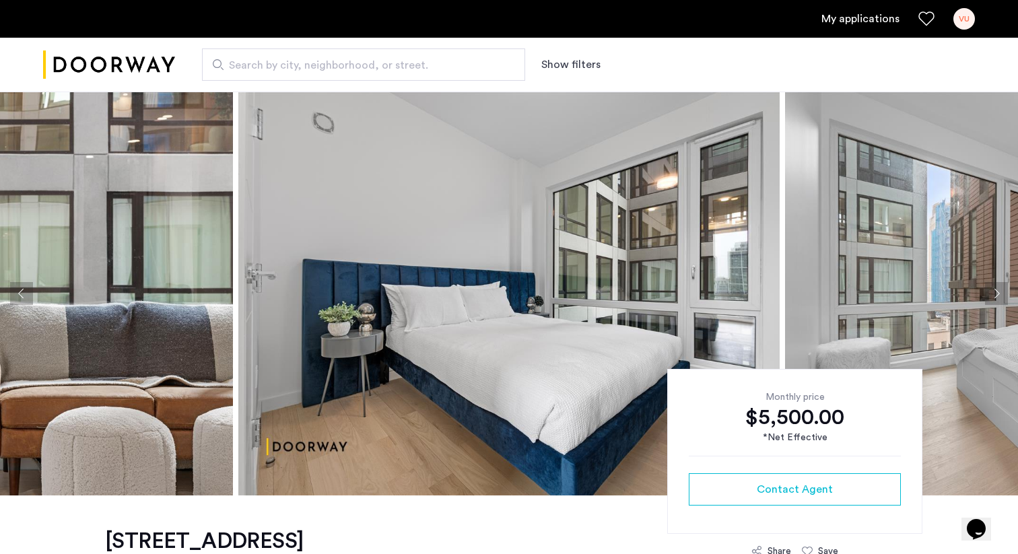
click at [998, 290] on button "Next apartment" at bounding box center [996, 293] width 23 height 23
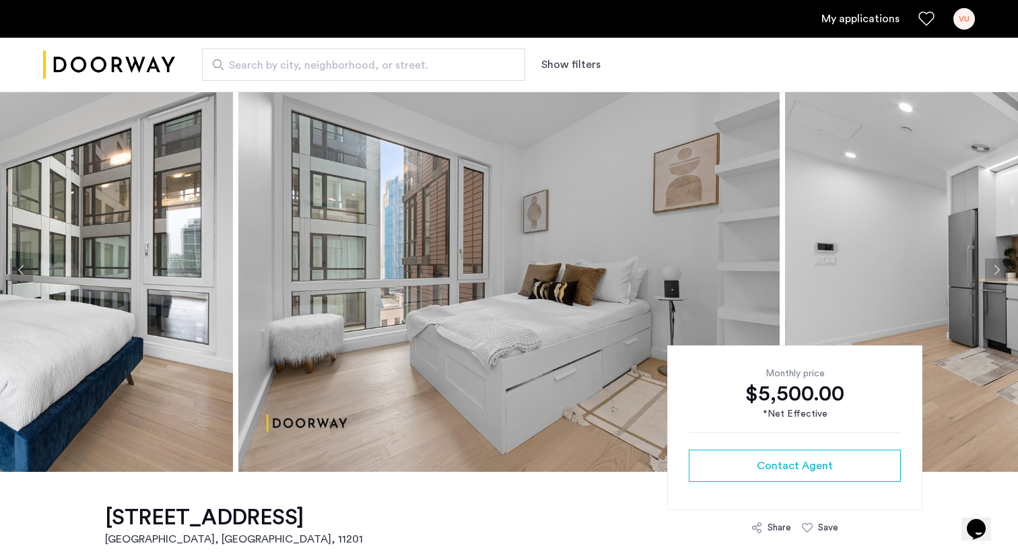
scroll to position [18, 0]
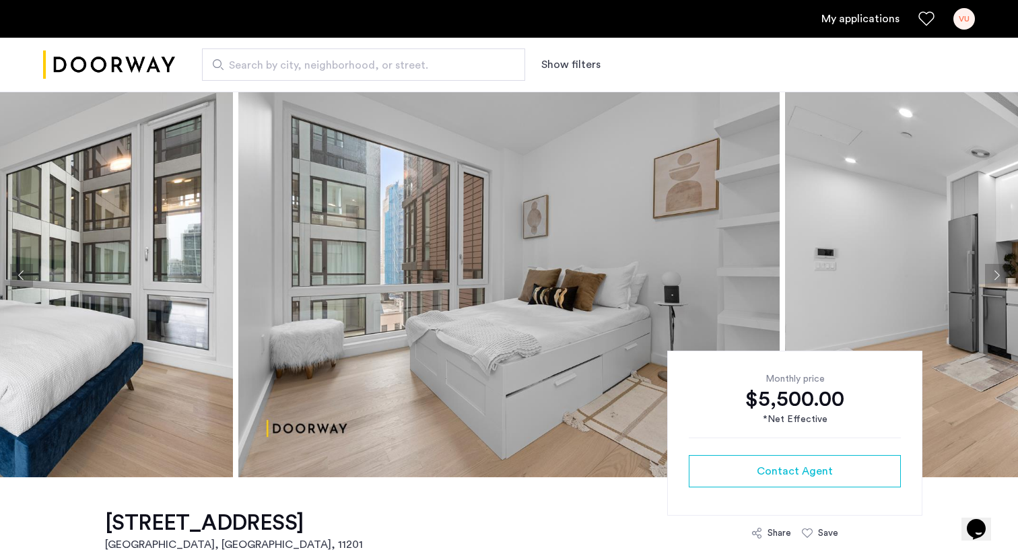
click at [999, 277] on button "Next apartment" at bounding box center [996, 275] width 23 height 23
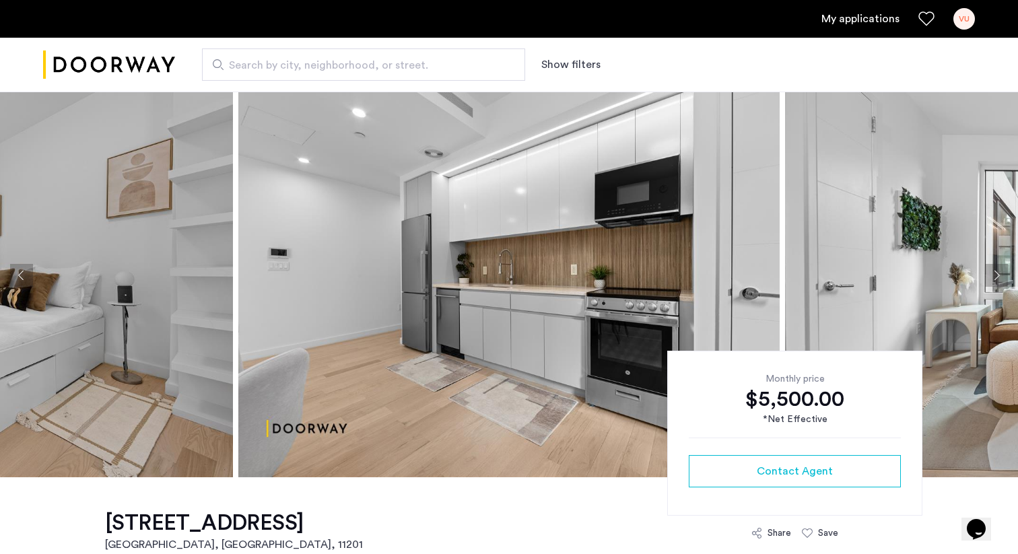
click at [999, 277] on button "Next apartment" at bounding box center [996, 275] width 23 height 23
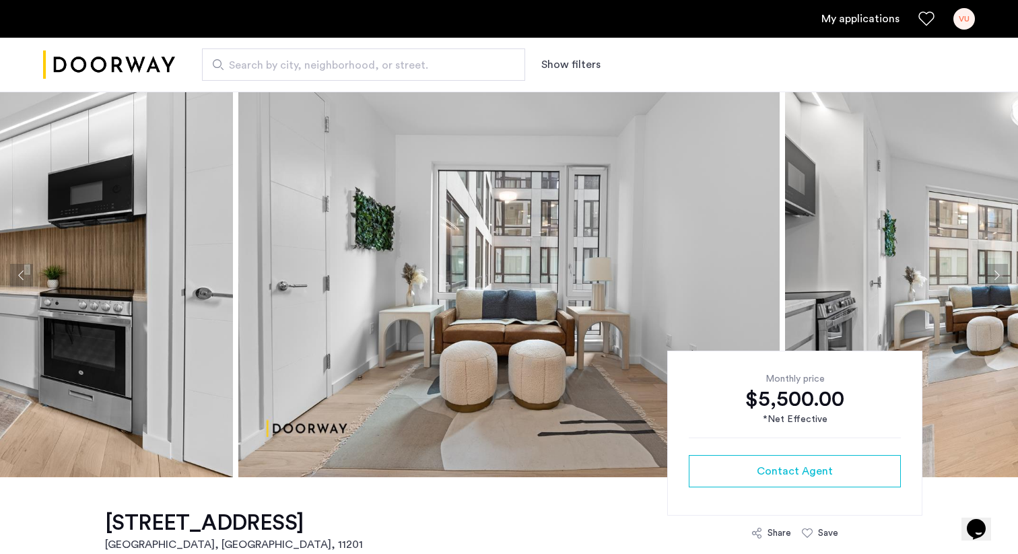
click at [999, 277] on button "Next apartment" at bounding box center [996, 275] width 23 height 23
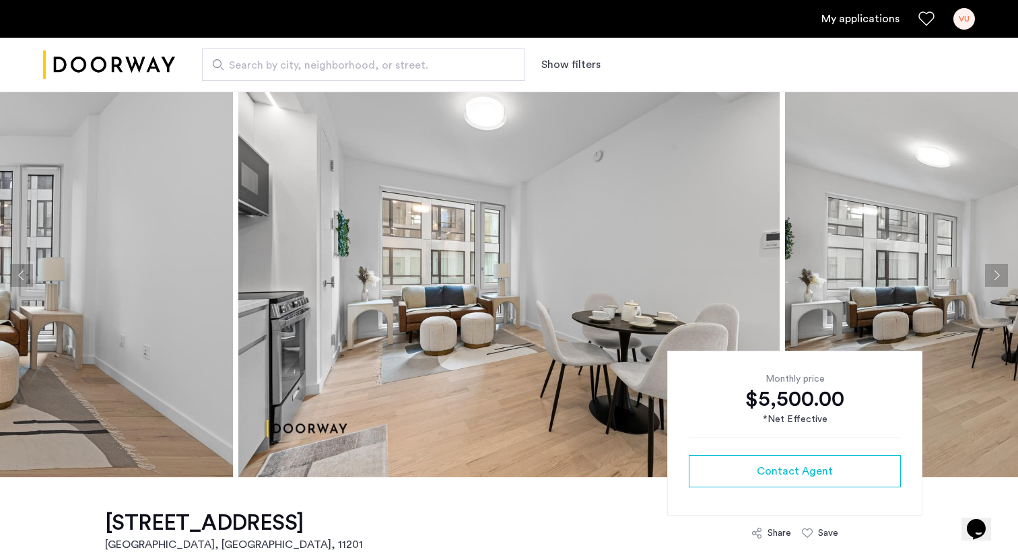
click at [999, 277] on button "Next apartment" at bounding box center [996, 275] width 23 height 23
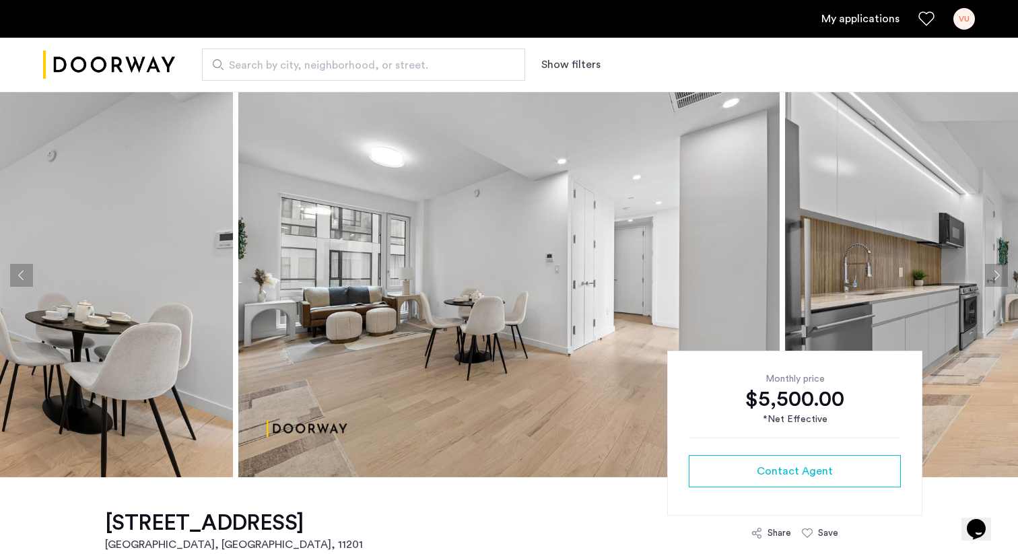
click at [999, 277] on button "Next apartment" at bounding box center [996, 275] width 23 height 23
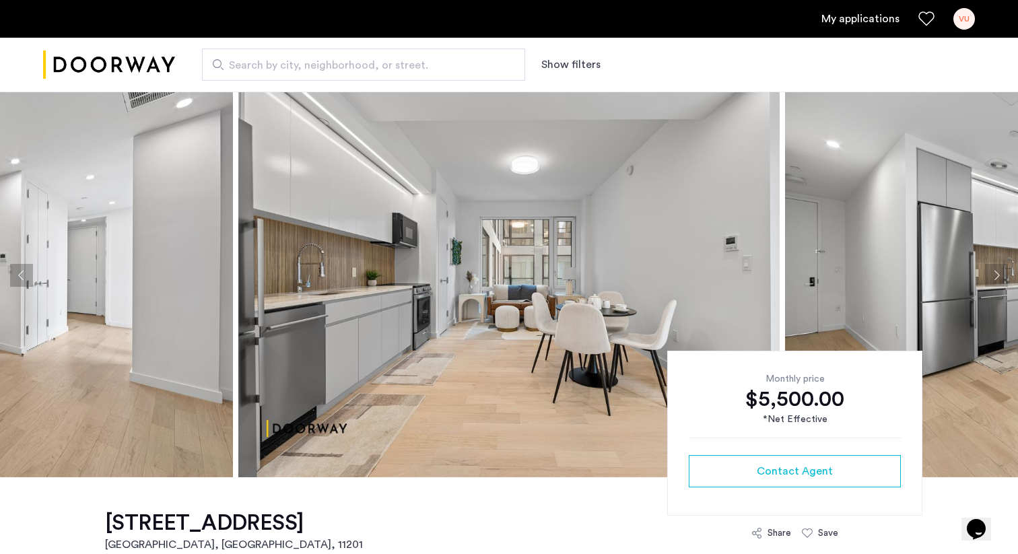
click at [999, 277] on button "Next apartment" at bounding box center [996, 275] width 23 height 23
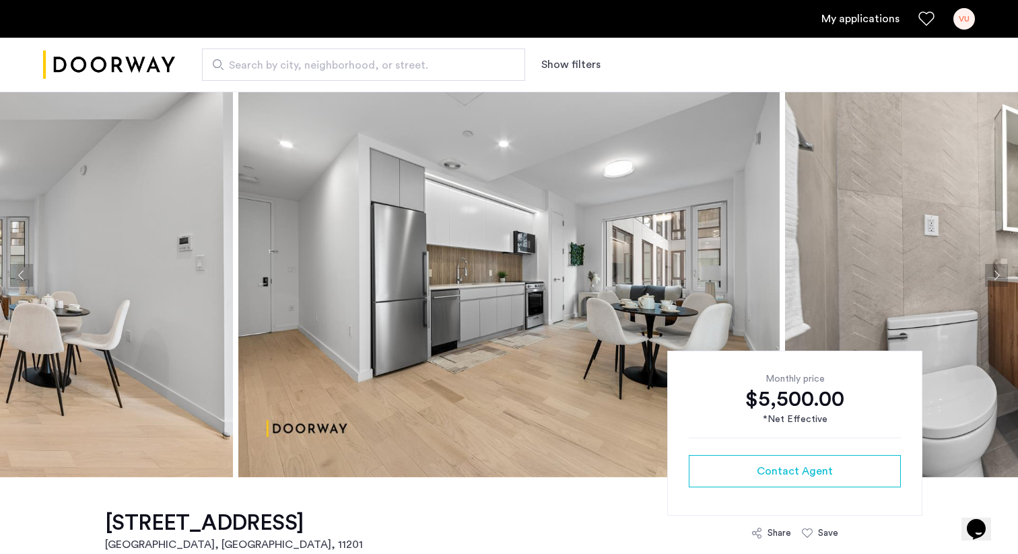
click at [1003, 272] on button "Next apartment" at bounding box center [996, 275] width 23 height 23
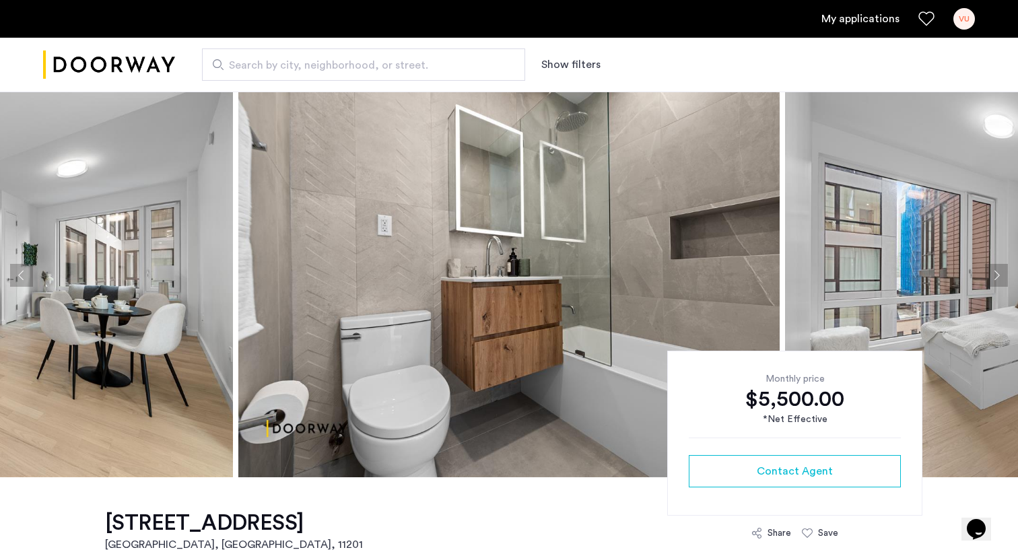
click at [1003, 272] on button "Next apartment" at bounding box center [996, 275] width 23 height 23
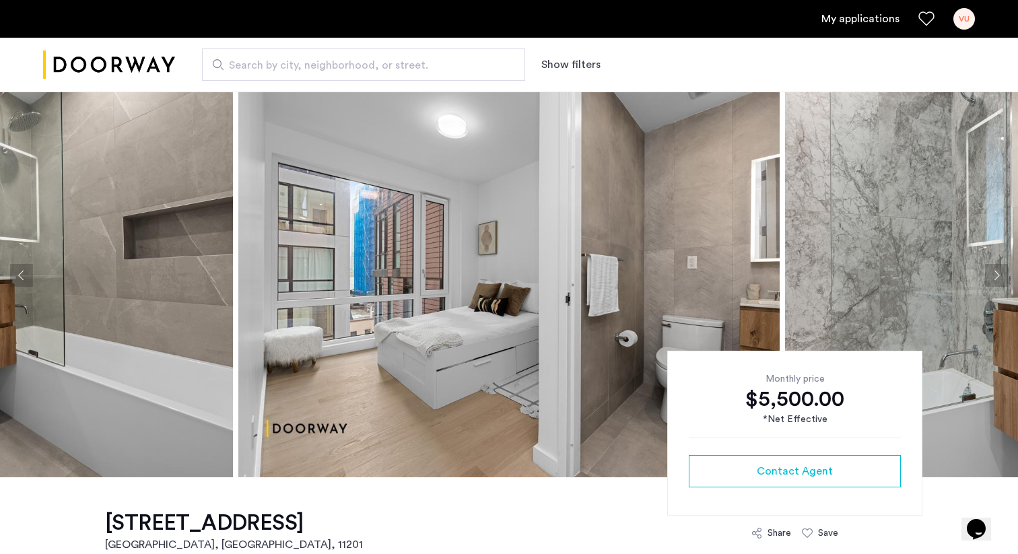
click at [999, 270] on button "Next apartment" at bounding box center [996, 275] width 23 height 23
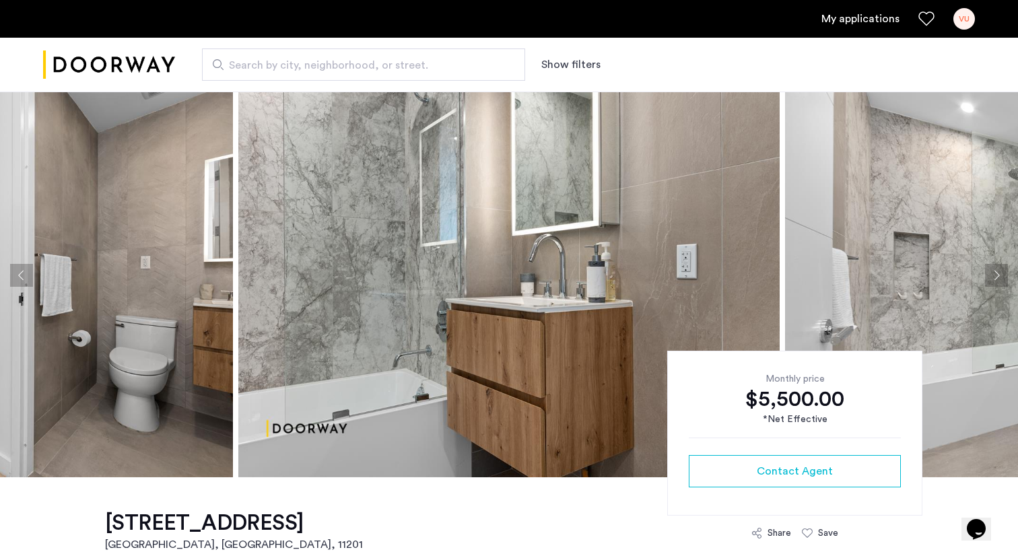
click at [999, 270] on button "Next apartment" at bounding box center [996, 275] width 23 height 23
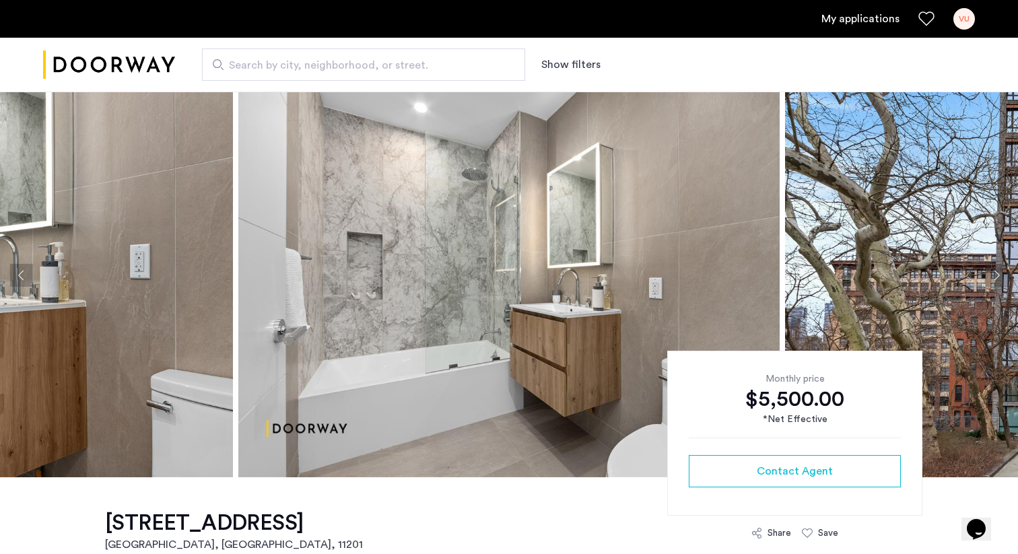
click at [999, 270] on button "Next apartment" at bounding box center [996, 275] width 23 height 23
